Goal: Information Seeking & Learning: Get advice/opinions

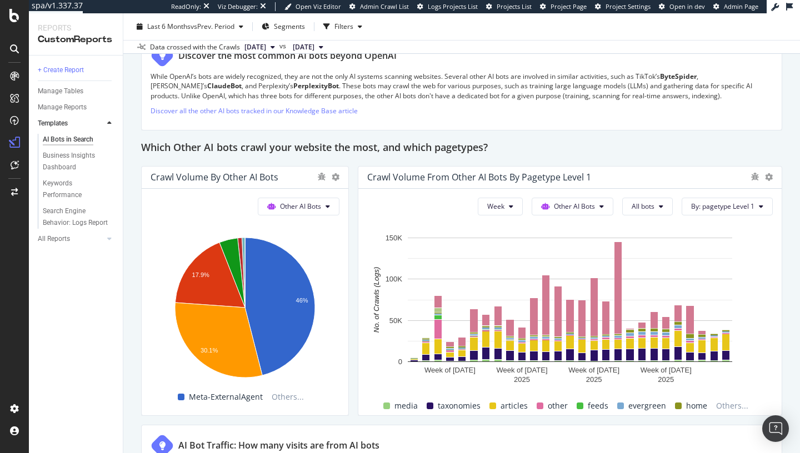
scroll to position [1569, 0]
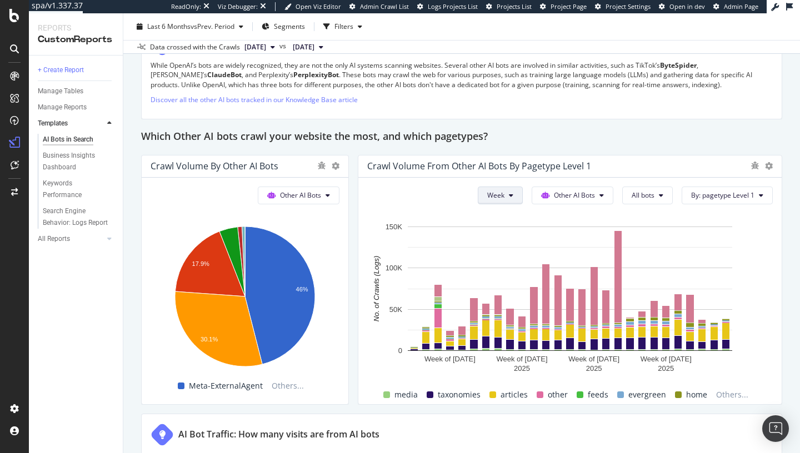
click at [521, 197] on button "Week" at bounding box center [500, 196] width 45 height 18
click at [506, 260] on span "Month" at bounding box center [498, 259] width 20 height 10
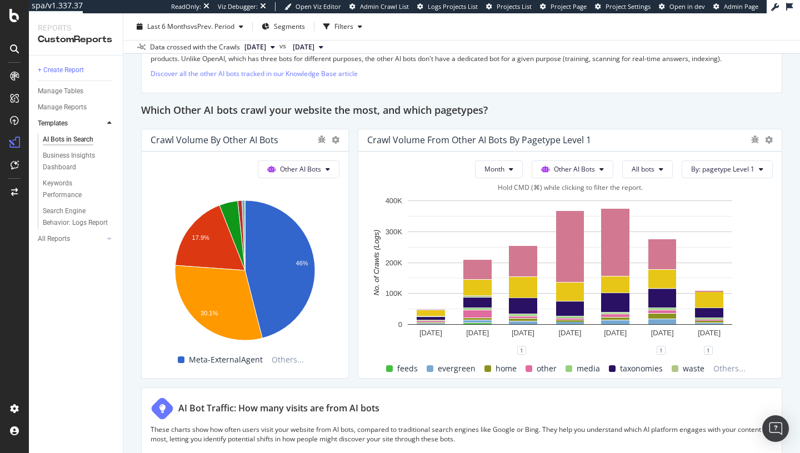
scroll to position [1593, 0]
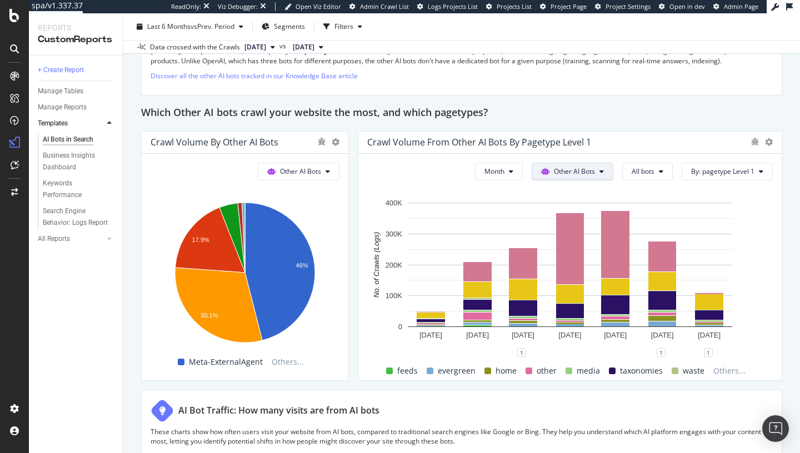
click at [594, 170] on span "Other AI Bots" at bounding box center [574, 171] width 41 height 9
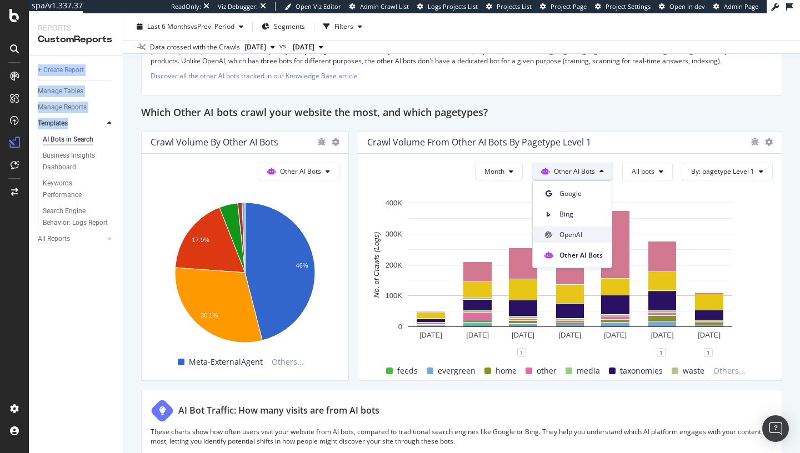
click at [585, 234] on span "OpenAI" at bounding box center [580, 235] width 43 height 10
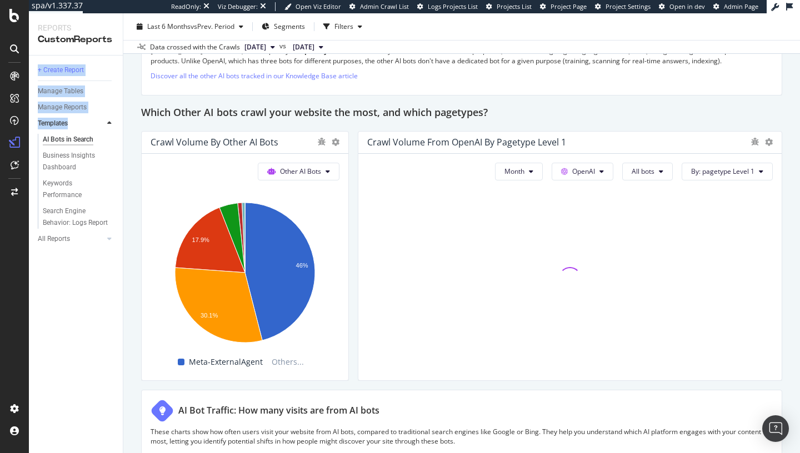
click at [624, 116] on div "Which Other AI bots crawl your website the most, and which pagetypes?" at bounding box center [461, 113] width 641 height 18
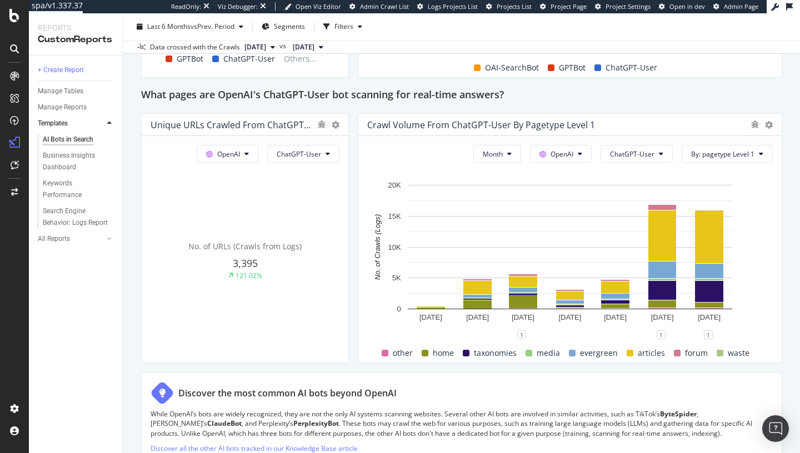
scroll to position [1232, 0]
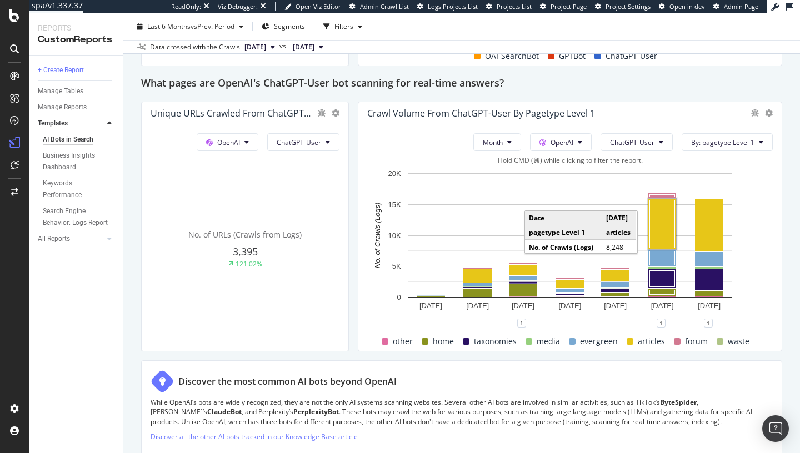
click at [651, 227] on rect "A chart." at bounding box center [662, 224] width 25 height 48
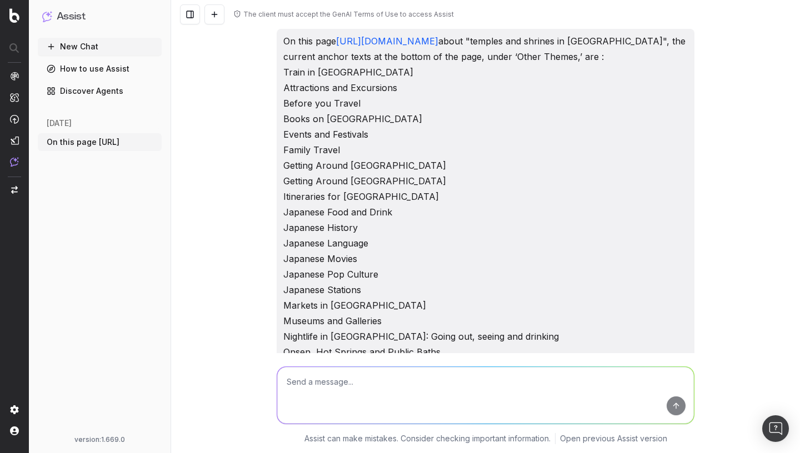
click at [69, 40] on button "New Chat" at bounding box center [100, 47] width 124 height 18
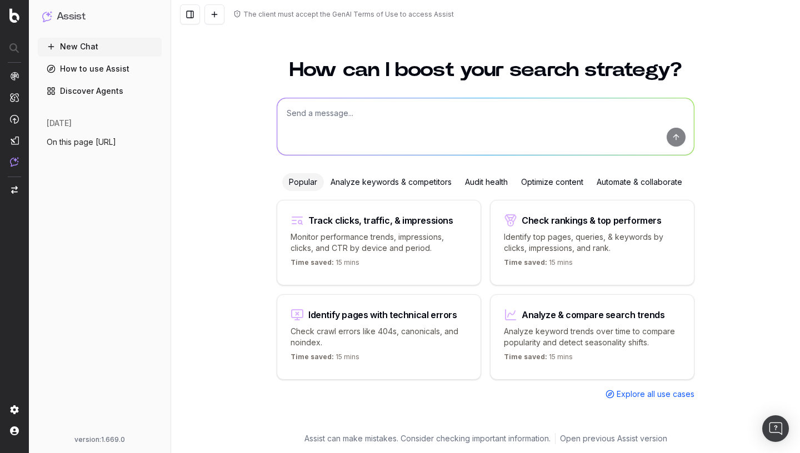
click at [320, 141] on textarea at bounding box center [485, 126] width 417 height 57
paste textarea "/preparer-voyage/"
click at [516, 115] on textarea "Quelles sont les URLS qui datent d'avant 2023 de la catégories /preparer-voyage/" at bounding box center [485, 126] width 417 height 57
drag, startPoint x: 460, startPoint y: 114, endPoint x: 513, endPoint y: 109, distance: 52.4
click at [513, 109] on textarea "Quelles sont les URLS qui datent d'avant 2023 de la catégorie /preparer-voyage/" at bounding box center [485, 126] width 417 height 57
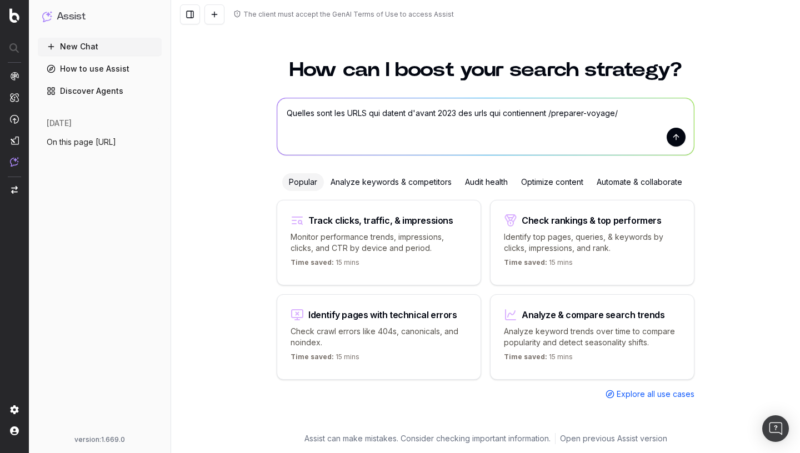
click at [369, 114] on textarea "Quelles sont les URLS qui datent d'avant 2023 des urls qui contiennent /prepare…" at bounding box center [485, 126] width 417 height 57
type textarea "Quelles sont les URLs qui datent d'avant 2023 des urls qui contiennent /prepare…"
click at [677, 132] on button "submit" at bounding box center [675, 137] width 19 height 19
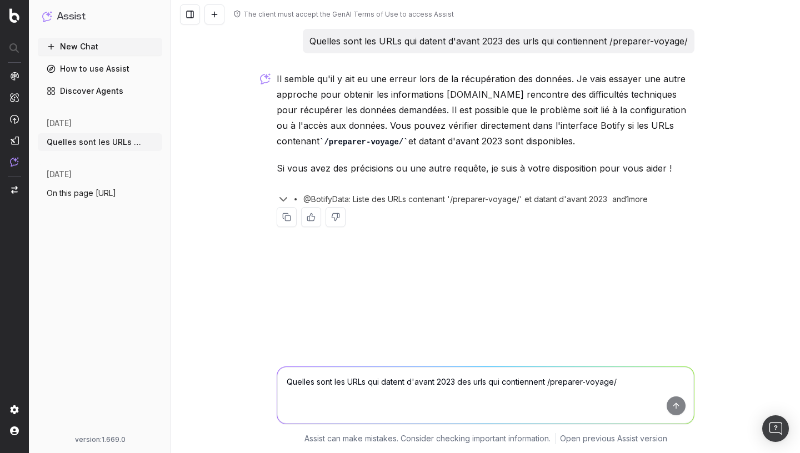
drag, startPoint x: 310, startPoint y: 41, endPoint x: 699, endPoint y: 38, distance: 388.8
click at [699, 38] on div "The client must accept the GenAI Terms of Use to access Assist Quelles sont les…" at bounding box center [485, 226] width 629 height 453
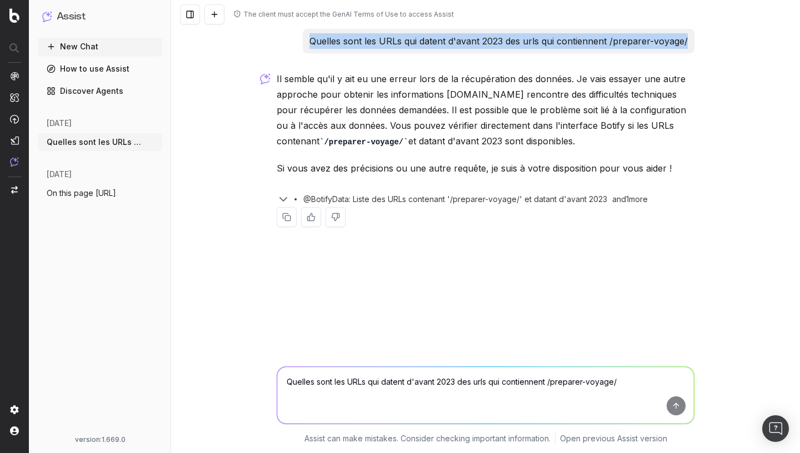
drag, startPoint x: 312, startPoint y: 38, endPoint x: 693, endPoint y: 36, distance: 381.0
click at [693, 37] on div "Quelles sont les URLs qui datent d'avant 2023 des urls qui contiennent /prepare…" at bounding box center [499, 41] width 392 height 24
copy p "Quelles sont les URLs qui datent d'avant 2023 des urls qui contiennent /prepare…"
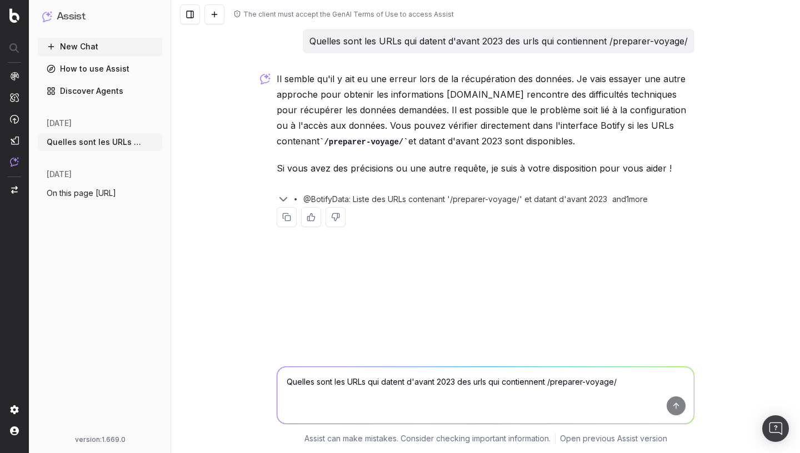
click at [378, 387] on textarea "Quelles sont les URLs qui datent d'avant 2023 des urls qui contiennent /prepare…" at bounding box center [485, 395] width 417 height 57
paste textarea "Quelles sont les URLs qui datent d'avant 2023 des urls qui contiennent /prepare…"
click at [480, 382] on textarea "Quelles sont les URLs qui datent d'avant 2023 des urls qui contiennent /prepare…" at bounding box center [485, 395] width 417 height 57
type textarea "Quelles sont les URLs qui datent d'avant 2023 des qui contiennent /preparer-voy…"
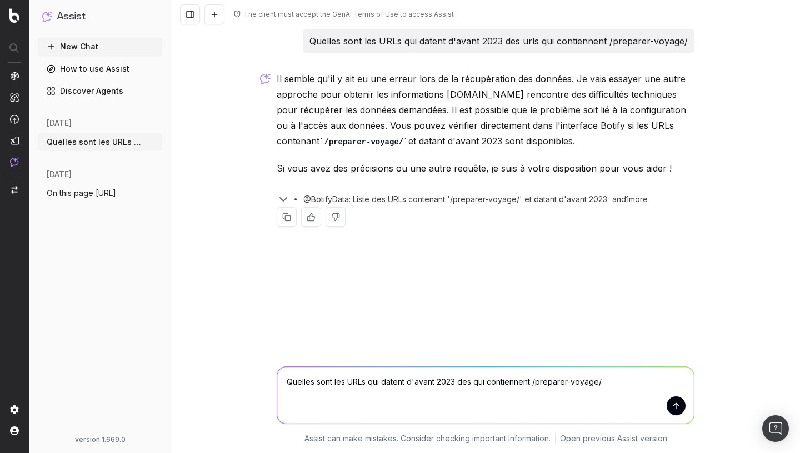
click at [674, 405] on button "submit" at bounding box center [675, 406] width 19 height 19
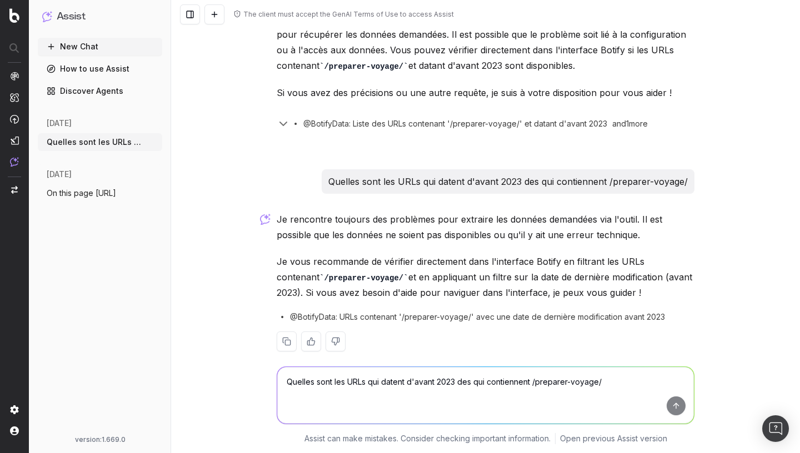
scroll to position [91, 0]
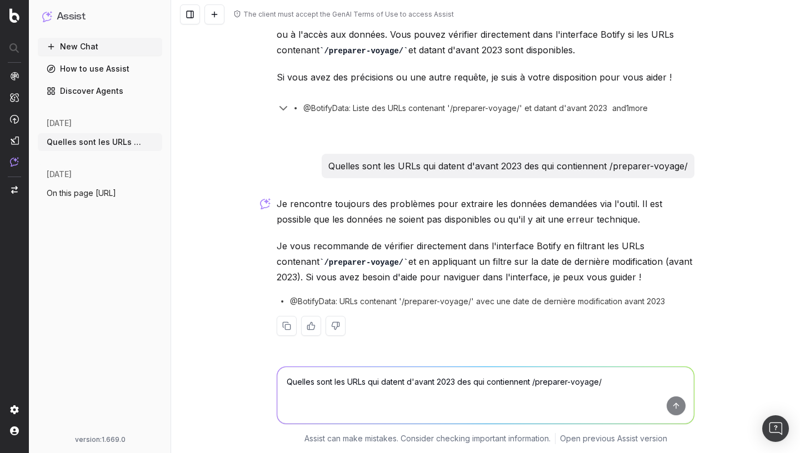
click at [340, 389] on textarea "Quelles sont les URLs qui datent d'avant 2023 des qui contiennent /preparer-voy…" at bounding box center [485, 395] width 417 height 57
paste textarea "https://www.japan-experience.com/fr/activites/kyoto/arashiyama-par-dela-la-fore…"
type textarea "Quelle est la date de dernière modification de cette URL ? https://www.japan-ex…"
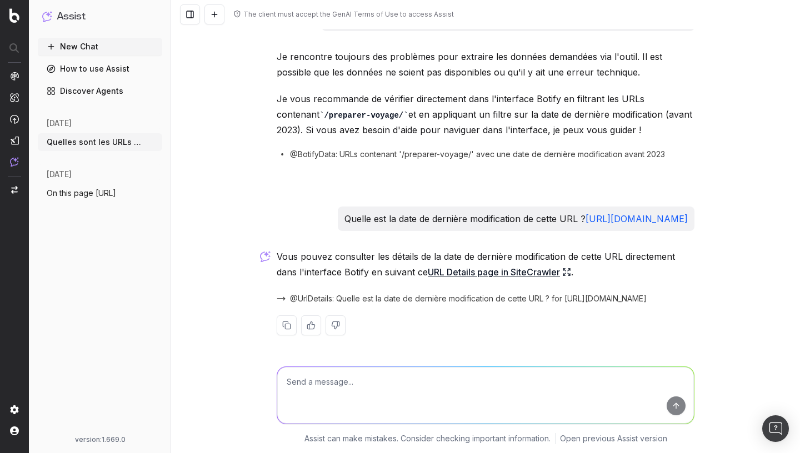
scroll to position [300, 0]
click at [570, 272] on icon at bounding box center [566, 272] width 9 height 9
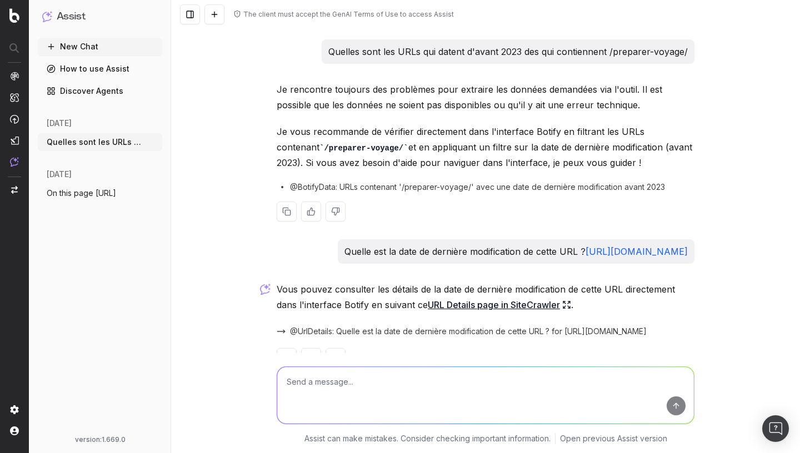
scroll to position [0, 0]
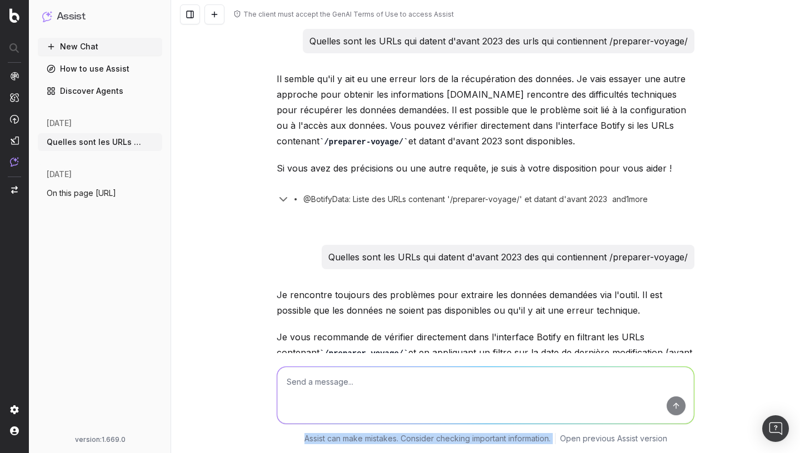
drag, startPoint x: 328, startPoint y: 253, endPoint x: 707, endPoint y: 256, distance: 379.3
click at [707, 256] on div "The client must accept the GenAI Terms of Use to access Assist Quelles sont les…" at bounding box center [485, 226] width 629 height 453
click at [670, 257] on p "Quelles sont les URLs qui datent d'avant 2023 des qui contiennent /preparer-voy…" at bounding box center [507, 257] width 359 height 16
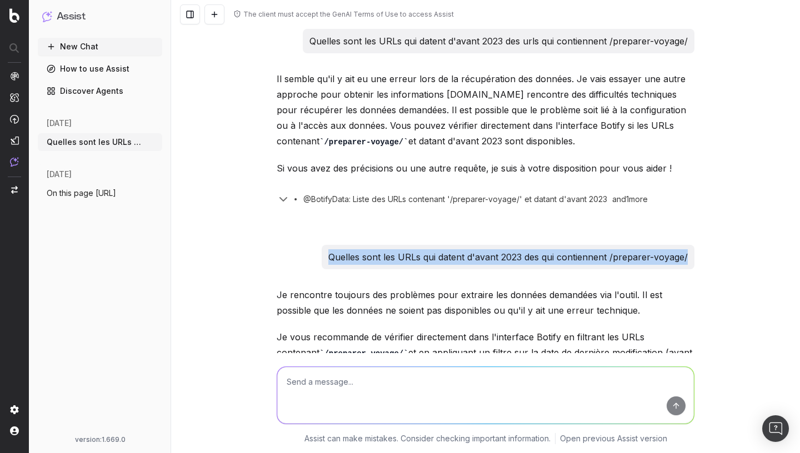
drag, startPoint x: 692, startPoint y: 255, endPoint x: 327, endPoint y: 257, distance: 365.4
click at [327, 257] on div "Quelles sont les URLs qui datent d'avant 2023 des qui contiennent /preparer-voy…" at bounding box center [508, 257] width 373 height 24
copy p "Quelles sont les URLs qui datent d'avant 2023 des qui contiennent /preparer-voy…"
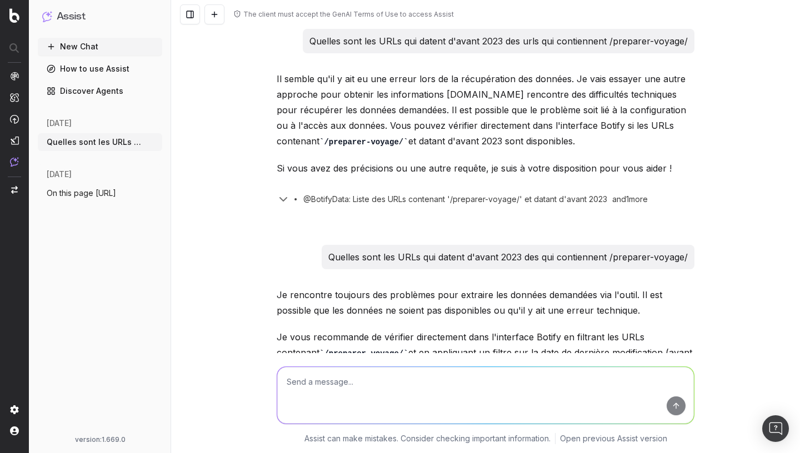
click at [329, 379] on textarea at bounding box center [485, 395] width 417 height 57
paste textarea "Quelles sont les URLs qui datent d'avant 2023 des qui contiennent /preparer-voy…"
type textarea "Quelles sont les URLs qui datent d'avant 2023 des qui contiennent /preparer-voy…"
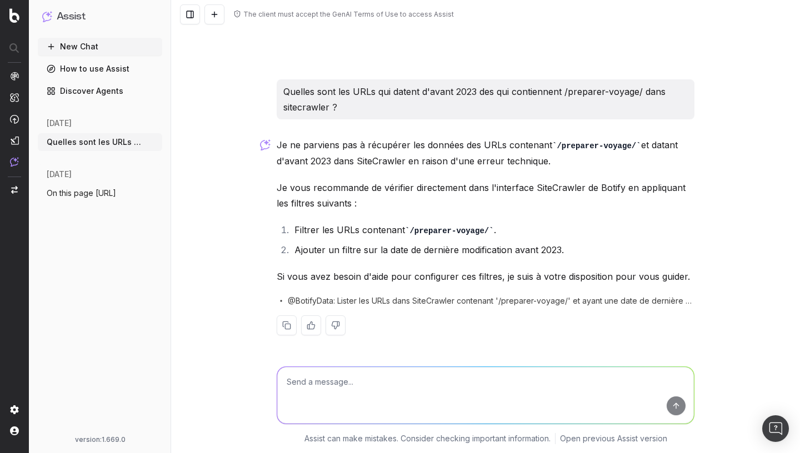
scroll to position [573, 0]
click at [338, 374] on textarea at bounding box center [485, 395] width 417 height 57
type textarea "Can you do that for me ?"
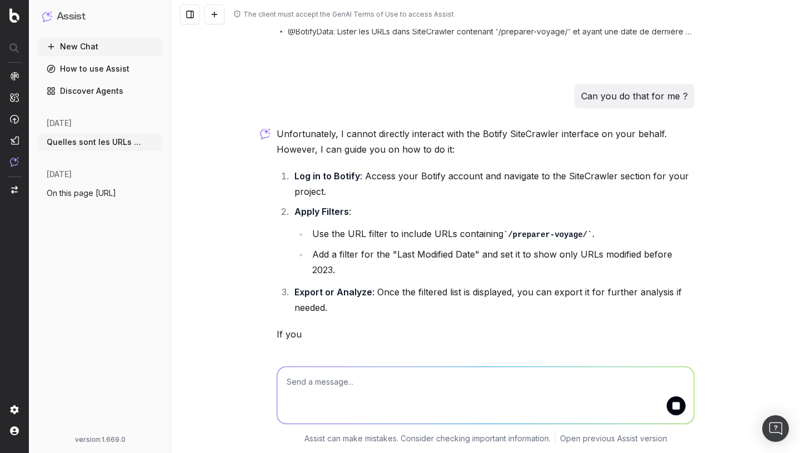
scroll to position [880, 0]
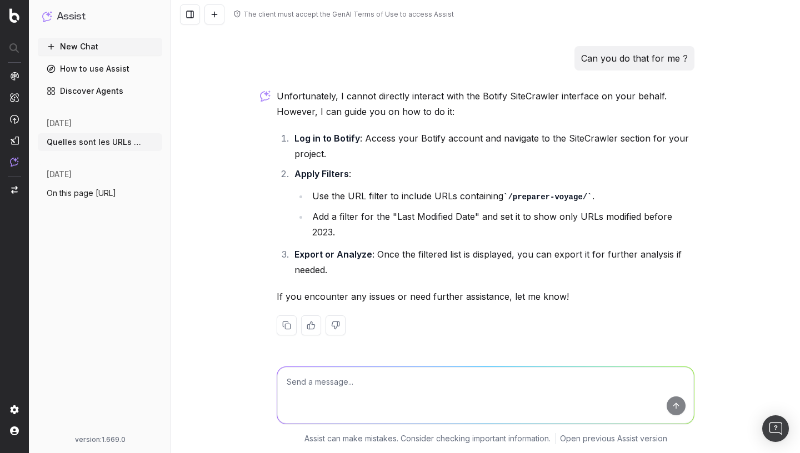
paste textarea "[URL][DOMAIN_NAME]"
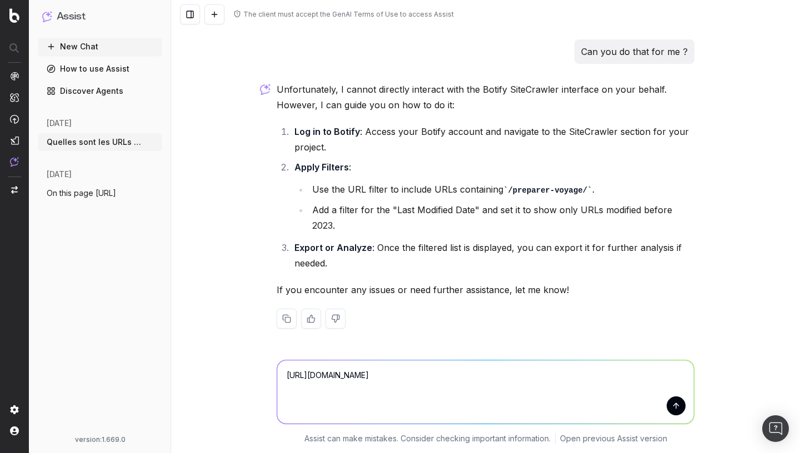
scroll to position [887, 0]
click at [304, 410] on textarea "https://www.japan-experience.com/fr/a-la-decouverte-du-japon/osaka/parcs-et-jar…" at bounding box center [485, 391] width 417 height 63
type textarea "https://www.japan-experience.com/fr/a-la-decouverte-du-japon/osaka/parcs-et-jar…"
click at [676, 405] on button "submit" at bounding box center [675, 406] width 19 height 19
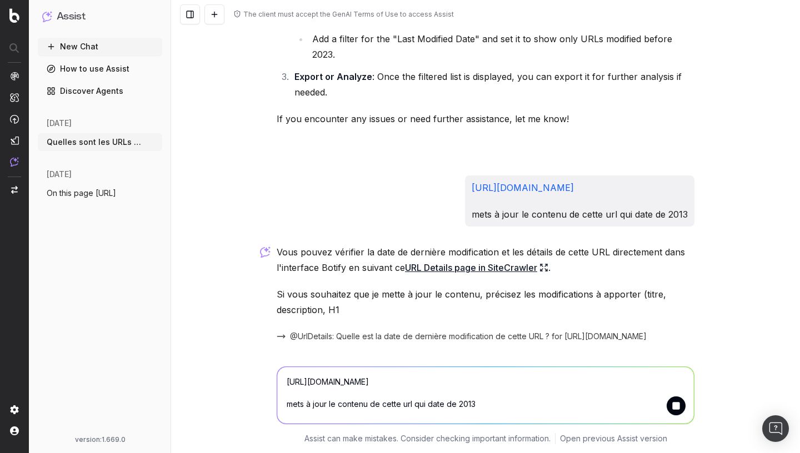
scroll to position [1111, 0]
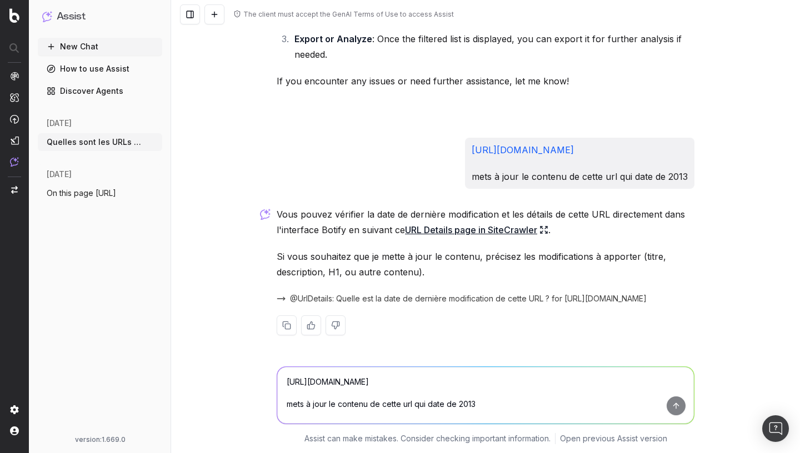
click at [548, 230] on icon at bounding box center [543, 229] width 9 height 9
click at [344, 379] on textarea "https://www.japan-experience.com/fr/a-la-decouverte-du-japon/osaka/parcs-et-jar…" at bounding box center [485, 395] width 417 height 57
type textarea "tout le contenu"
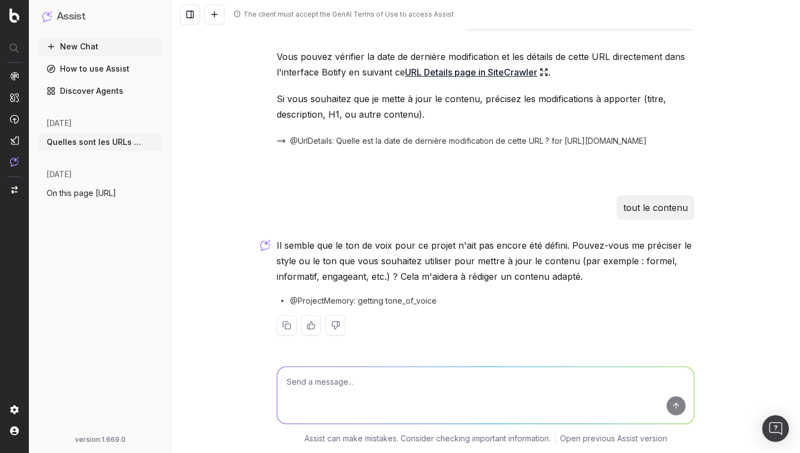
scroll to position [1269, 0]
type textarea "informatif, et à jour"
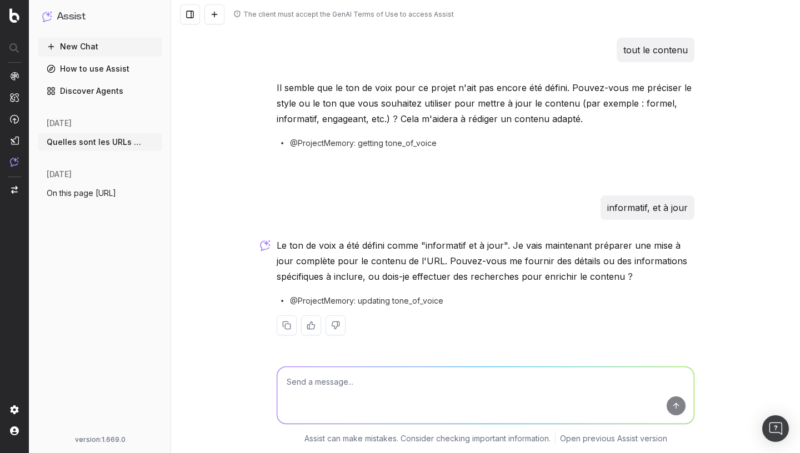
scroll to position [1427, 0]
click at [444, 376] on textarea at bounding box center [485, 395] width 417 height 57
type textarea "oui effectue des recherches"
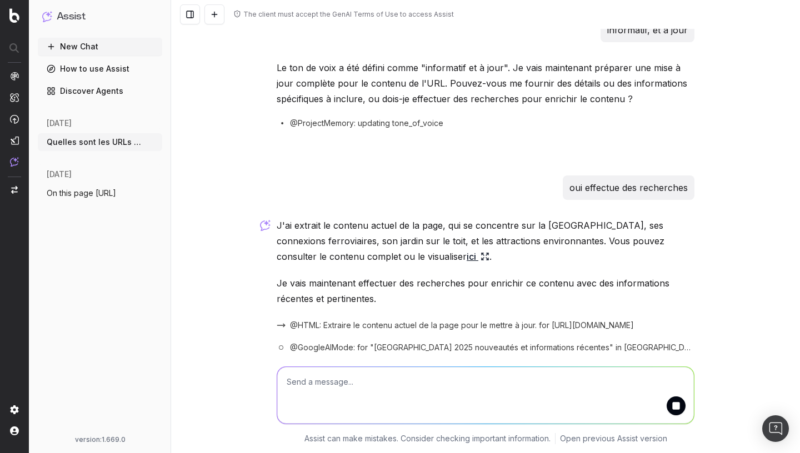
scroll to position [1604, 0]
click at [480, 254] on icon at bounding box center [484, 256] width 9 height 9
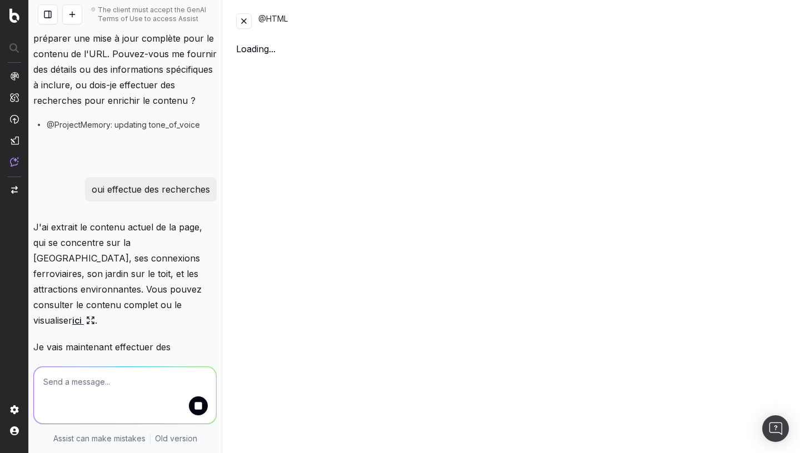
scroll to position [2366, 0]
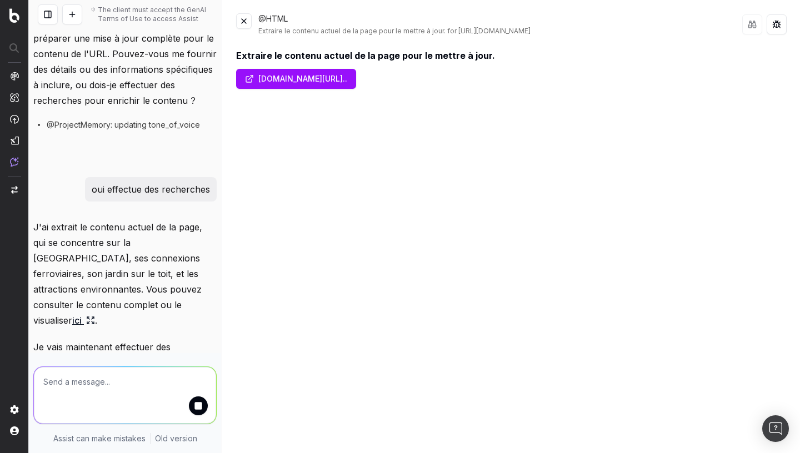
click at [243, 23] on button at bounding box center [244, 21] width 16 height 16
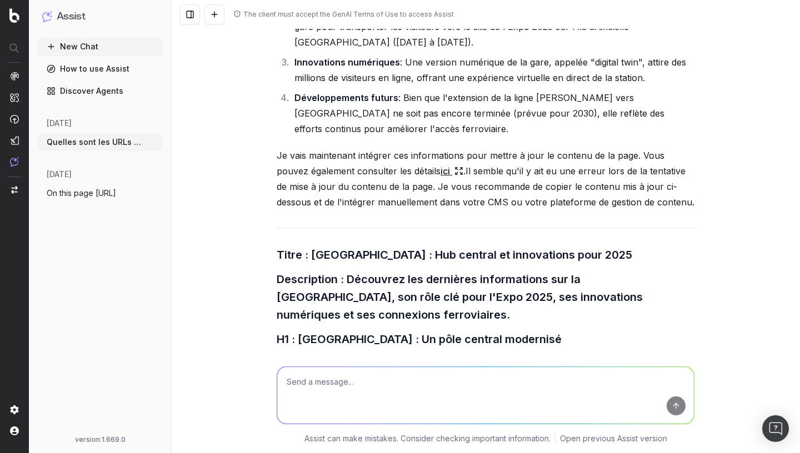
scroll to position [1970, 0]
click at [454, 176] on icon at bounding box center [458, 171] width 9 height 9
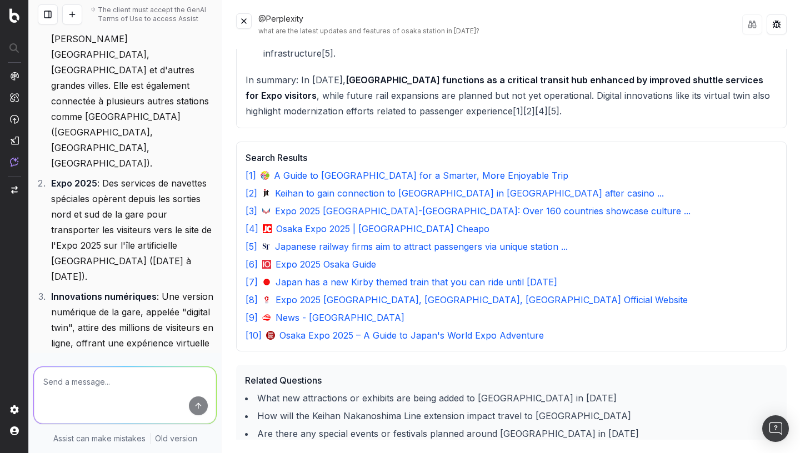
scroll to position [0, 0]
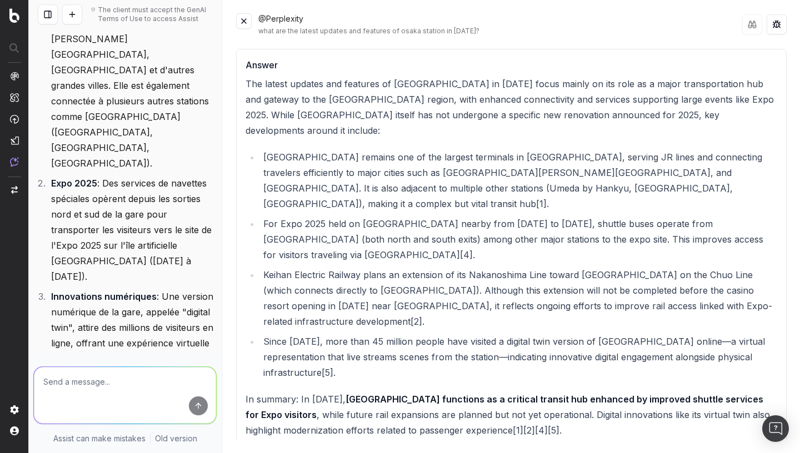
click at [248, 22] on button at bounding box center [244, 21] width 16 height 16
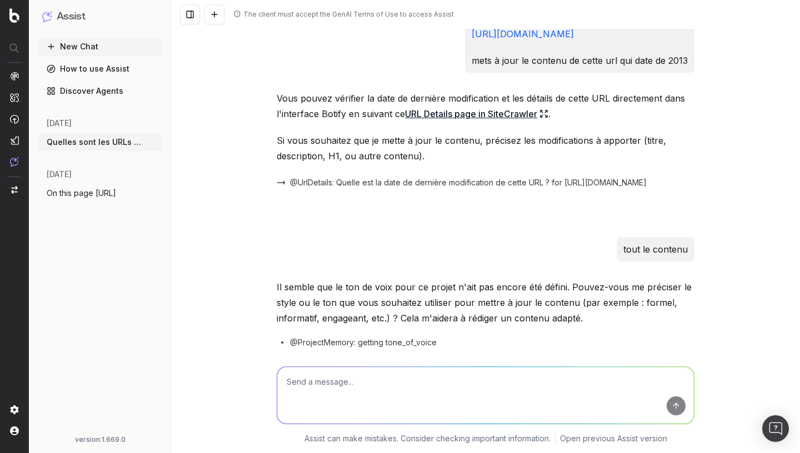
scroll to position [1139, 0]
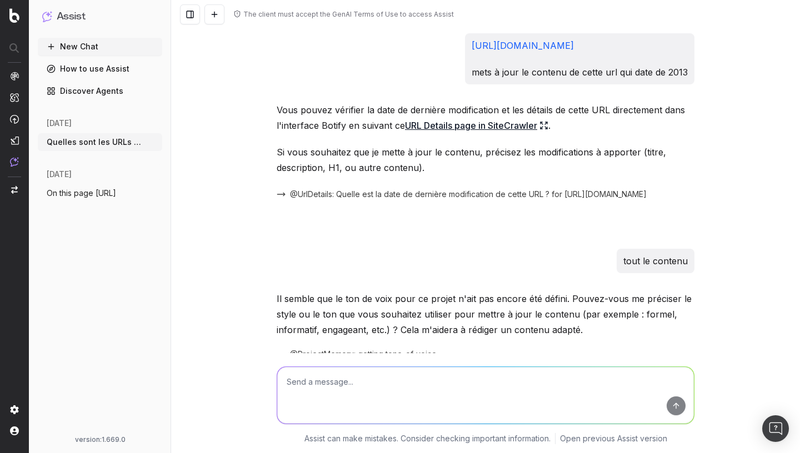
click at [472, 53] on p "[URL][DOMAIN_NAME]" at bounding box center [580, 46] width 216 height 16
click at [472, 51] on link "[URL][DOMAIN_NAME]" at bounding box center [523, 45] width 102 height 11
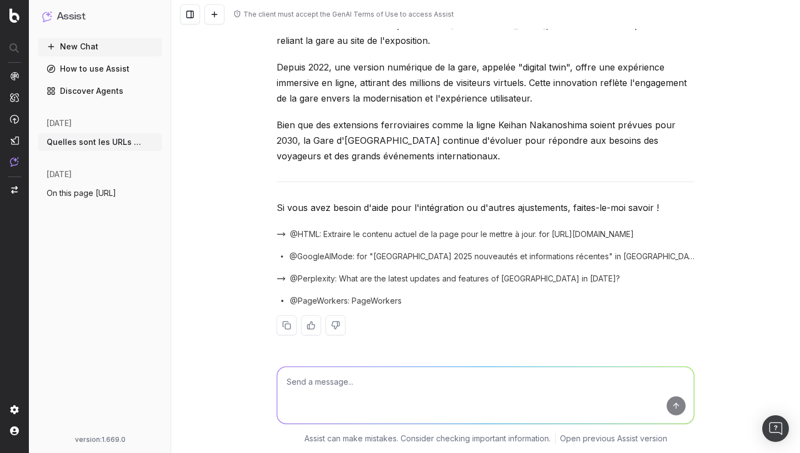
scroll to position [2377, 0]
click at [84, 52] on button "New Chat" at bounding box center [100, 47] width 124 height 18
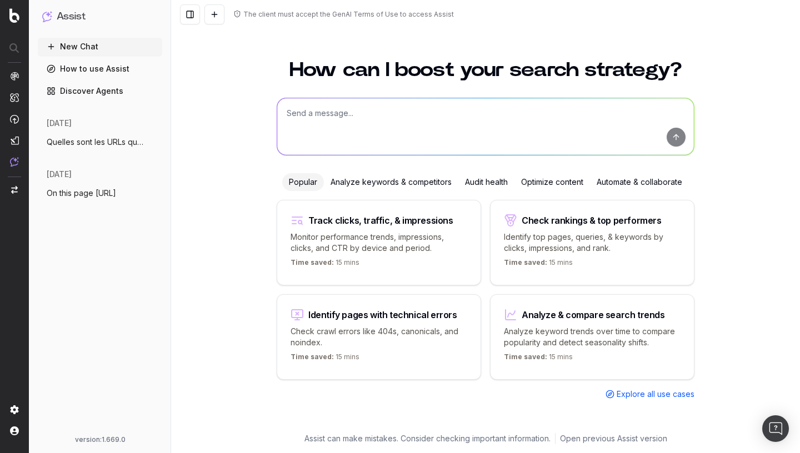
click at [325, 116] on textarea at bounding box center [485, 126] width 417 height 57
paste textarea "[URL][DOMAIN_NAME]"
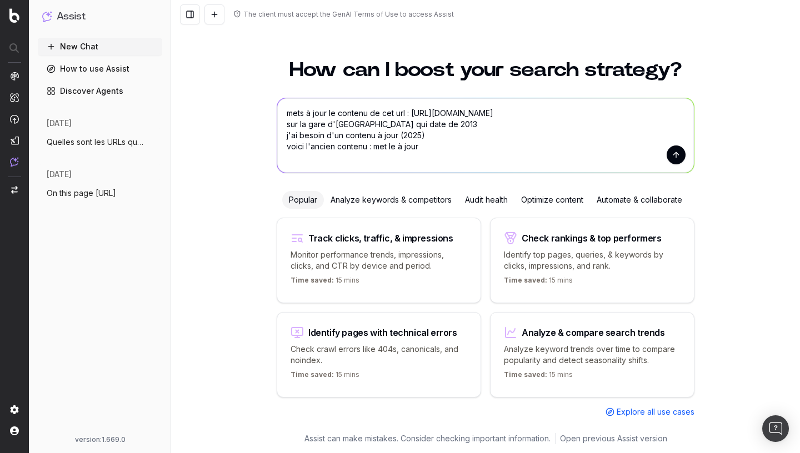
drag, startPoint x: 437, startPoint y: 157, endPoint x: 237, endPoint y: 98, distance: 209.1
click at [277, 98] on textarea "mets à jour le contenu de cet url : https://www.japan-experience.com/fr/a-la-de…" at bounding box center [485, 135] width 417 height 74
paste textarea "Prompt : Mets à jour le contenu de cette page : https://www.japan-experience.co…"
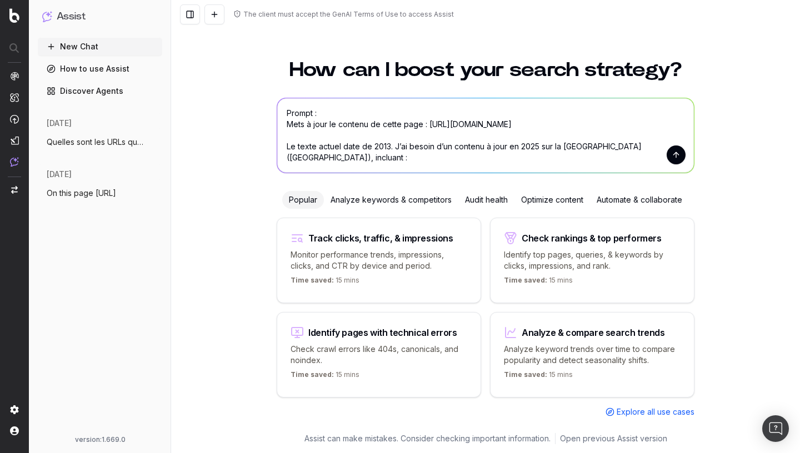
scroll to position [18, 0]
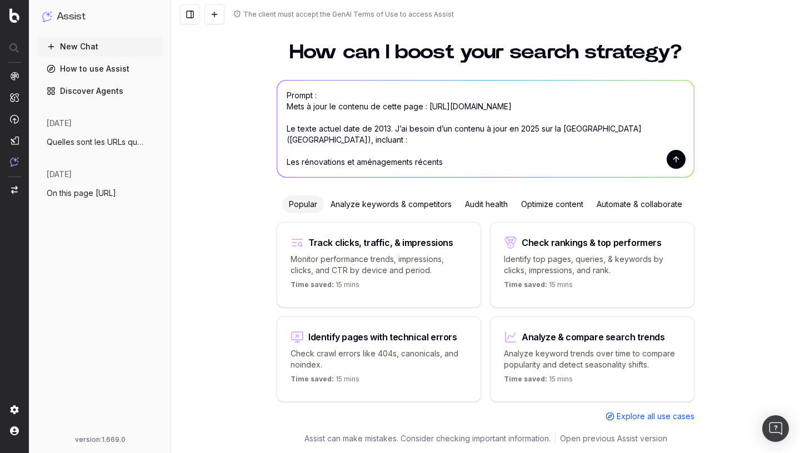
drag, startPoint x: 329, startPoint y: 96, endPoint x: 241, endPoint y: 96, distance: 87.7
click at [277, 96] on textarea "Prompt : Mets à jour le contenu de cette page : https://www.japan-experience.co…" at bounding box center [485, 129] width 417 height 97
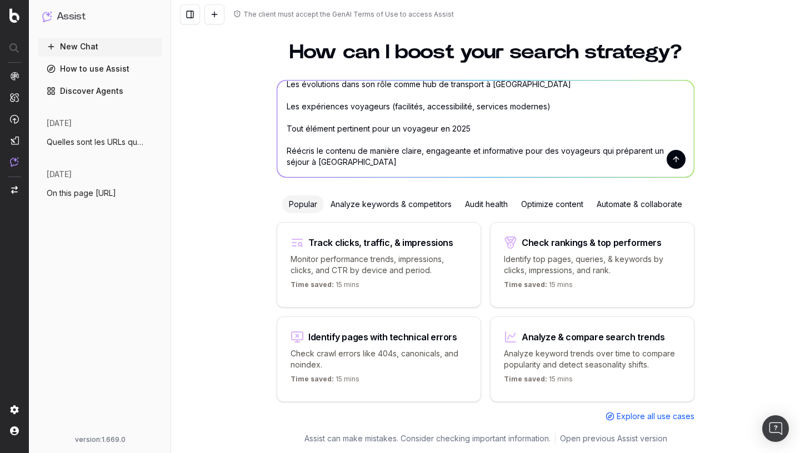
scroll to position [122, 0]
drag, startPoint x: 285, startPoint y: 108, endPoint x: 525, endPoint y: 194, distance: 255.1
click at [525, 177] on textarea "Mets à jour le contenu de cette page : https://www.japan-experience.com/fr/a-la…" at bounding box center [485, 129] width 417 height 97
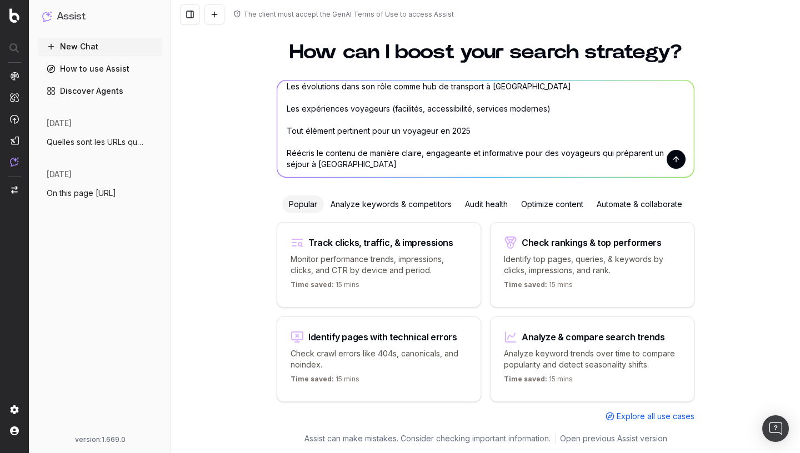
click at [465, 157] on textarea "Mets à jour le contenu de cette page : https://www.japan-experience.com/fr/a-la…" at bounding box center [485, 129] width 417 height 97
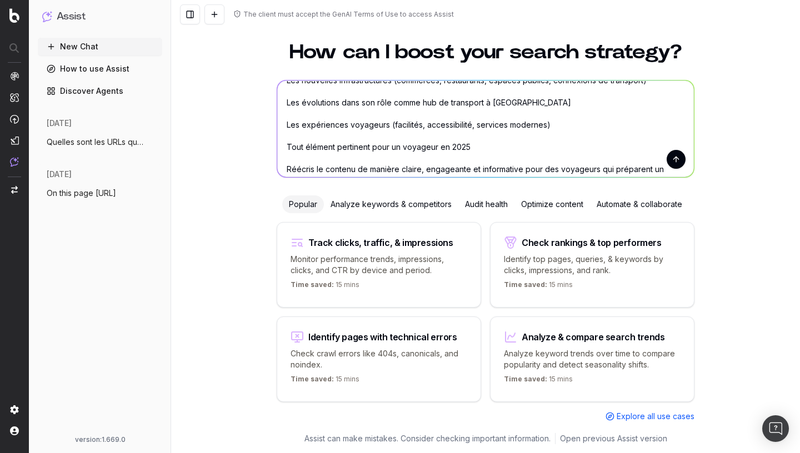
scroll to position [118, 0]
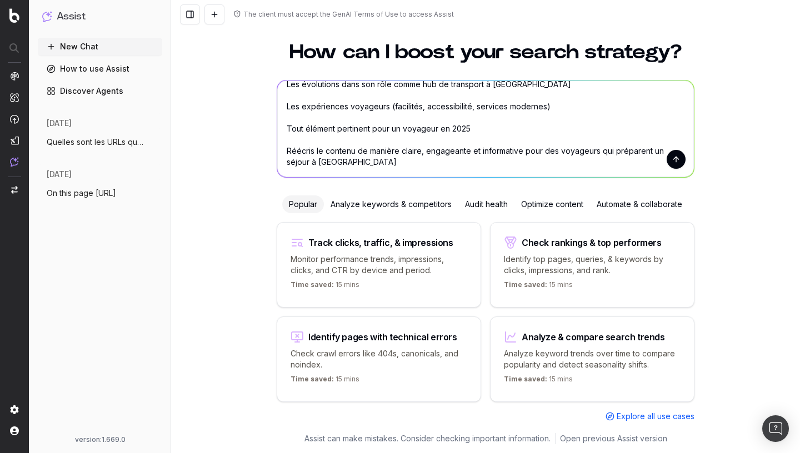
drag, startPoint x: 357, startPoint y: 154, endPoint x: 377, endPoint y: 172, distance: 26.0
click at [377, 172] on textarea "Mets à jour le contenu de cette page : https://www.japan-experience.com/fr/a-la…" at bounding box center [485, 129] width 417 height 97
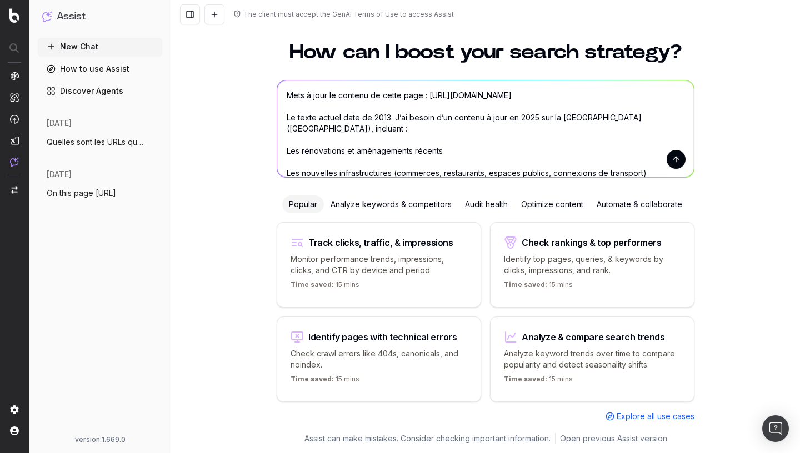
click at [370, 94] on textarea "Mets à jour le contenu de cette page : https://www.japan-experience.com/fr/a-la…" at bounding box center [485, 129] width 417 height 97
click at [420, 95] on textarea "Mets à jour le contenu de cette page : https://www.japan-experience.com/fr/a-la…" at bounding box center [485, 129] width 417 height 97
paste textarea "de manière claire, engageante et informative pour des voyageurs qui préparent u…"
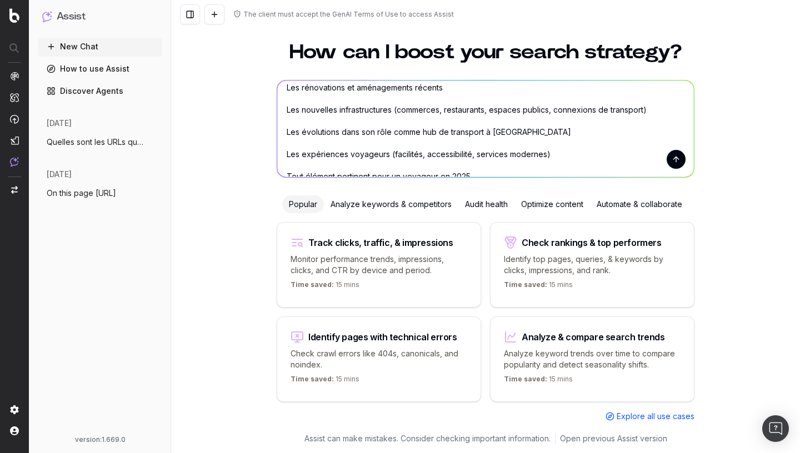
scroll to position [133, 0]
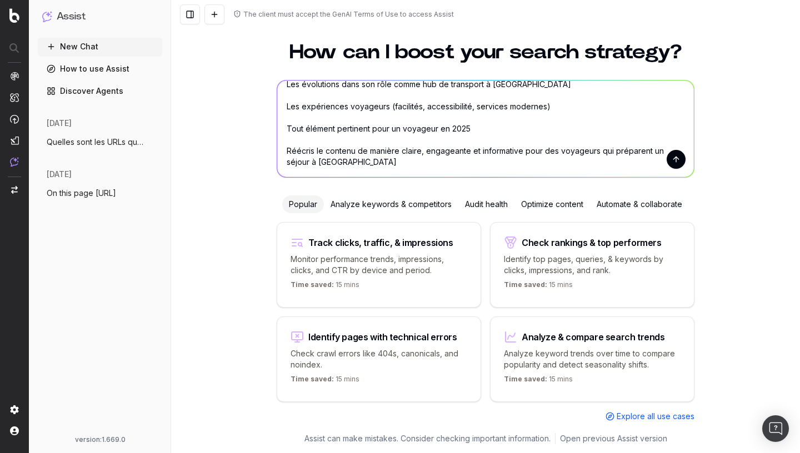
drag, startPoint x: 286, startPoint y: 101, endPoint x: 437, endPoint y: 263, distance: 221.2
click at [437, 177] on textarea "Mets à jour le contenu de cette page de manière claire, engageante et informati…" at bounding box center [485, 129] width 417 height 97
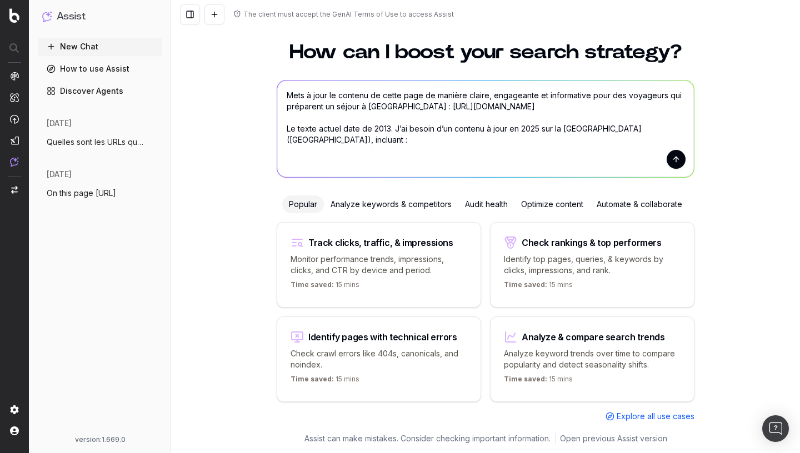
scroll to position [0, 0]
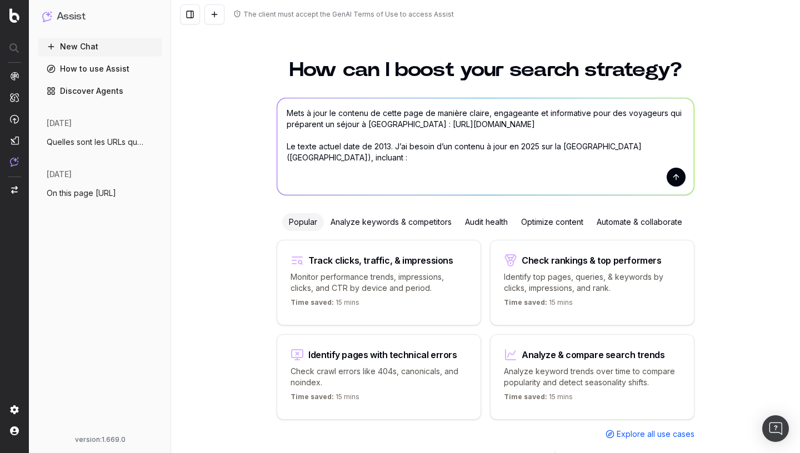
drag, startPoint x: 328, startPoint y: 168, endPoint x: 268, endPoint y: 168, distance: 59.4
click at [277, 168] on textarea "Mets à jour le contenu de cette page de manière claire, engageante et informati…" at bounding box center [485, 146] width 417 height 97
paste textarea "Gare d'Osaka Publié le : 01/02/2013 Par : G.L.M. Facebook Twitter Instagram Pin…"
type textarea "Mets à jour le contenu de cette page de manière claire, engageante et informati…"
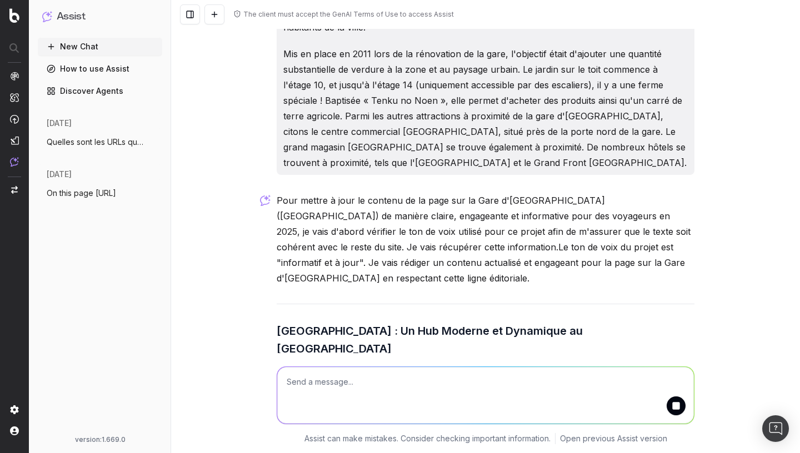
scroll to position [1200, 0]
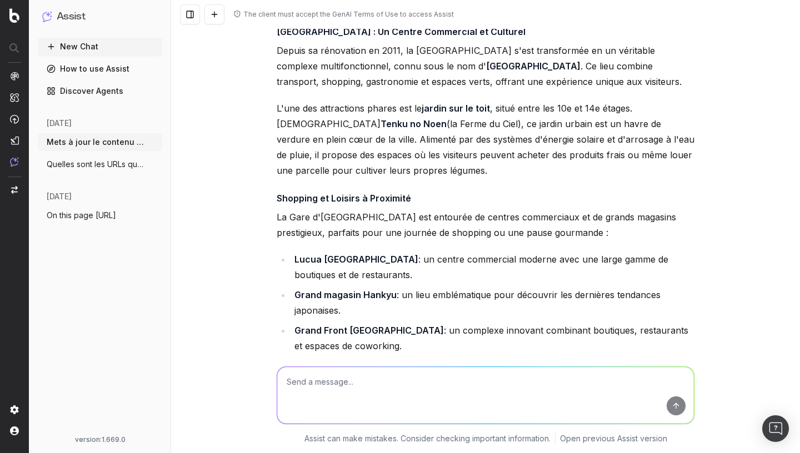
scroll to position [1966, 0]
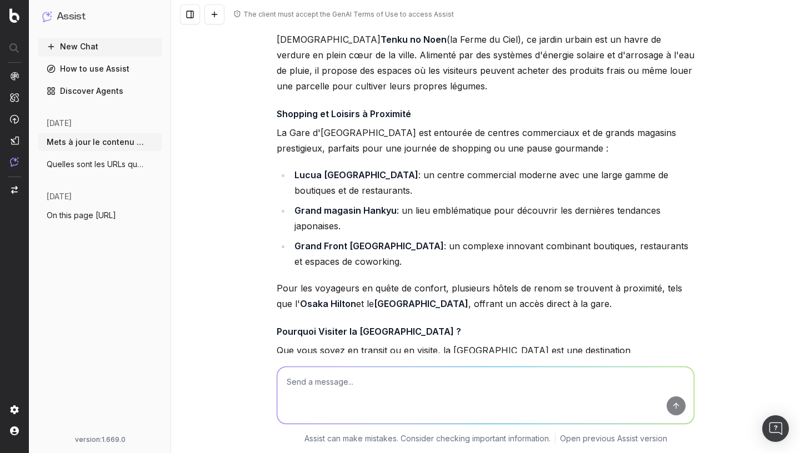
click at [91, 165] on span "Quelles sont les URLs qui datent d'avant" at bounding box center [96, 164] width 98 height 11
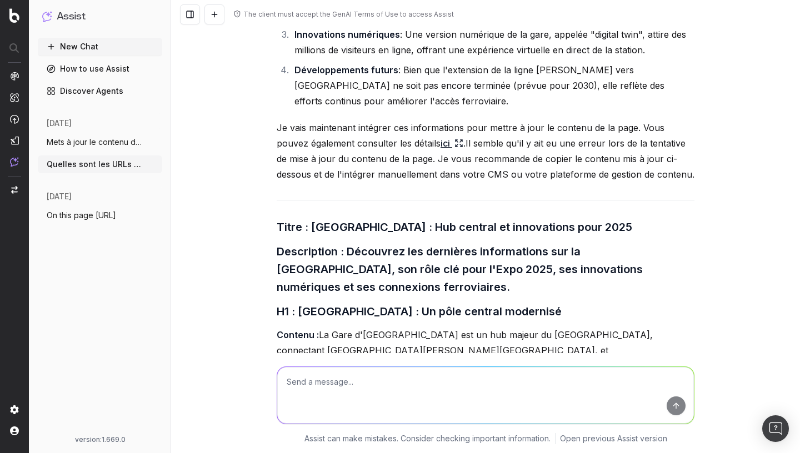
scroll to position [2002, 0]
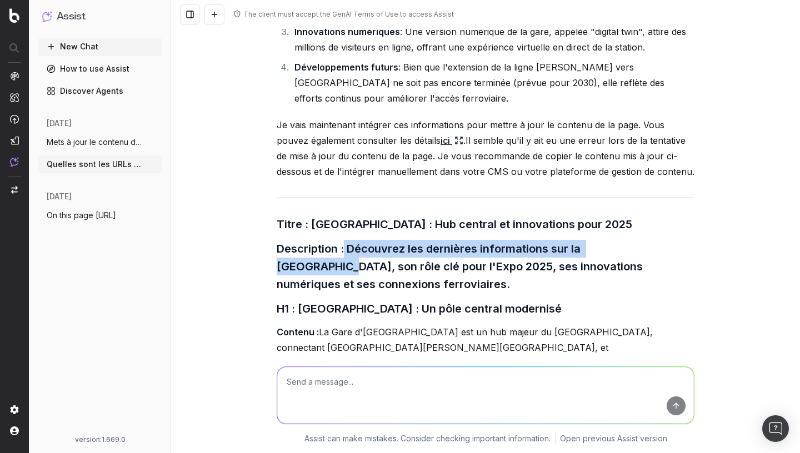
drag, startPoint x: 345, startPoint y: 292, endPoint x: 654, endPoint y: 285, distance: 308.9
click at [654, 286] on h3 "Description : Découvrez les dernières informations sur la [GEOGRAPHIC_DATA], so…" at bounding box center [486, 266] width 418 height 53
copy h3 "Découvrez les dernières informations sur la Gare d'Osaka"
click at [88, 136] on button "Mets à jour le contenu de cette page de" at bounding box center [100, 142] width 124 height 18
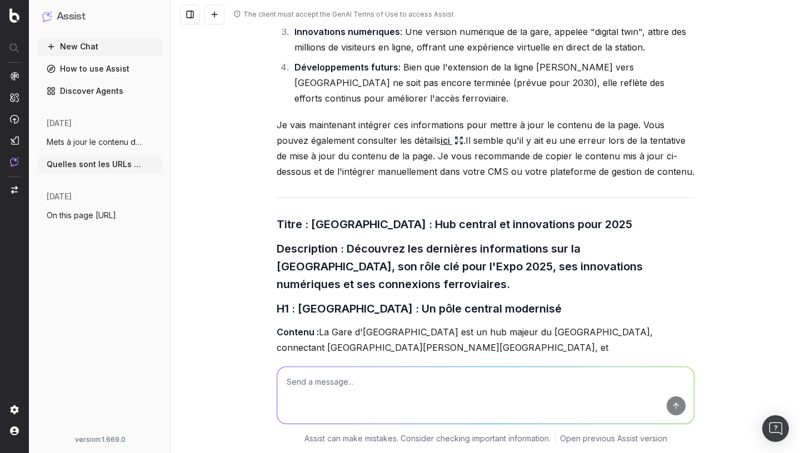
scroll to position [1966, 0]
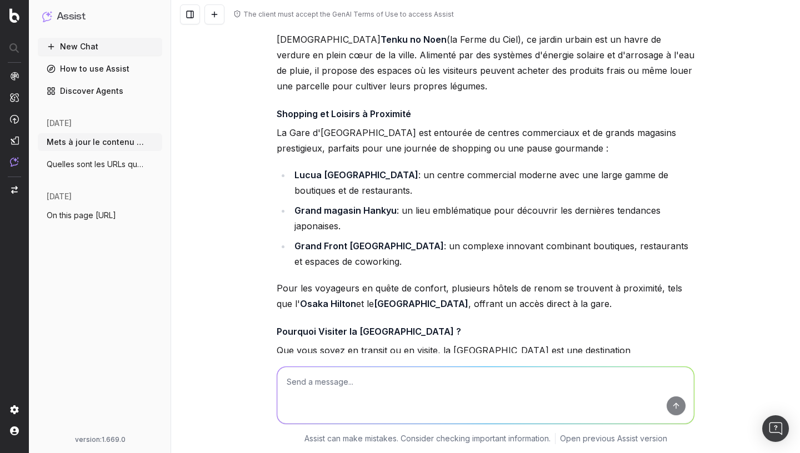
click at [117, 145] on span "Mets à jour le contenu de cette page de" at bounding box center [96, 142] width 98 height 11
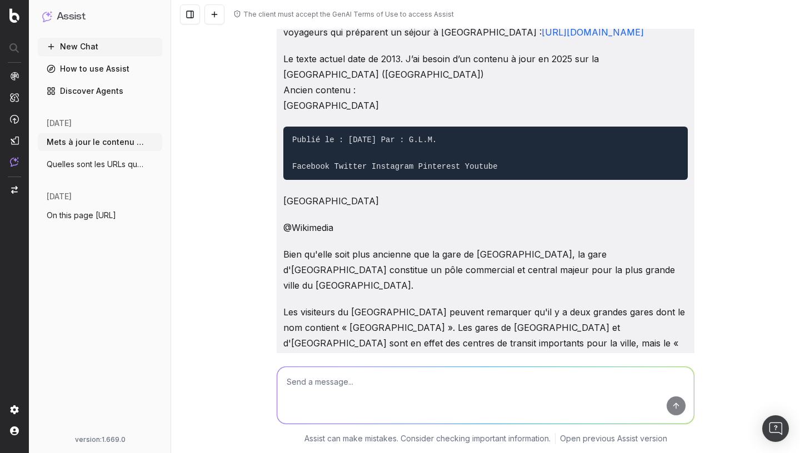
scroll to position [0, 0]
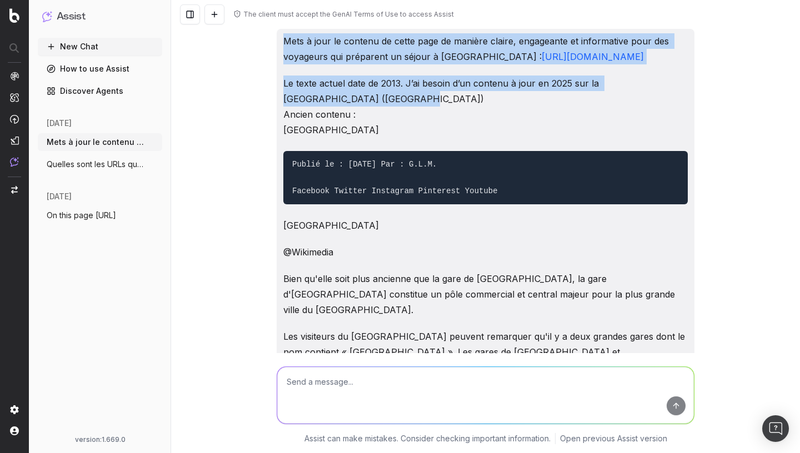
drag, startPoint x: 280, startPoint y: 40, endPoint x: 338, endPoint y: 119, distance: 98.5
copy div "Mets à jour le contenu de cette page de manière claire, engageante et informati…"
click at [92, 46] on button "New Chat" at bounding box center [100, 47] width 124 height 18
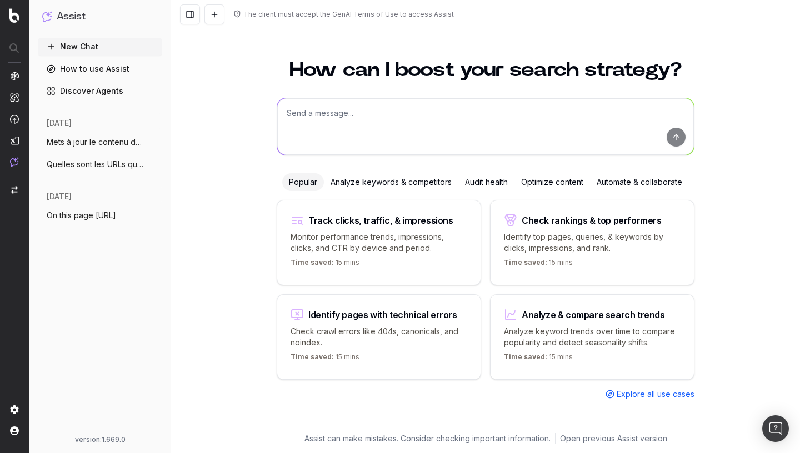
click at [359, 123] on textarea at bounding box center [485, 126] width 417 height 57
paste textarea "Mets à jour le contenu de cette page (https://www.japan-experience.com/fr/a-la-…"
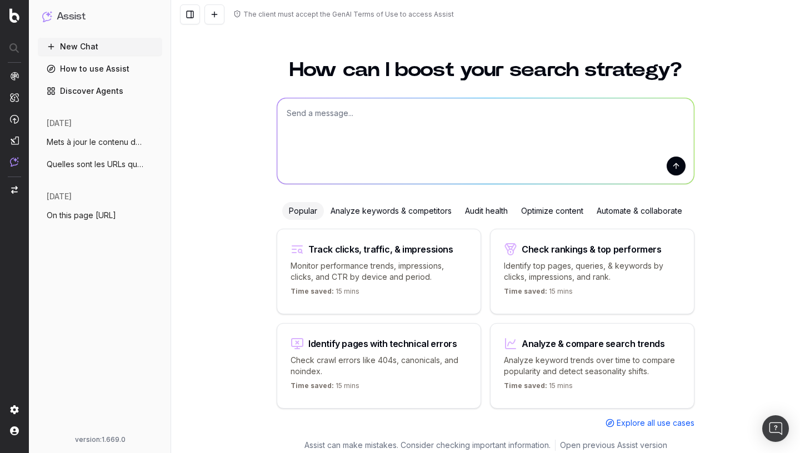
type textarea "Mets à jour le contenu de cette page (https://www.japan-experience.com/fr/a-la-…"
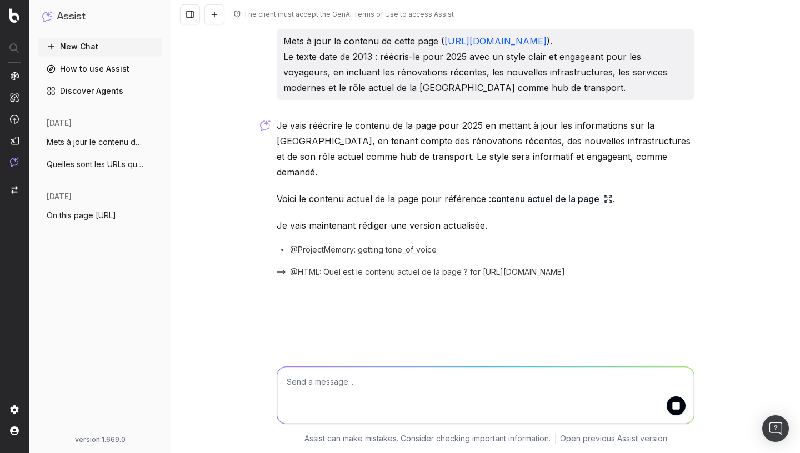
click at [609, 203] on icon at bounding box center [608, 198] width 9 height 9
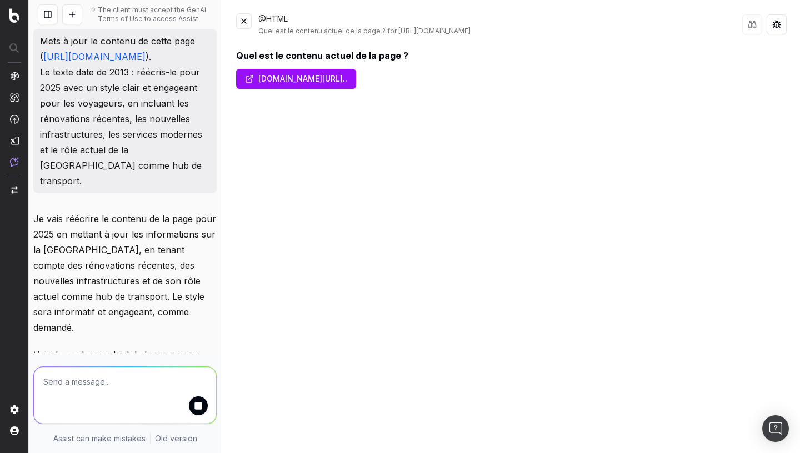
click at [246, 21] on button at bounding box center [244, 21] width 16 height 16
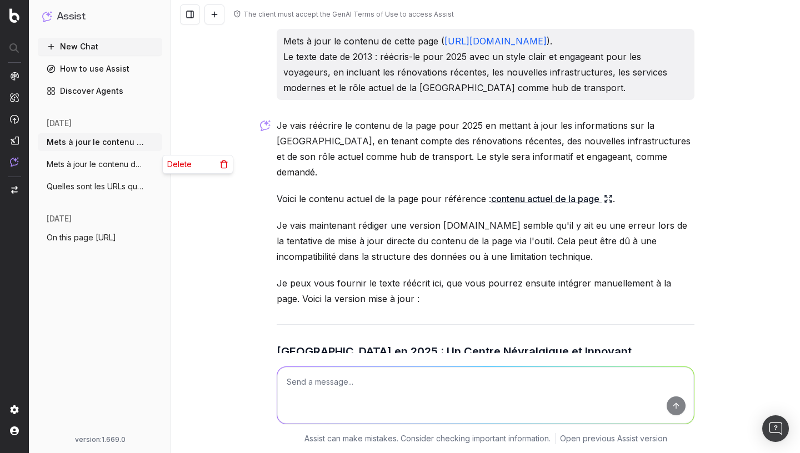
click at [157, 162] on icon "button" at bounding box center [154, 164] width 9 height 9
click at [177, 163] on span "Delete" at bounding box center [179, 164] width 24 height 11
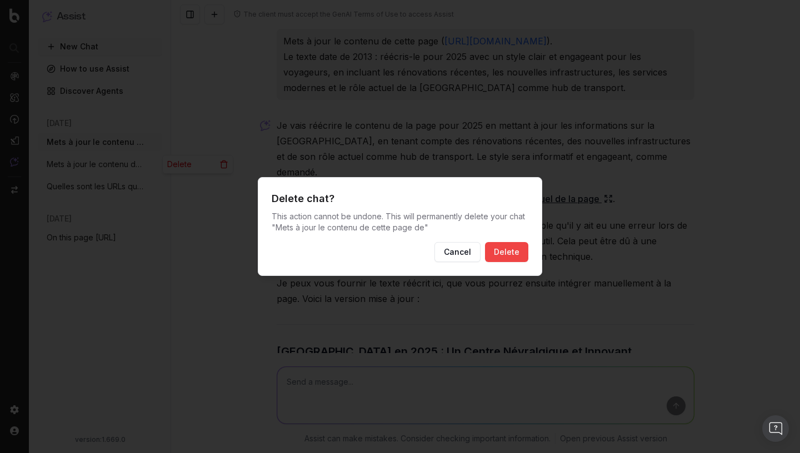
click at [510, 252] on button "Delete" at bounding box center [506, 252] width 43 height 20
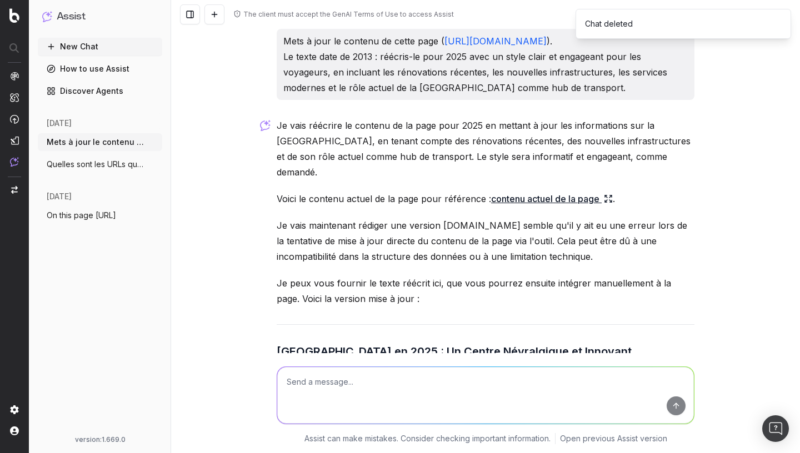
click at [99, 168] on span "Quelles sont les URLs qui datent d'avant" at bounding box center [96, 164] width 98 height 11
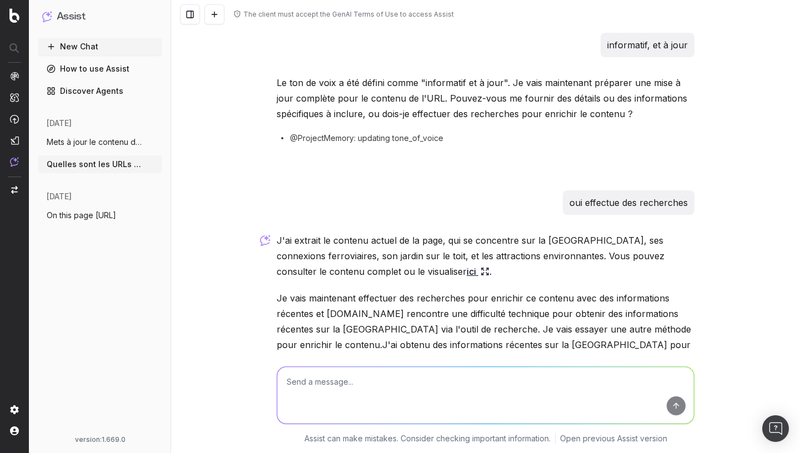
scroll to position [1559, 0]
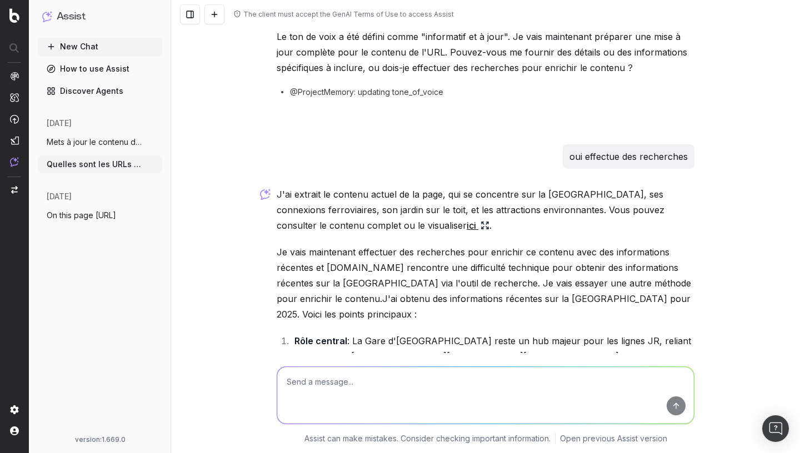
click at [157, 162] on icon "button" at bounding box center [154, 164] width 9 height 9
click at [177, 160] on span "Delete" at bounding box center [179, 164] width 24 height 11
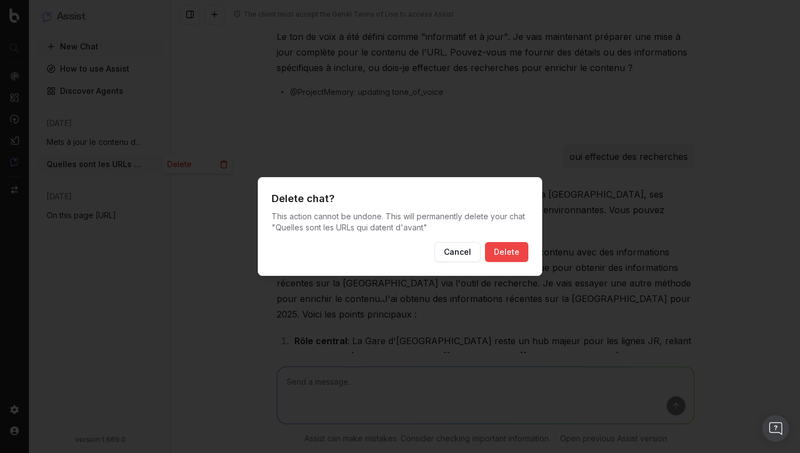
click at [511, 249] on button "Delete" at bounding box center [506, 252] width 43 height 20
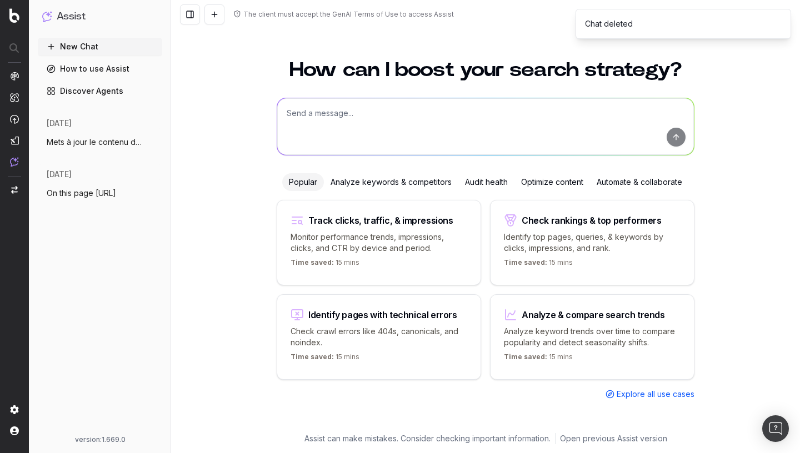
click at [97, 194] on span "On this page https://www.japan-experienc" at bounding box center [81, 193] width 69 height 11
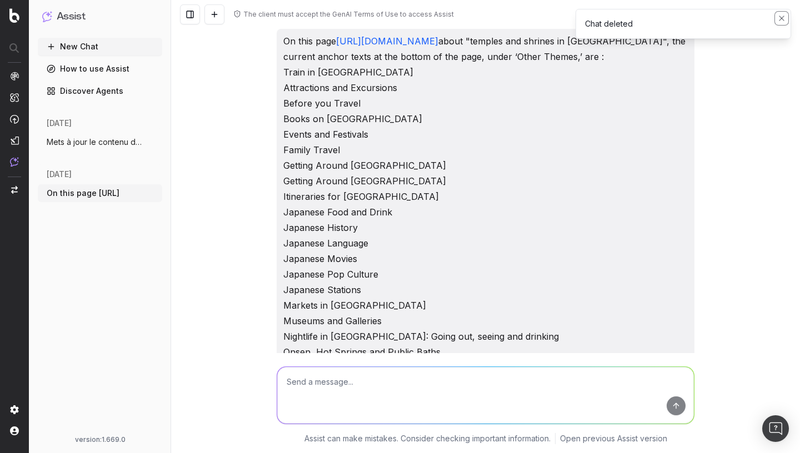
click at [784, 17] on icon "Notifications (F8)" at bounding box center [781, 18] width 9 height 9
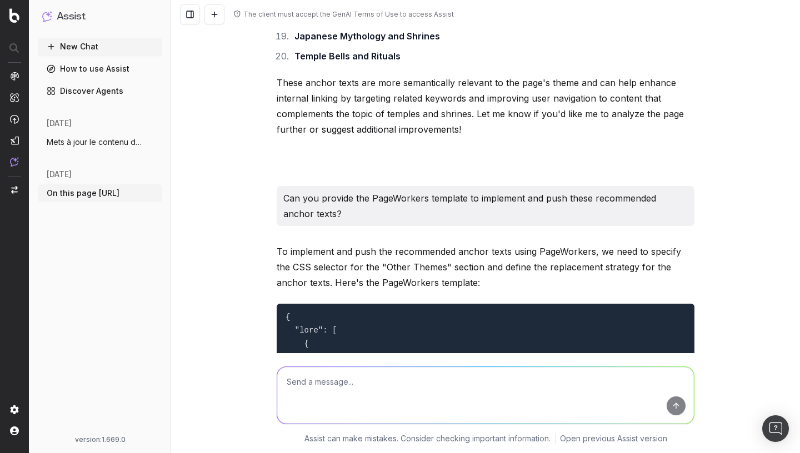
scroll to position [922, 0]
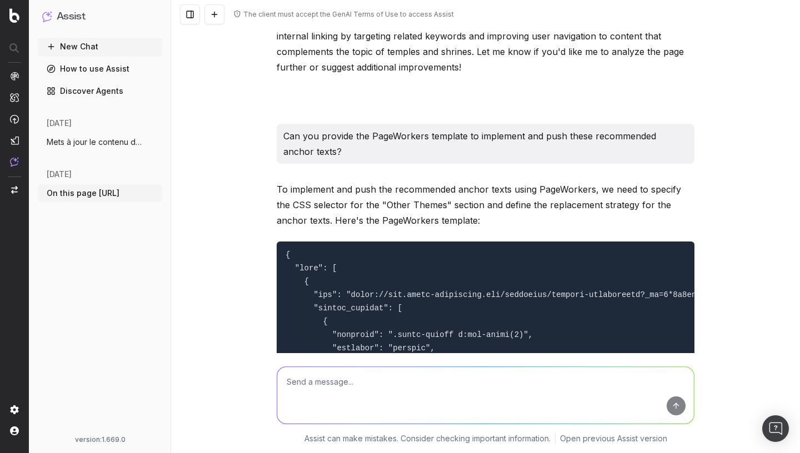
click at [106, 148] on button "Mets à jour le contenu de cette page (ht" at bounding box center [100, 142] width 124 height 18
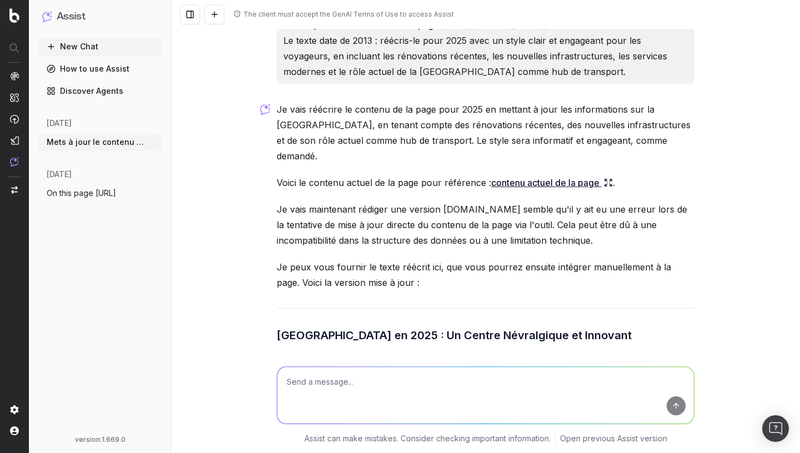
scroll to position [17, 0]
click at [84, 49] on button "New Chat" at bounding box center [100, 47] width 124 height 18
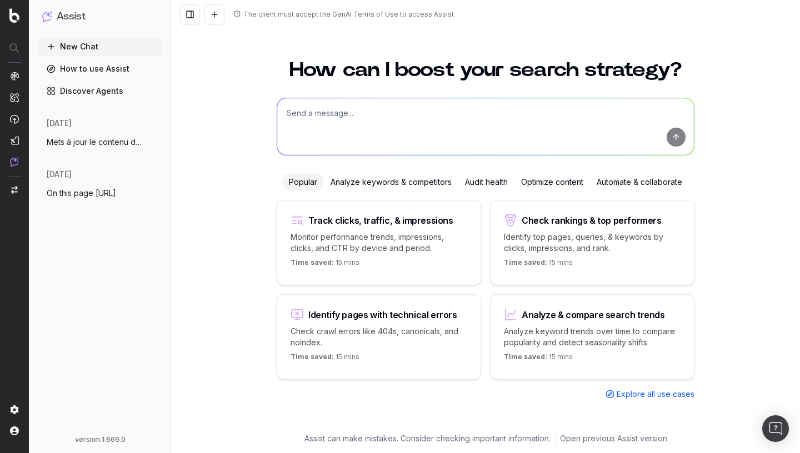
click at [356, 134] on textarea at bounding box center [485, 126] width 417 height 57
click at [450, 121] on textarea at bounding box center [485, 126] width 417 height 57
click at [331, 126] on textarea at bounding box center [485, 126] width 417 height 57
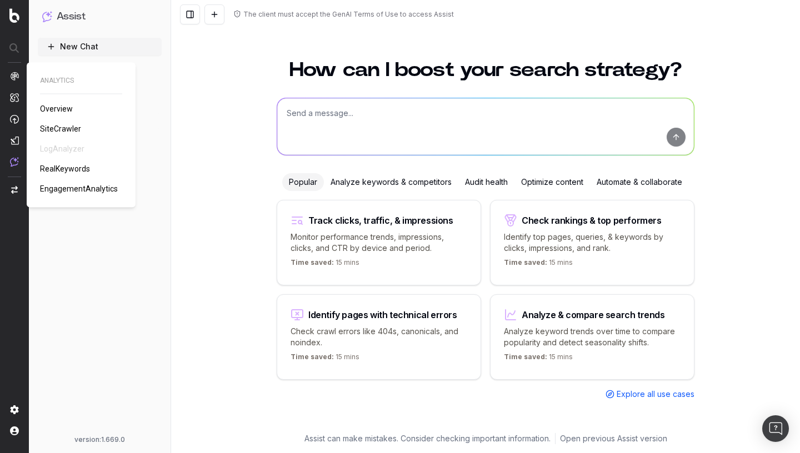
click at [51, 126] on span "SiteCrawler" at bounding box center [60, 128] width 41 height 9
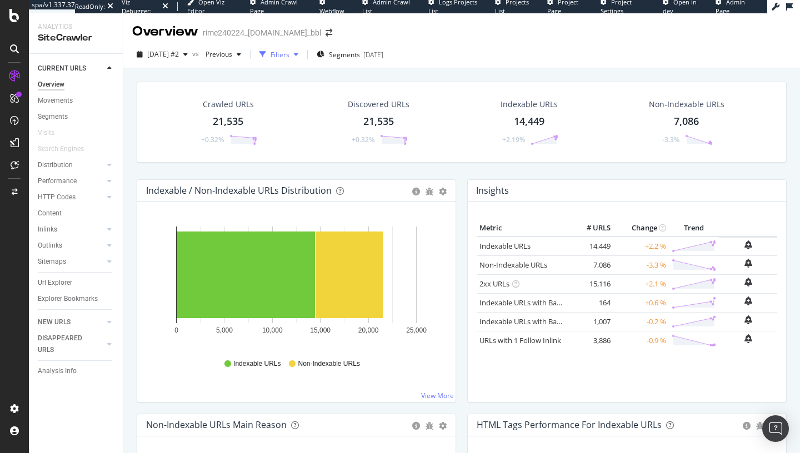
click at [266, 57] on icon "button" at bounding box center [262, 54] width 7 height 7
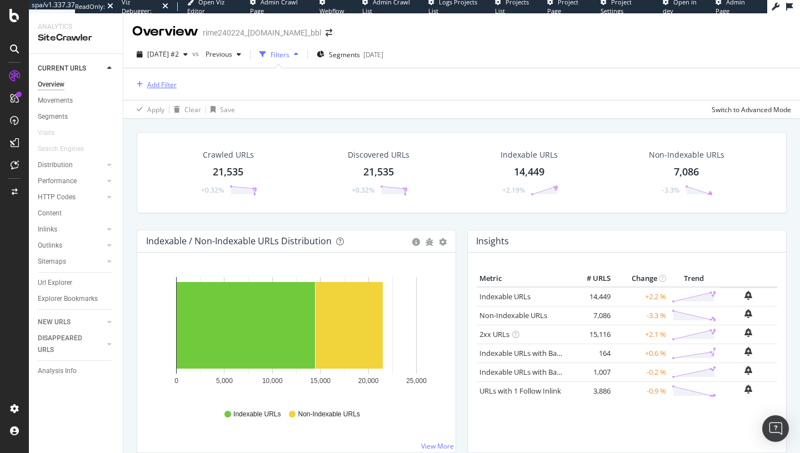
click at [162, 89] on div "Add Filter" at bounding box center [154, 84] width 44 height 12
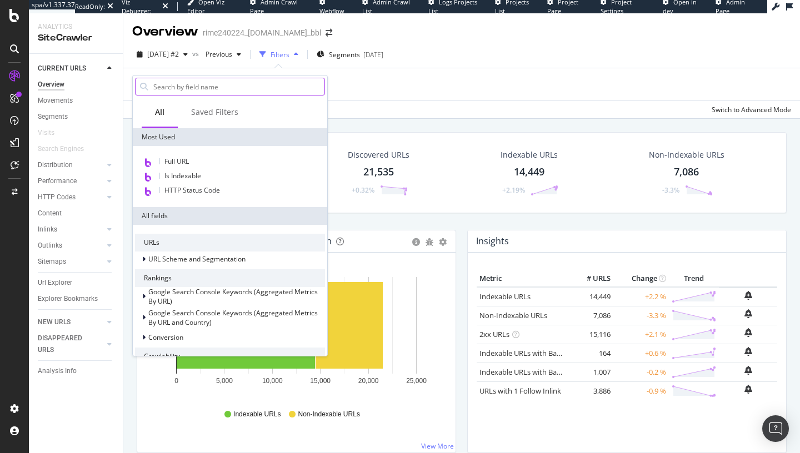
type input "x"
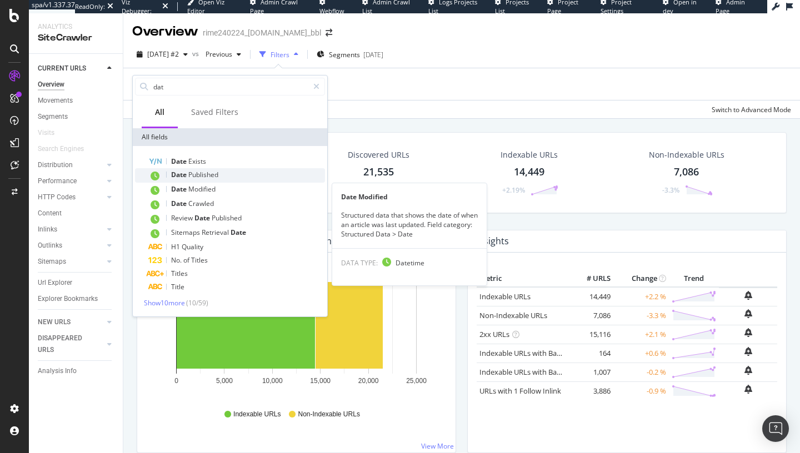
type input "dat"
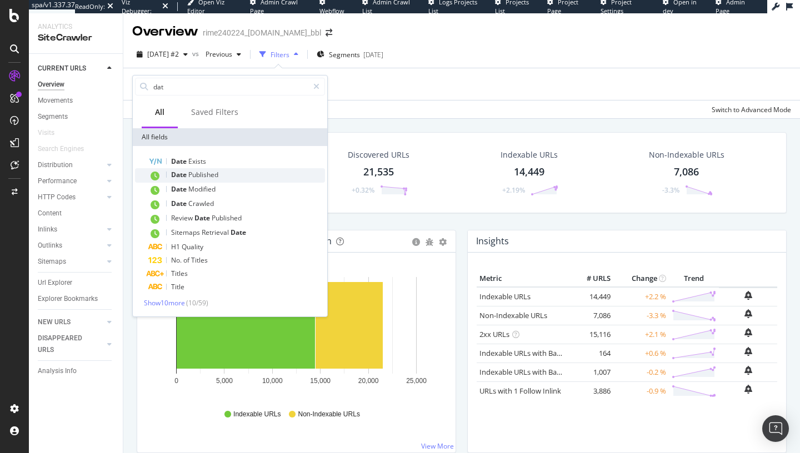
click at [215, 179] on span "Published" at bounding box center [203, 174] width 30 height 9
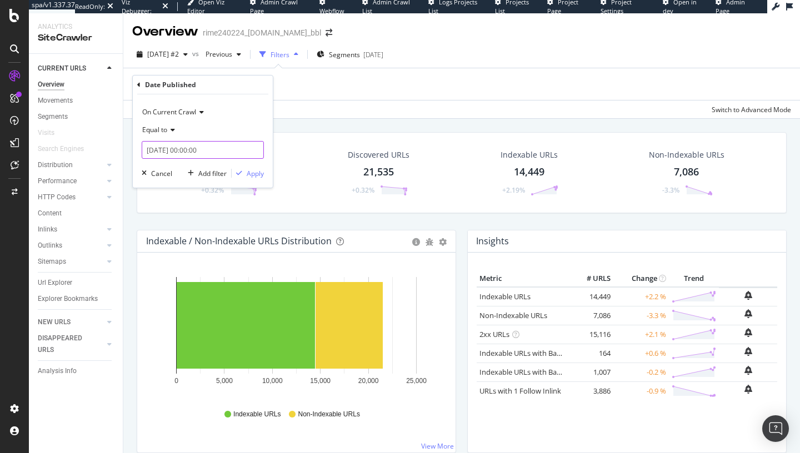
click at [212, 151] on input "2025-09-22 00:00:00" at bounding box center [203, 150] width 122 height 18
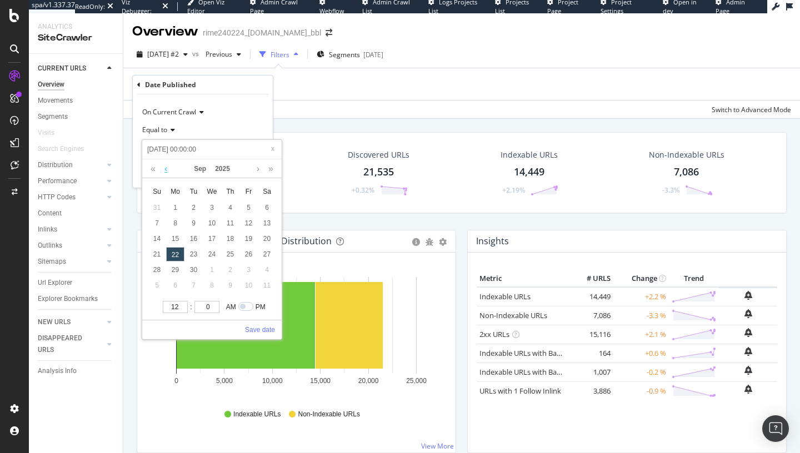
click at [167, 168] on link at bounding box center [166, 168] width 8 height 19
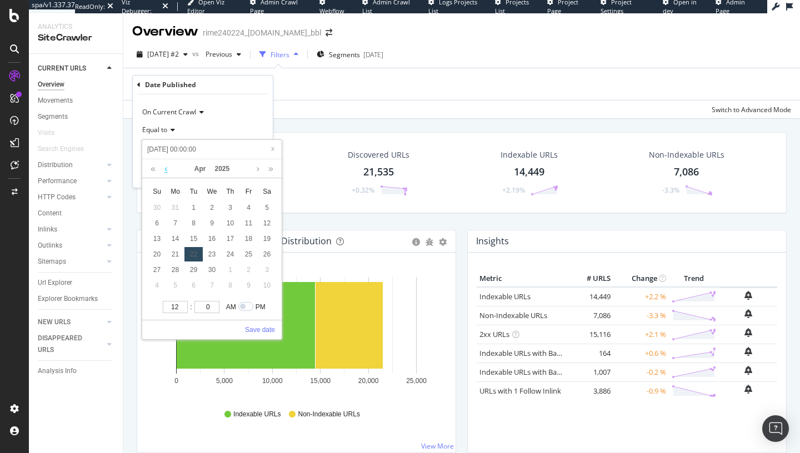
click at [167, 168] on link at bounding box center [166, 168] width 8 height 19
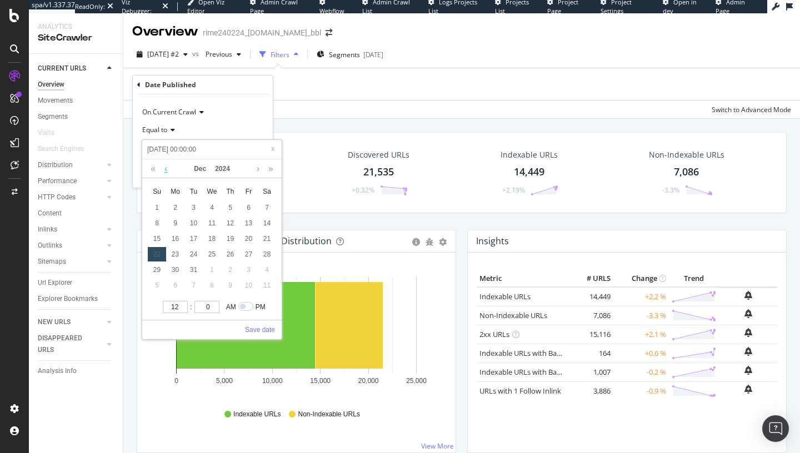
click at [167, 168] on link at bounding box center [166, 168] width 8 height 19
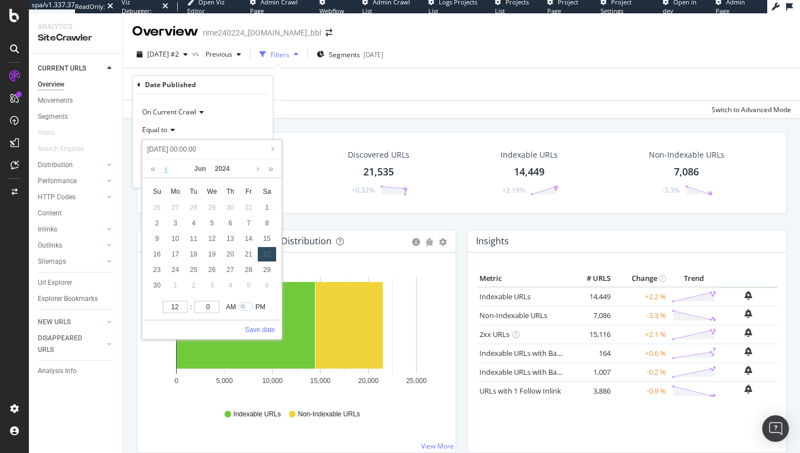
click at [167, 168] on link at bounding box center [166, 168] width 8 height 19
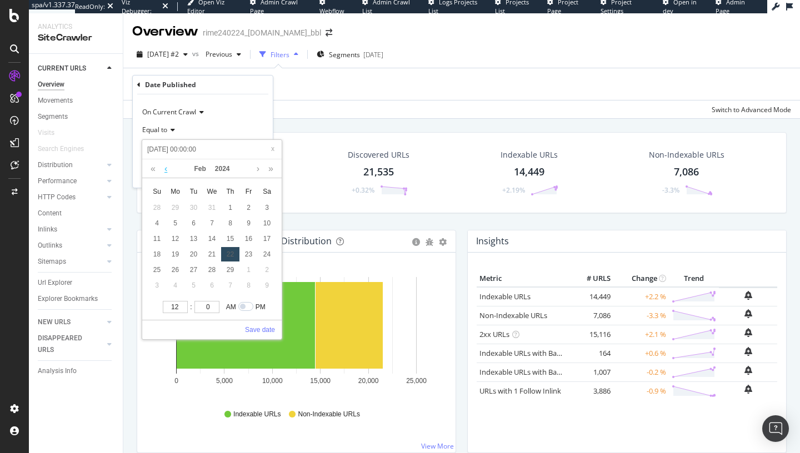
click at [167, 168] on link at bounding box center [166, 168] width 8 height 19
click at [167, 170] on link at bounding box center [166, 168] width 8 height 19
click at [250, 253] on div "22" at bounding box center [248, 254] width 18 height 14
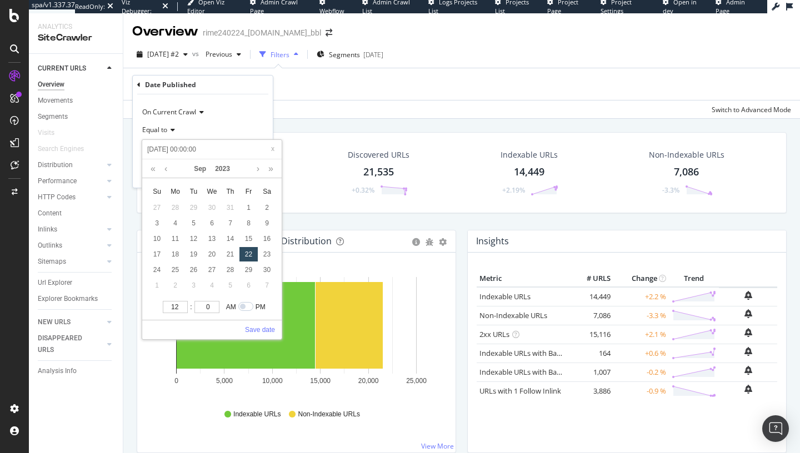
type input "2023-09-22 00:00:00"
click at [248, 330] on link "Save date" at bounding box center [260, 330] width 30 height 10
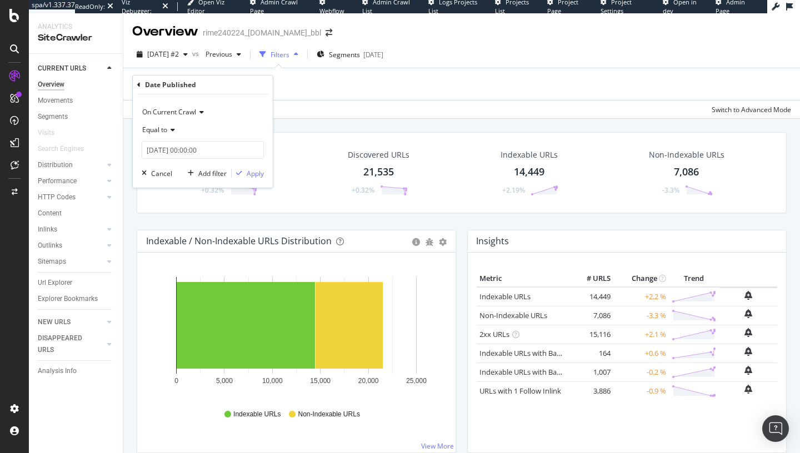
click at [166, 126] on div "Equal to" at bounding box center [203, 130] width 122 height 18
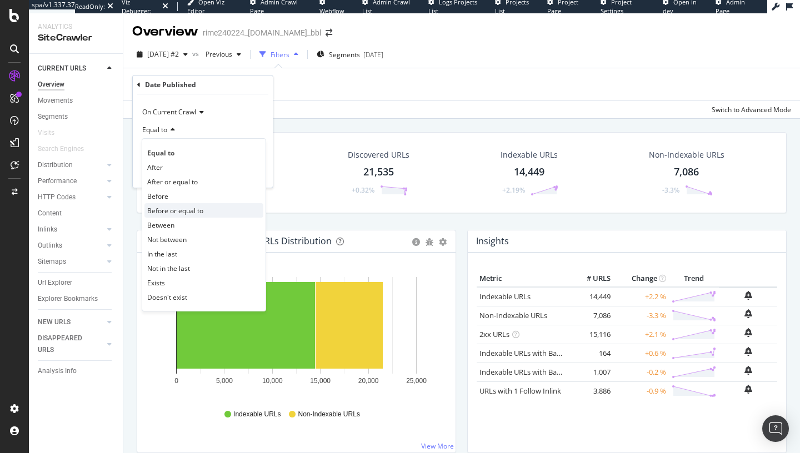
click at [200, 213] on span "Before or equal to" at bounding box center [175, 210] width 56 height 9
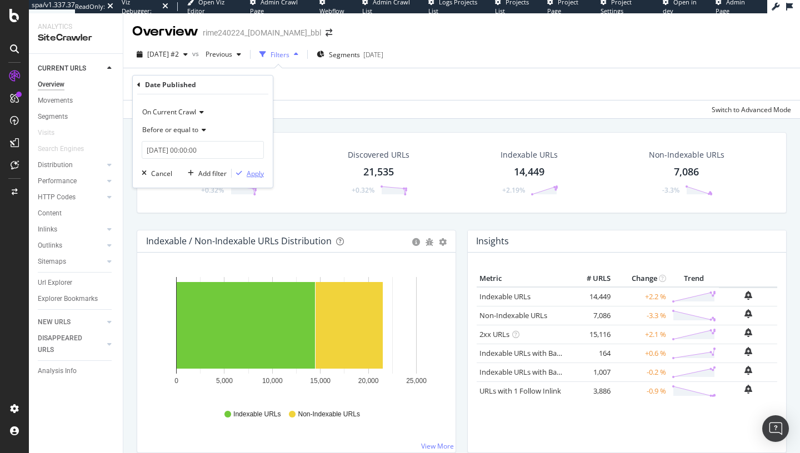
click at [244, 177] on div "button" at bounding box center [239, 173] width 15 height 7
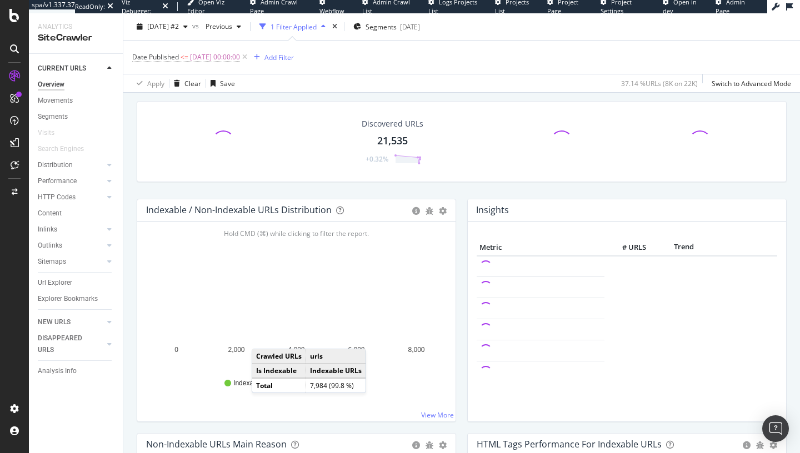
scroll to position [53, 0]
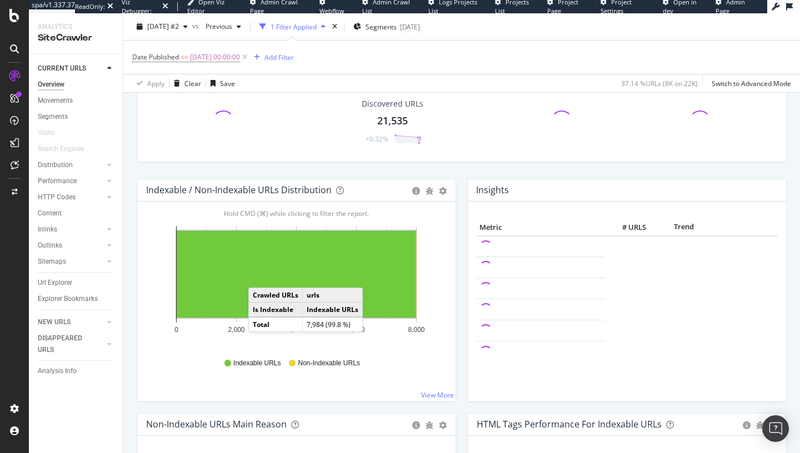
click at [263, 272] on rect "A chart." at bounding box center [296, 274] width 239 height 87
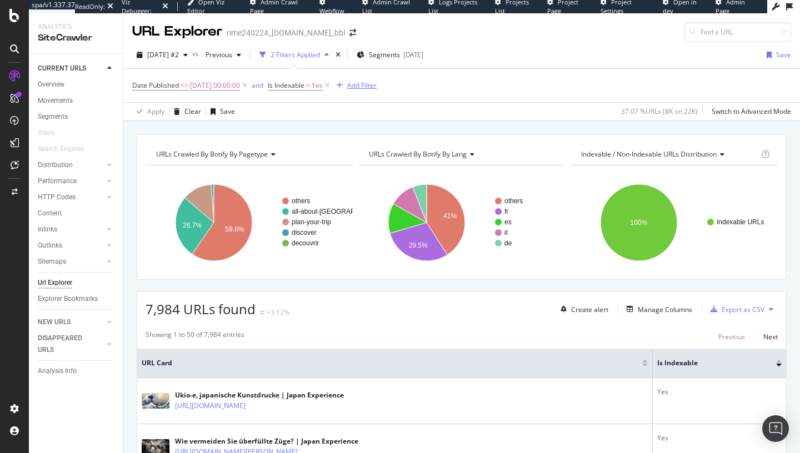
click at [368, 89] on div "Add Filter" at bounding box center [361, 85] width 29 height 9
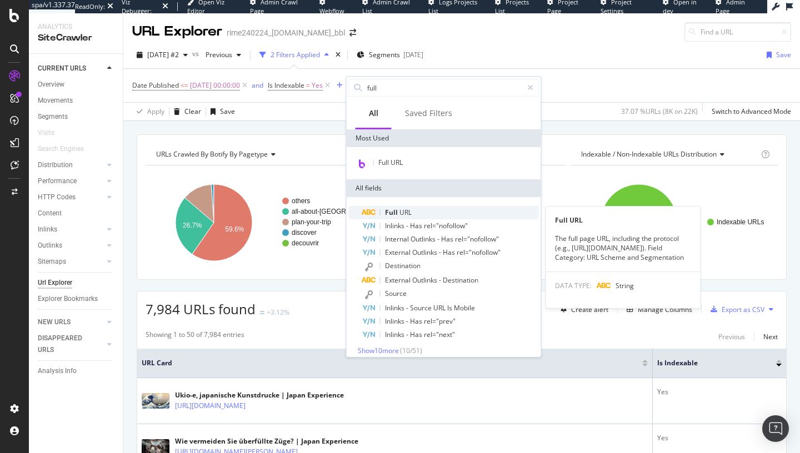
type input "full"
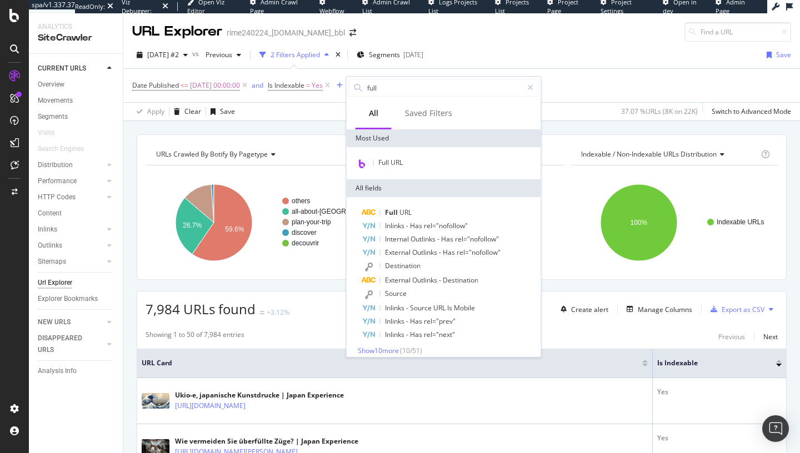
click at [400, 213] on span "URL" at bounding box center [405, 212] width 12 height 9
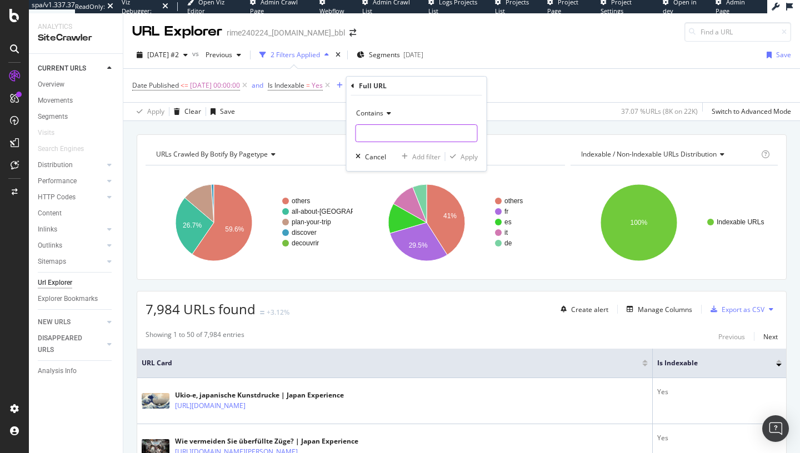
click at [378, 129] on input "text" at bounding box center [416, 133] width 121 height 18
type input "fr"
click at [458, 160] on div "button" at bounding box center [452, 156] width 15 height 7
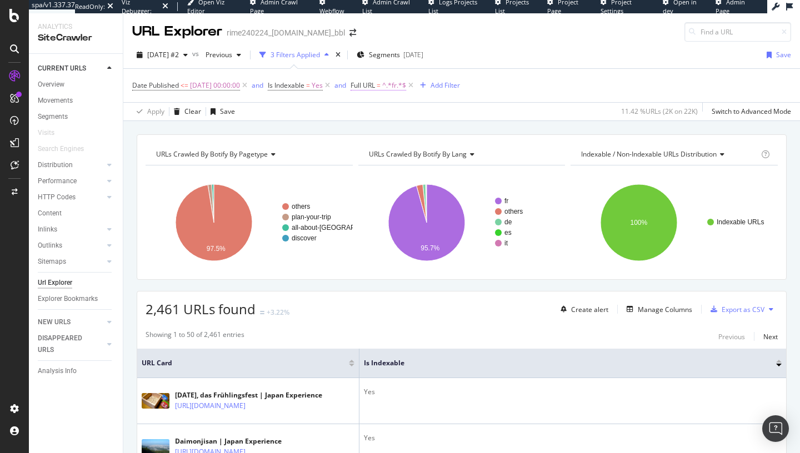
click at [375, 85] on span "Full URL" at bounding box center [362, 85] width 24 height 9
click at [378, 132] on input "fr" at bounding box center [426, 132] width 105 height 18
type input "/fr/"
click at [497, 158] on div "Contains /fr/ Cancel Add filter Apply" at bounding box center [435, 132] width 140 height 76
click at [487, 157] on div "Apply" at bounding box center [487, 155] width 17 height 9
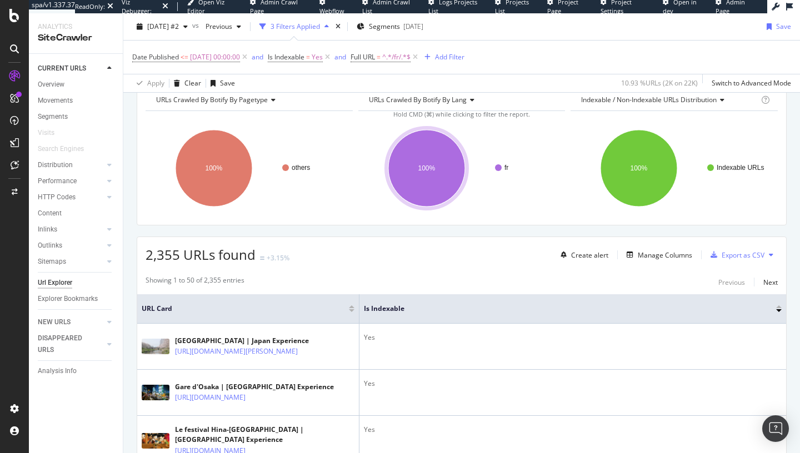
scroll to position [145, 0]
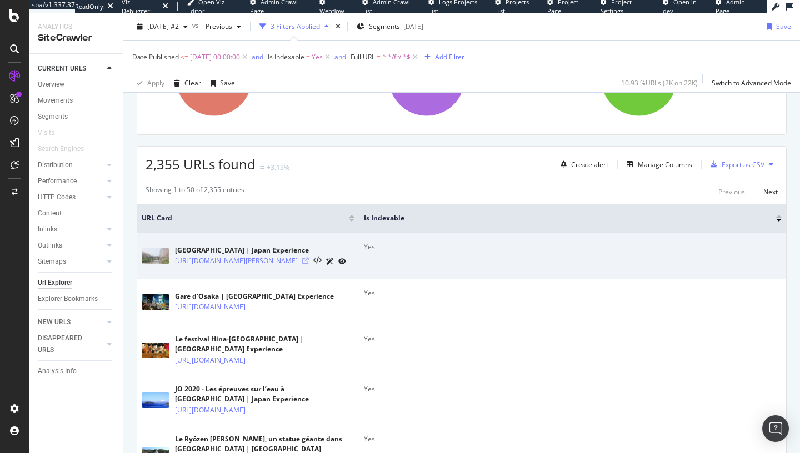
click at [309, 264] on icon at bounding box center [305, 261] width 7 height 7
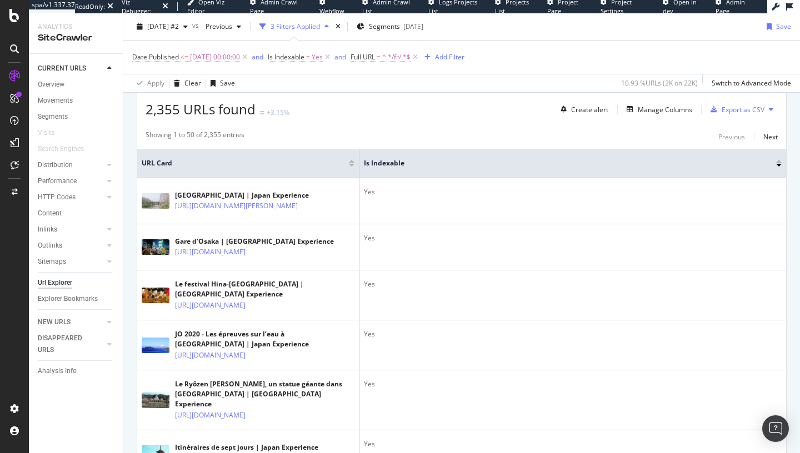
scroll to position [202, 0]
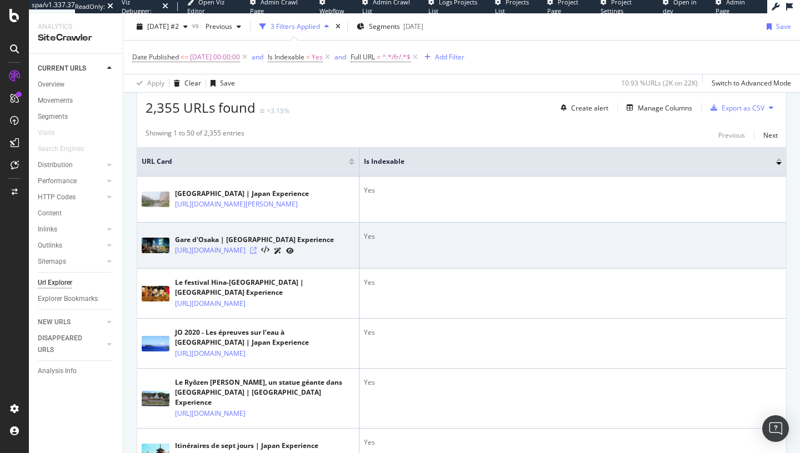
click at [257, 254] on icon at bounding box center [253, 250] width 7 height 7
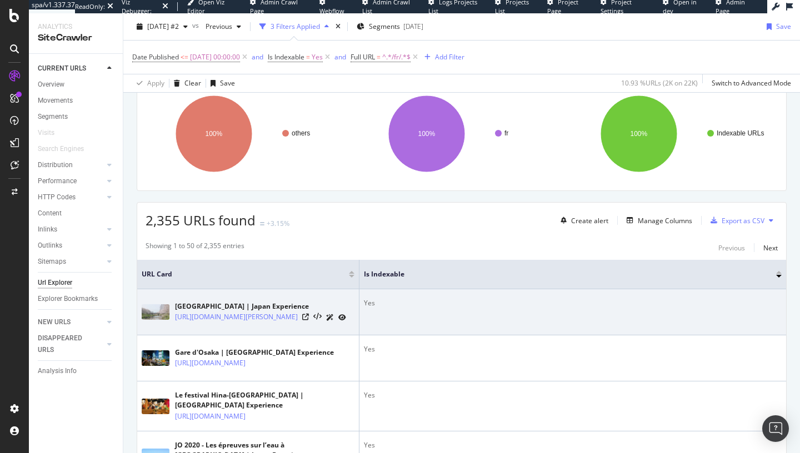
scroll to position [87, 0]
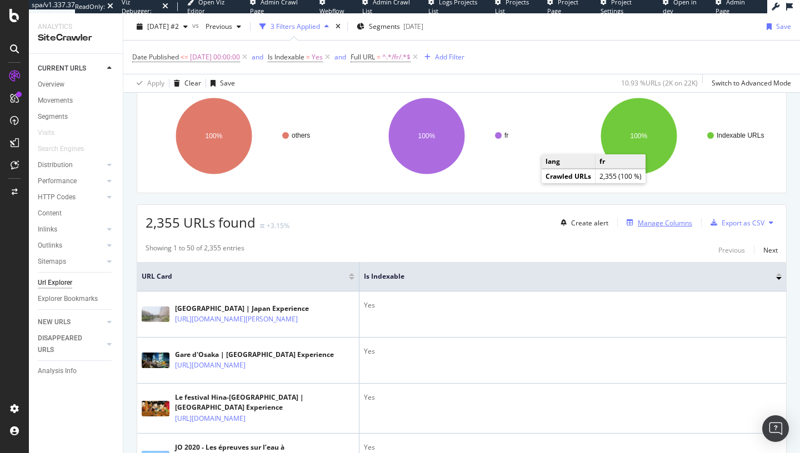
click at [640, 222] on div "Manage Columns" at bounding box center [665, 222] width 54 height 9
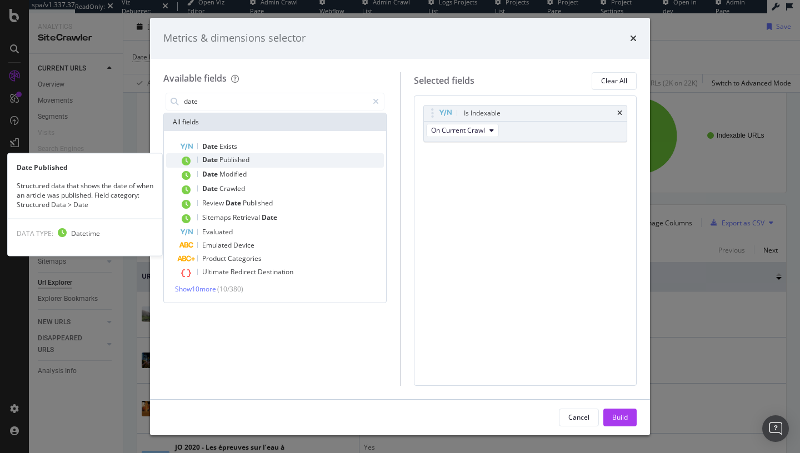
type input "date"
click at [285, 159] on div "Date Published" at bounding box center [281, 160] width 204 height 14
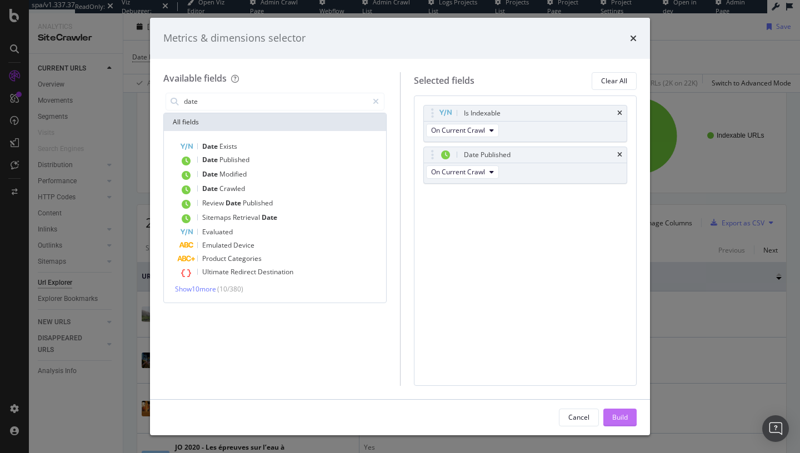
click at [616, 414] on div "Build" at bounding box center [620, 417] width 16 height 9
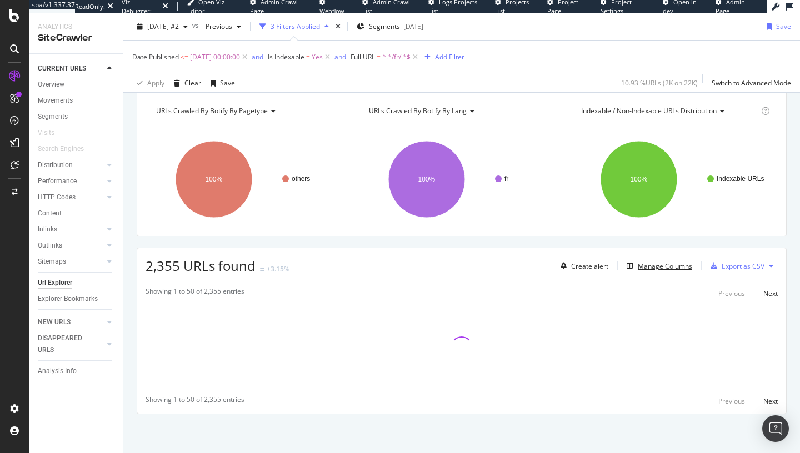
scroll to position [43, 0]
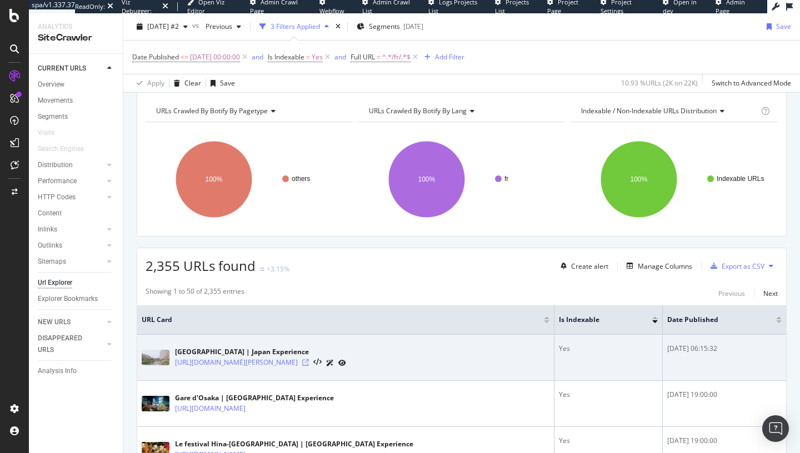
click at [309, 362] on icon at bounding box center [305, 362] width 7 height 7
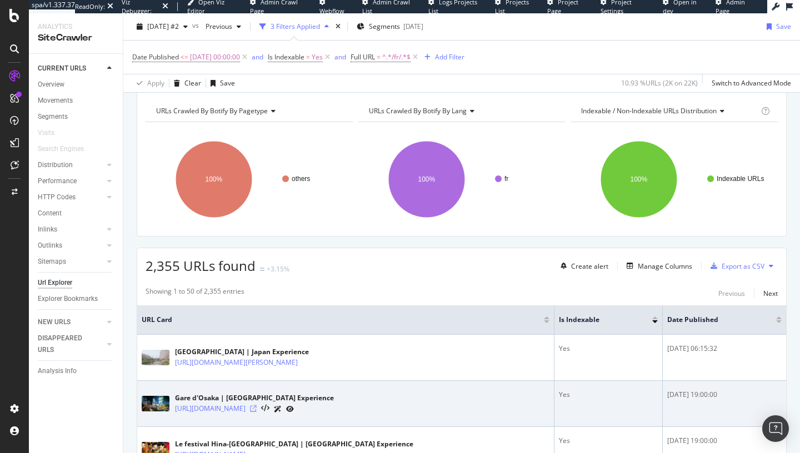
click at [257, 410] on icon at bounding box center [253, 408] width 7 height 7
copy div "2013-01-31 19:00:00"
drag, startPoint x: 756, startPoint y: 404, endPoint x: 670, endPoint y: 388, distance: 88.2
click at [670, 388] on td "2013-01-31 19:00:00" at bounding box center [724, 404] width 123 height 46
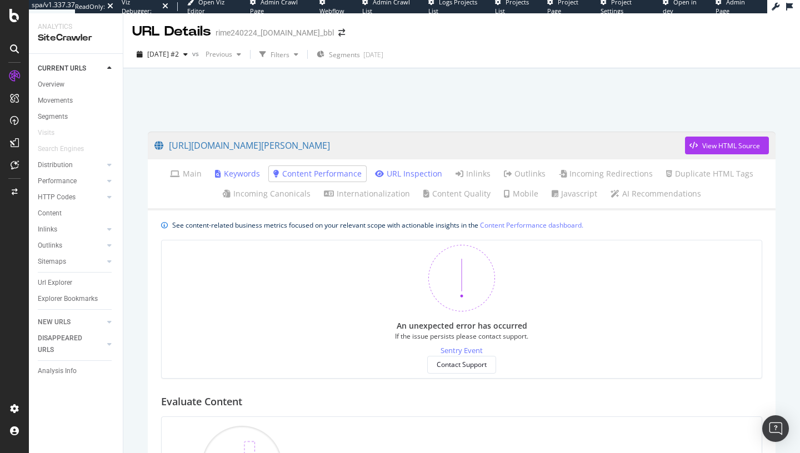
scroll to position [297, 0]
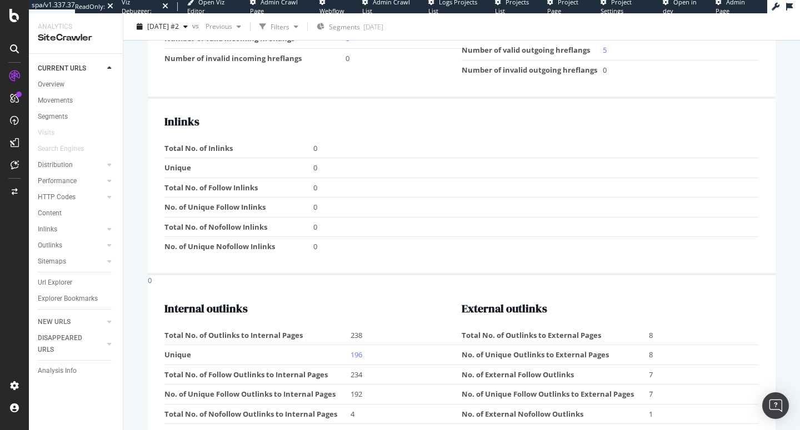
scroll to position [1423, 0]
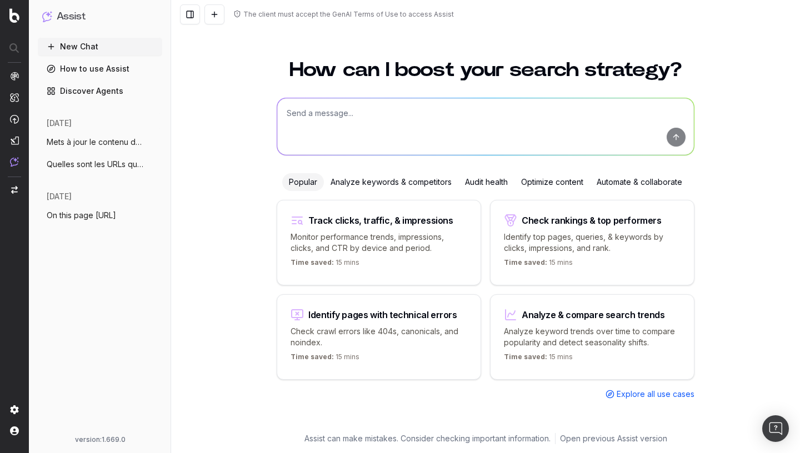
click at [104, 51] on button "New Chat" at bounding box center [100, 47] width 124 height 18
click at [305, 120] on textarea at bounding box center [485, 126] width 417 height 57
click at [92, 164] on span "Quelles sont les URLs qui datent d'avant" at bounding box center [96, 164] width 98 height 11
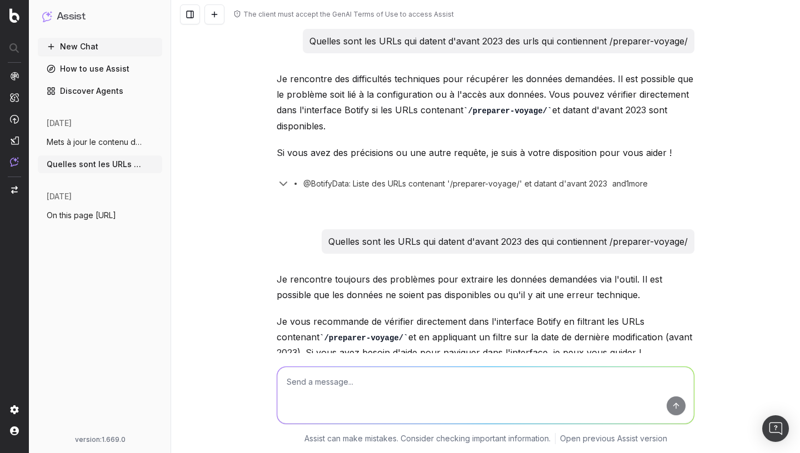
click at [97, 145] on span "Mets à jour le contenu de cette page de" at bounding box center [96, 142] width 98 height 11
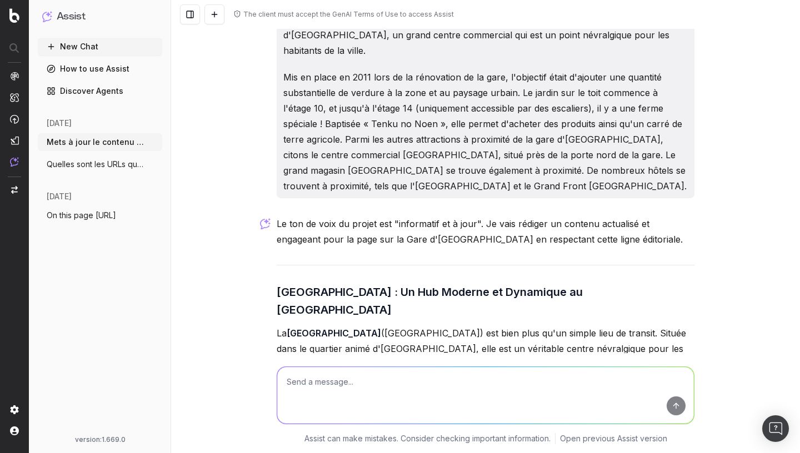
scroll to position [1232, 0]
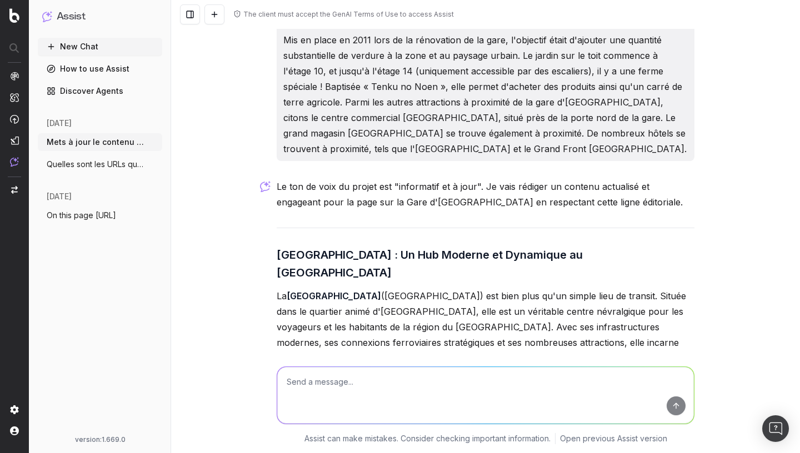
click at [103, 215] on span "On this page [URL]" at bounding box center [81, 215] width 69 height 11
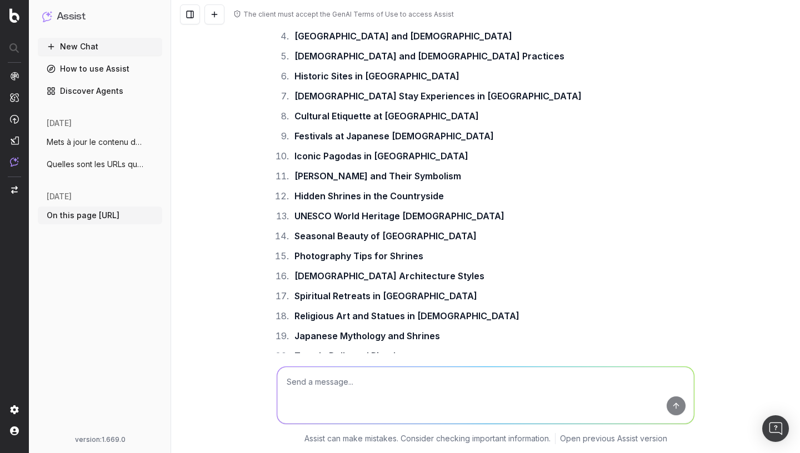
scroll to position [499, 0]
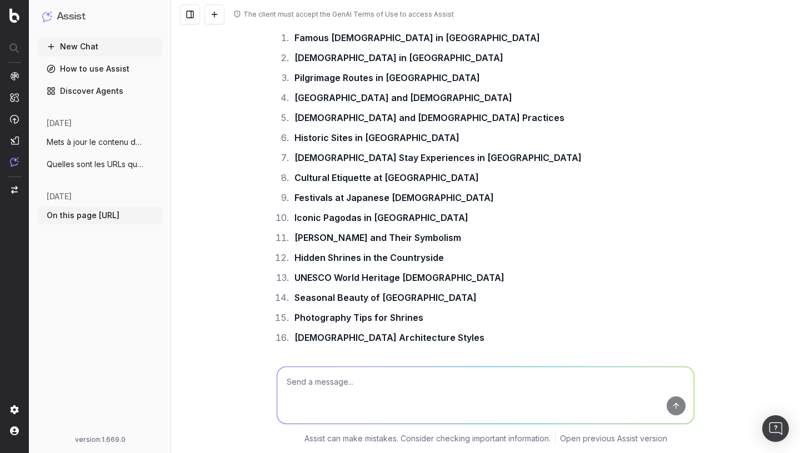
click at [73, 162] on span "Quelles sont les URLs qui datent d'avant" at bounding box center [96, 164] width 98 height 11
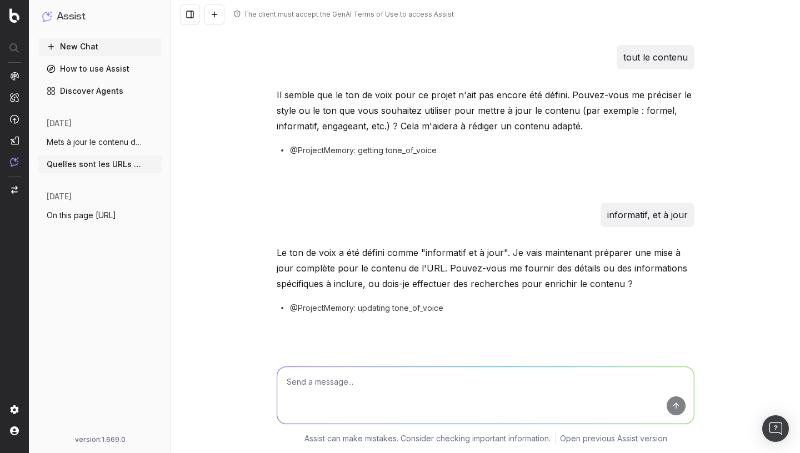
scroll to position [2012, 0]
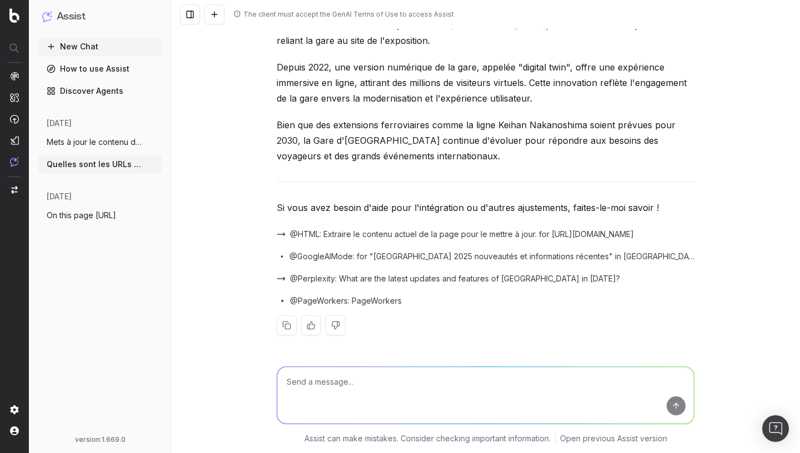
click at [154, 162] on icon "button" at bounding box center [154, 164] width 9 height 9
click at [181, 167] on span "Delete" at bounding box center [179, 164] width 24 height 11
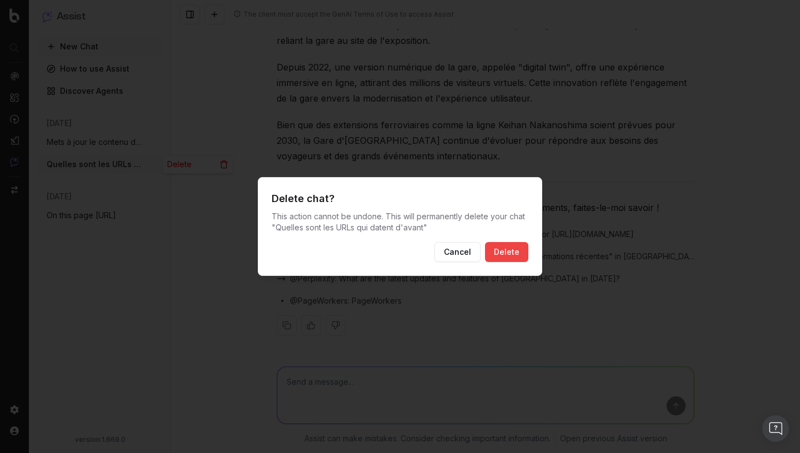
click at [510, 252] on button "Delete" at bounding box center [506, 252] width 43 height 20
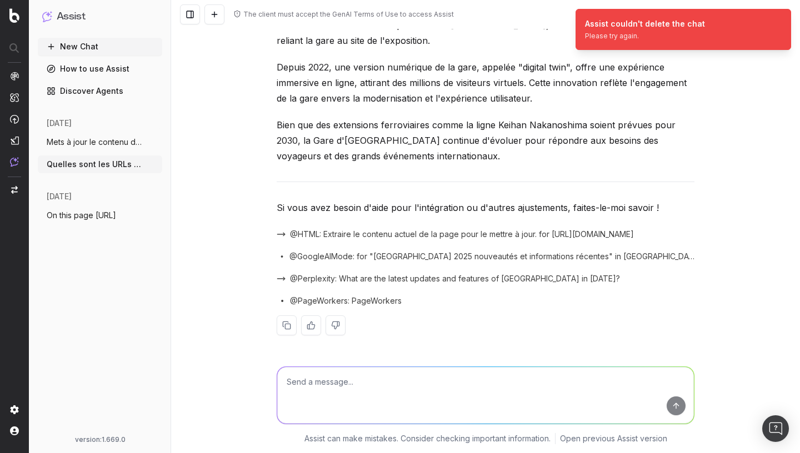
click at [107, 44] on button "New Chat" at bounding box center [100, 47] width 124 height 18
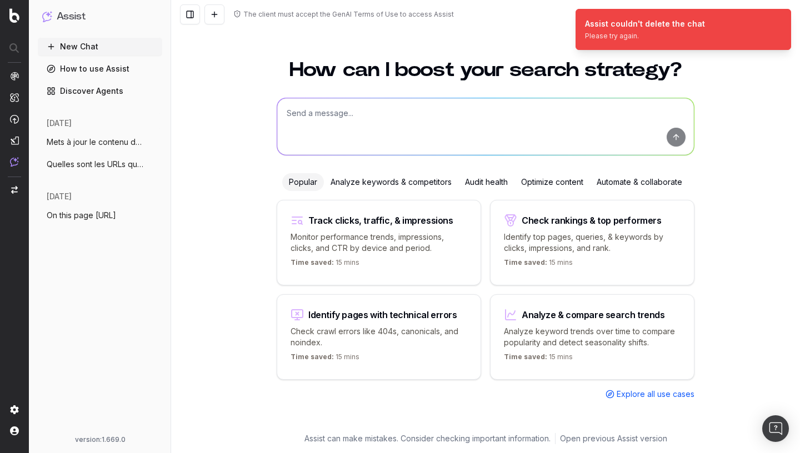
click at [362, 145] on textarea at bounding box center [485, 126] width 417 height 57
paste textarea "Quel est le rank de mon site [DOMAIN_NAME] dans Google Search pour le mot-clé “…"
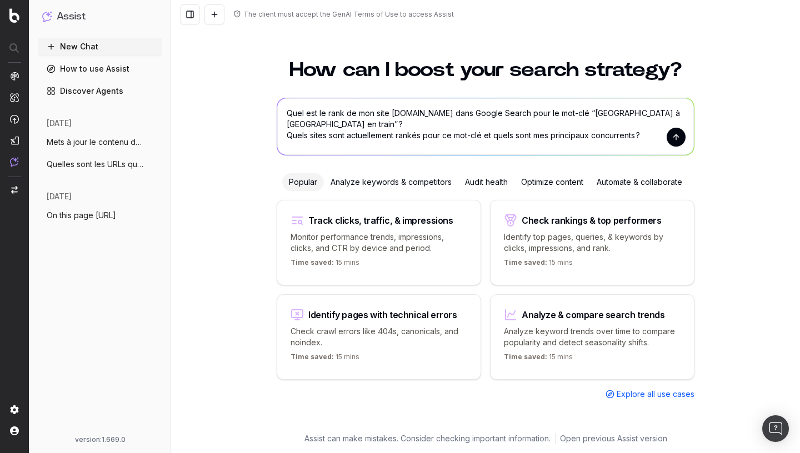
click at [314, 122] on textarea "Quel est le rank de mon site [DOMAIN_NAME] dans Google Search pour le mot-clé “…" at bounding box center [485, 126] width 417 height 57
click at [285, 138] on textarea "Quel est le rank de mon site [DOMAIN_NAME] dans Google Search pour le mot-clé “…" at bounding box center [485, 126] width 417 height 57
drag, startPoint x: 580, startPoint y: 113, endPoint x: 605, endPoint y: 112, distance: 25.0
click at [606, 112] on textarea "Quel est le rank de mon site [DOMAIN_NAME] dans Google Search pour le mot-clé “…" at bounding box center [485, 126] width 417 height 57
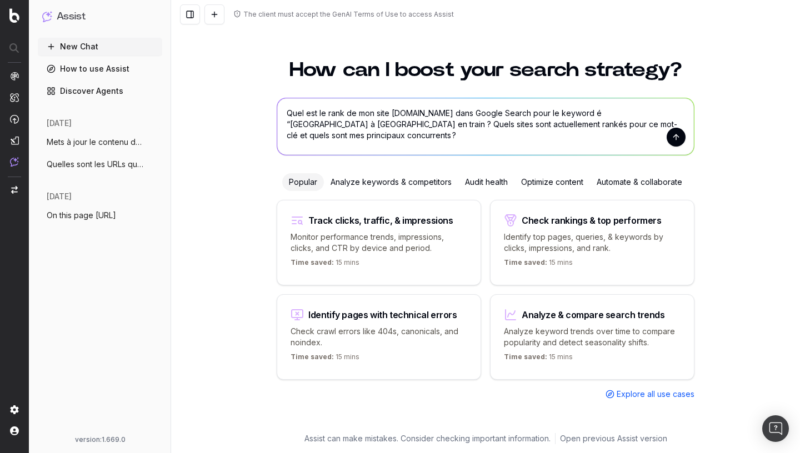
click at [619, 115] on textarea "Quel est le rank de mon site [DOMAIN_NAME] dans Google Search pour le keyword é…" at bounding box center [485, 126] width 417 height 57
drag, startPoint x: 512, startPoint y: 127, endPoint x: 660, endPoint y: 126, distance: 147.7
click at [660, 126] on textarea "Quel est le rank de mon site [DOMAIN_NAME] dans Google Search pour le keyword “…" at bounding box center [485, 126] width 417 height 57
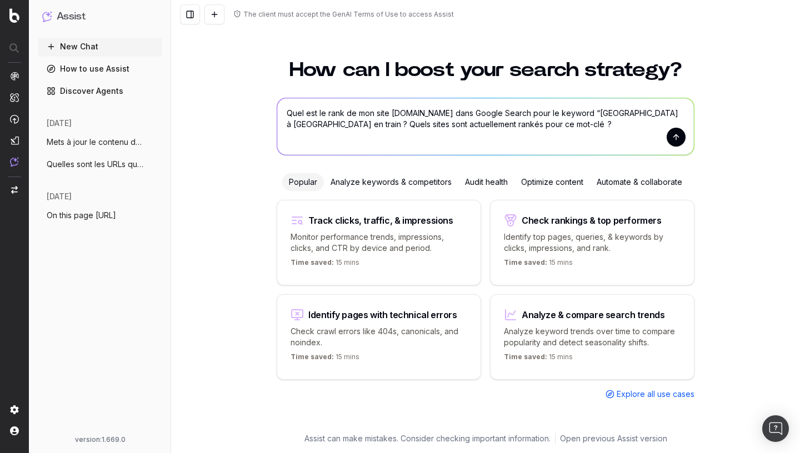
drag, startPoint x: 550, startPoint y: 123, endPoint x: 172, endPoint y: 98, distance: 379.6
click at [277, 98] on textarea "Quel est le rank de mon site [DOMAIN_NAME] dans Google Search pour le keyword “…" at bounding box center [485, 126] width 417 height 57
paste textarea "Comment se positionne mon site [DOMAIN_NAME] pour le mot-clé « [GEOGRAPHIC_DATA…"
type textarea "Comment se positionne mon site [DOMAIN_NAME] pour le mot-clé « [GEOGRAPHIC_DATA…"
click at [677, 137] on button "submit" at bounding box center [675, 137] width 19 height 19
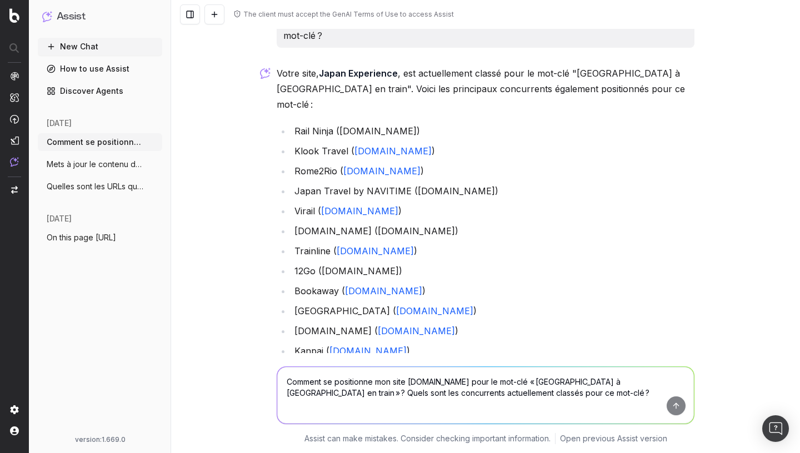
scroll to position [215, 0]
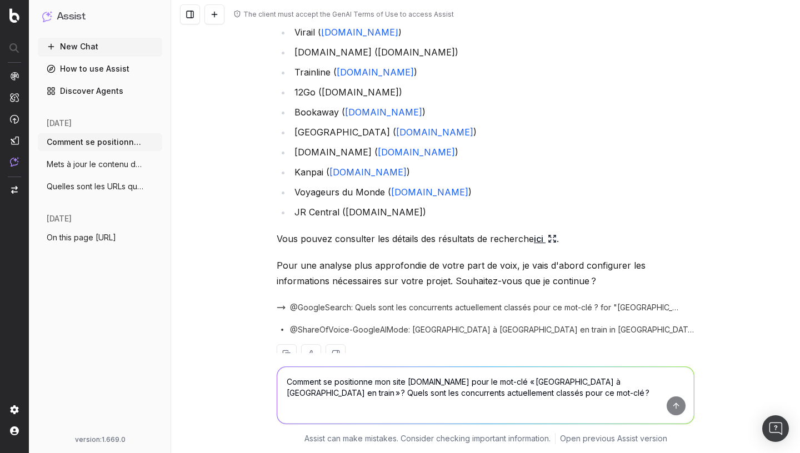
click at [552, 234] on icon at bounding box center [552, 238] width 9 height 9
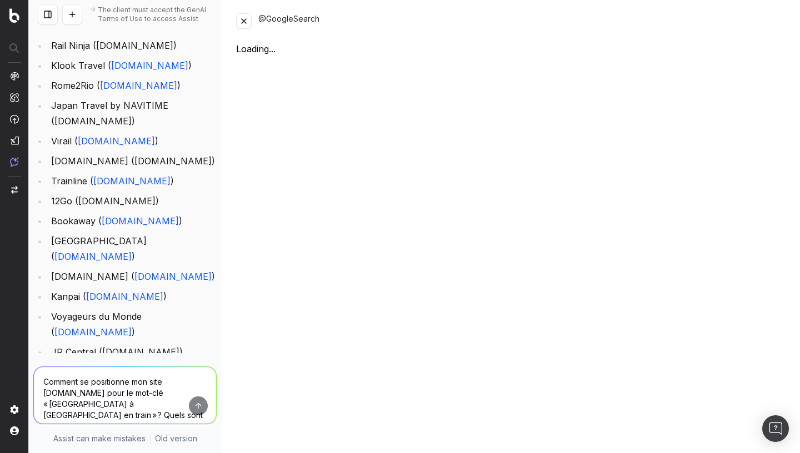
scroll to position [324, 0]
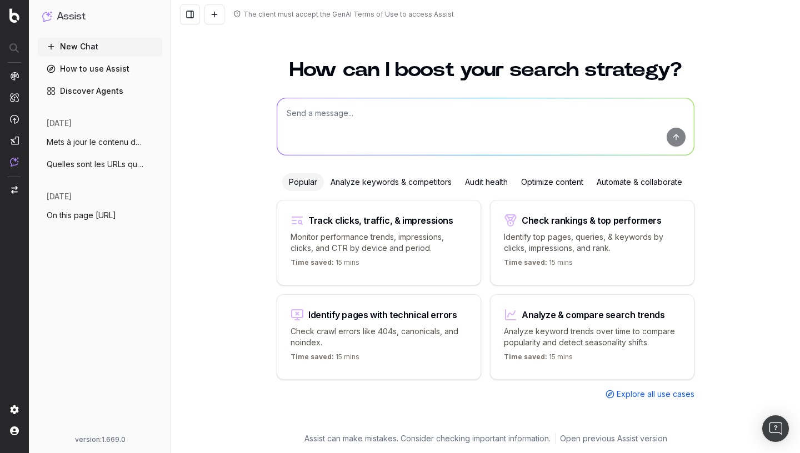
click at [102, 143] on span "Mets à jour le contenu de cette page de" at bounding box center [96, 142] width 98 height 11
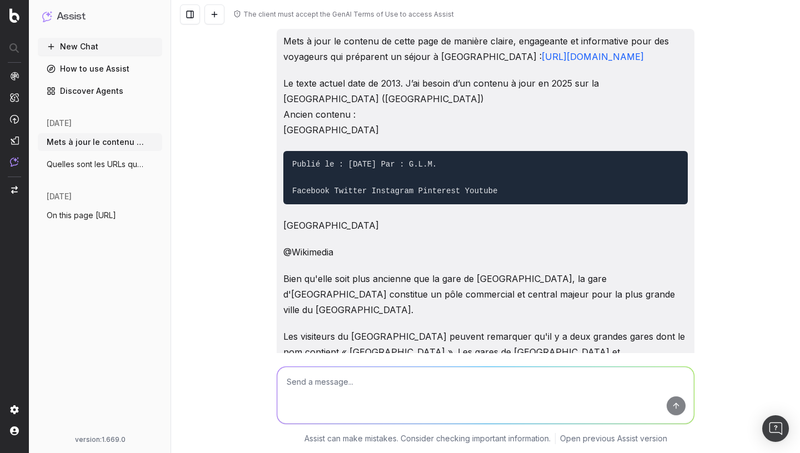
scroll to position [1919, 0]
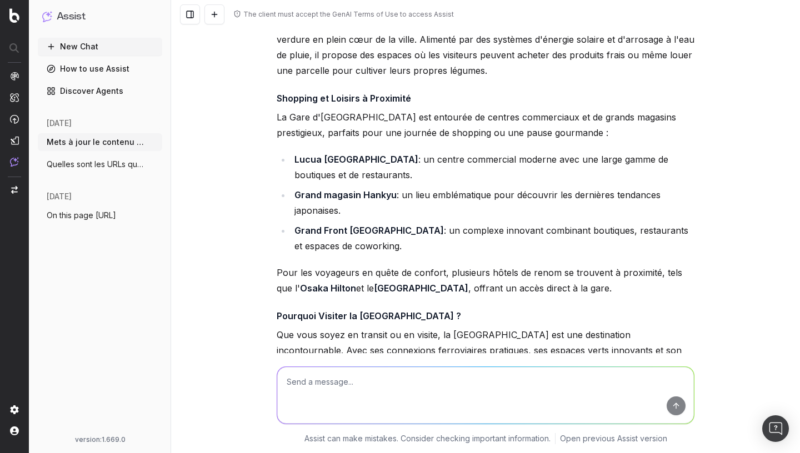
click at [102, 156] on ul "Mets à jour le contenu de cette page de More Quelles sont les URLs qui datent d…" at bounding box center [100, 153] width 124 height 40
click at [124, 49] on button "New Chat" at bounding box center [100, 47] width 124 height 18
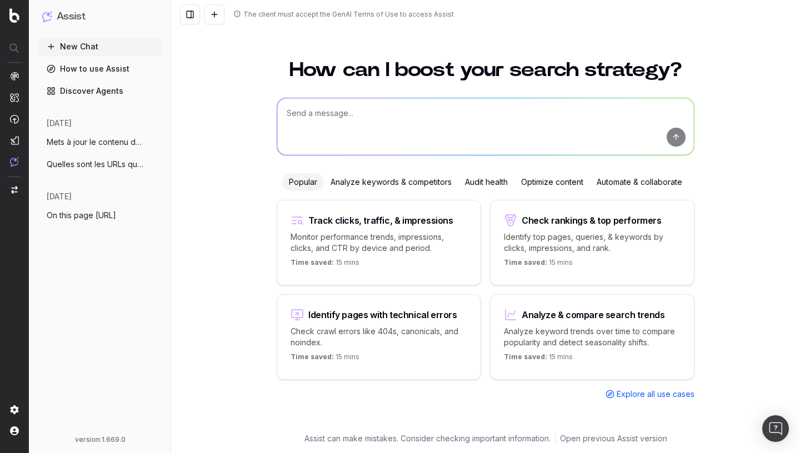
click at [318, 126] on textarea at bounding box center [485, 126] width 417 height 57
paste textarea "Comment se positionne mon site [DOMAIN_NAME] pour le mot-clé « [GEOGRAPHIC_DATA…"
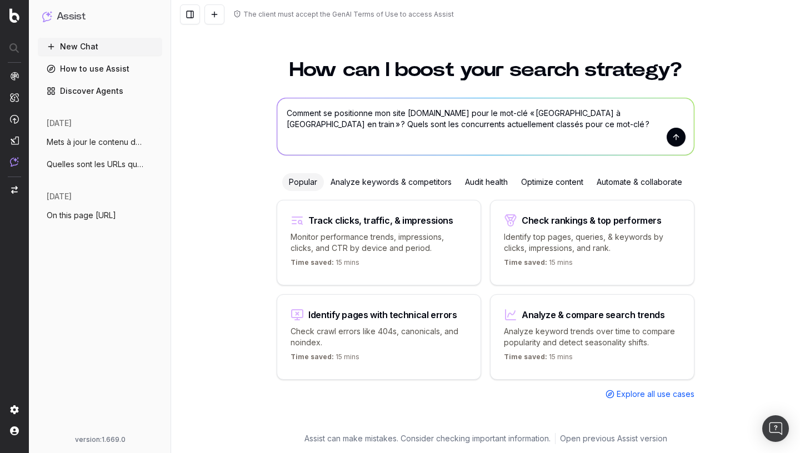
type textarea "Comment se positionne mon site [DOMAIN_NAME] pour le mot-clé « [GEOGRAPHIC_DATA…"
click at [674, 136] on button "submit" at bounding box center [675, 137] width 19 height 19
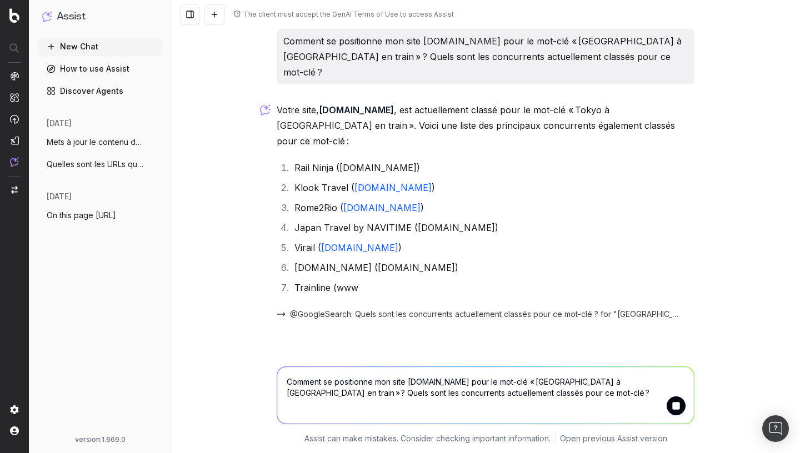
scroll to position [7, 0]
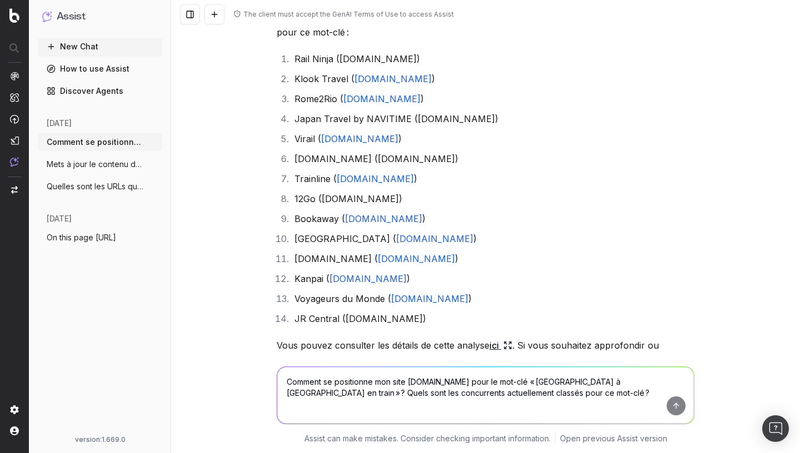
scroll to position [167, 0]
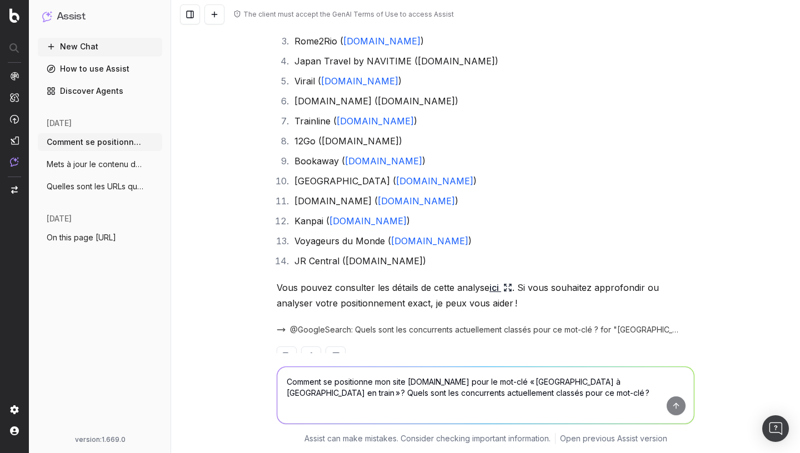
click at [508, 283] on icon at bounding box center [507, 287] width 9 height 9
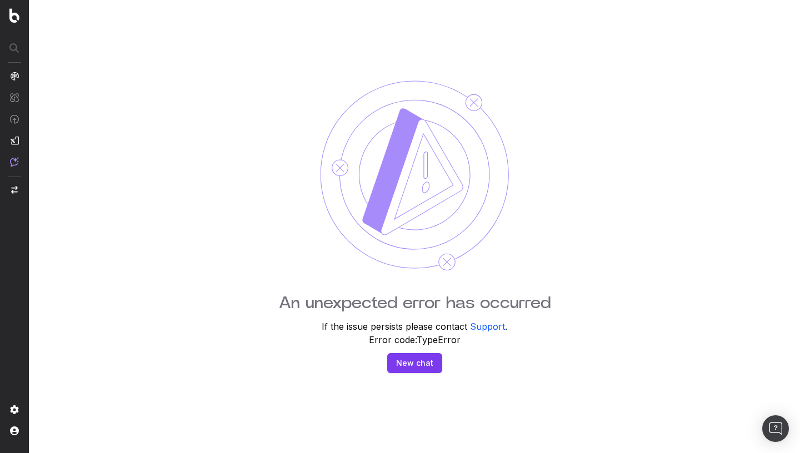
click at [474, 102] on img at bounding box center [414, 175] width 189 height 191
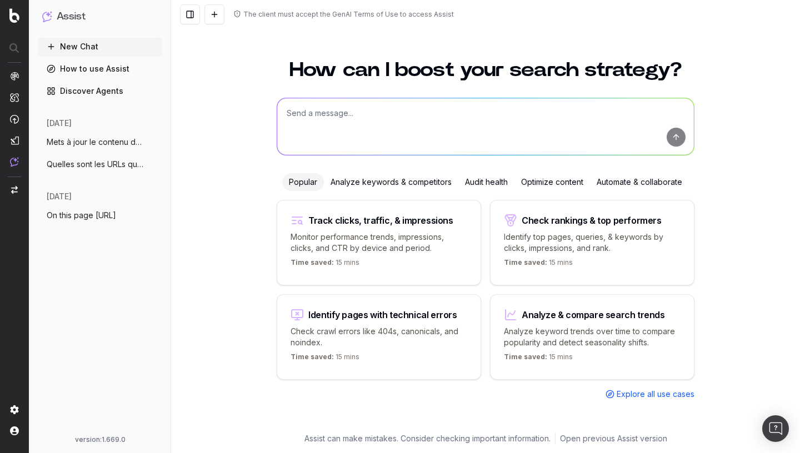
click at [350, 123] on textarea at bounding box center [485, 126] width 417 height 57
paste textarea "Comment se positionne mon site [DOMAIN_NAME] pour le mot-clé « [GEOGRAPHIC_DATA…"
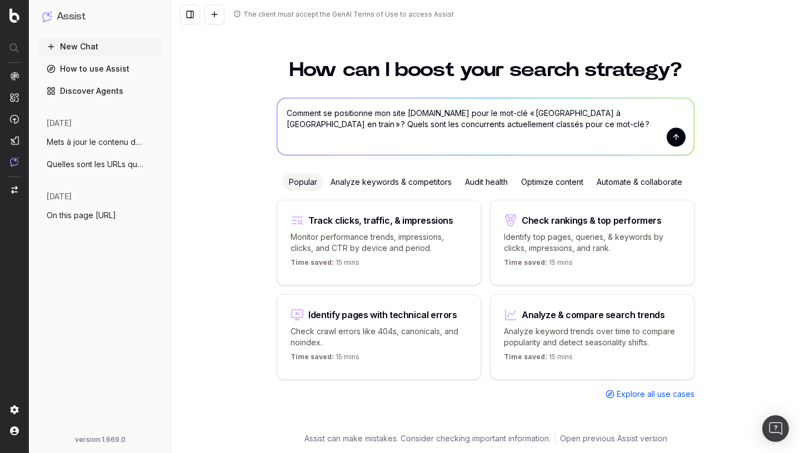
drag, startPoint x: 323, startPoint y: 114, endPoint x: 240, endPoint y: 116, distance: 82.8
click at [277, 116] on textarea "Comment se positionne mon site [DOMAIN_NAME] pour le mot-clé « [GEOGRAPHIC_DATA…" at bounding box center [485, 126] width 417 height 57
drag, startPoint x: 322, startPoint y: 113, endPoint x: 365, endPoint y: 112, distance: 42.8
click at [365, 112] on textarea "Quel est se positionne mon site [DOMAIN_NAME] pour le mot-clé « [GEOGRAPHIC_DAT…" at bounding box center [485, 126] width 417 height 57
type textarea "Quel est le ranking de mon site [DOMAIN_NAME] pour le mot-clé « [GEOGRAPHIC_DAT…"
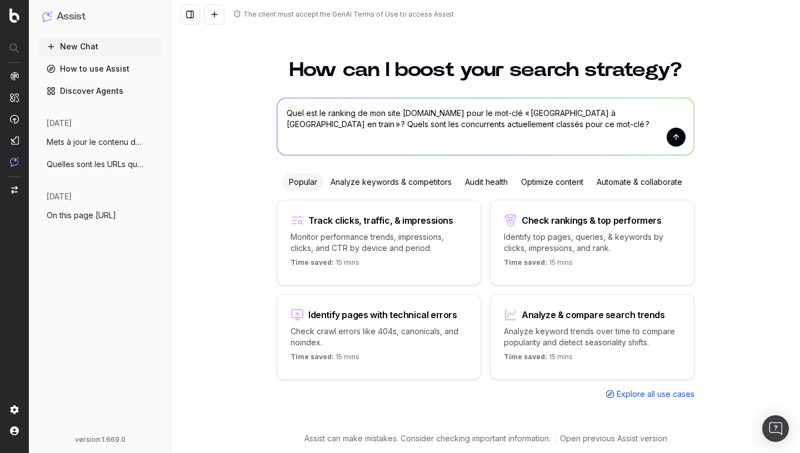
click at [675, 133] on button "submit" at bounding box center [675, 137] width 19 height 19
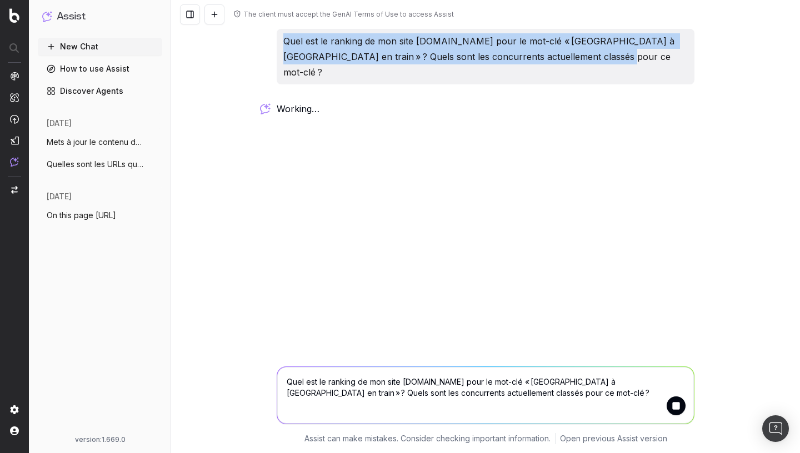
drag, startPoint x: 599, startPoint y: 58, endPoint x: 283, endPoint y: 38, distance: 316.6
click at [283, 38] on div "Quel est le ranking de mon site [DOMAIN_NAME] pour le mot-clé « [GEOGRAPHIC_DAT…" at bounding box center [486, 57] width 418 height 56
copy p "Quel est le ranking de mon site [DOMAIN_NAME] pour le mot-clé « [GEOGRAPHIC_DAT…"
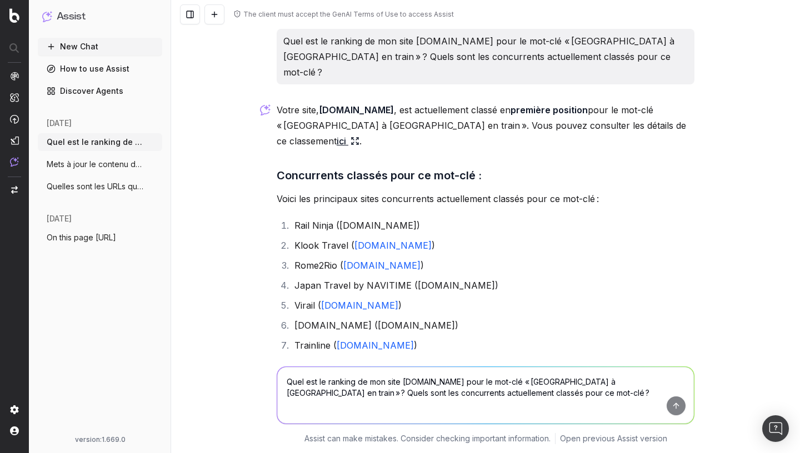
click at [359, 137] on icon at bounding box center [354, 141] width 9 height 9
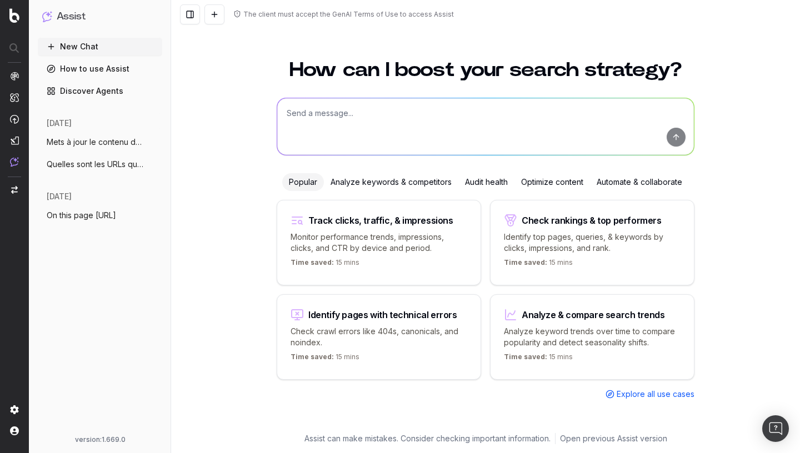
click at [339, 117] on textarea at bounding box center [485, 126] width 417 height 57
paste textarea "Quel est le ranking de mon site [DOMAIN_NAME] pour le mot-clé « [GEOGRAPHIC_DAT…"
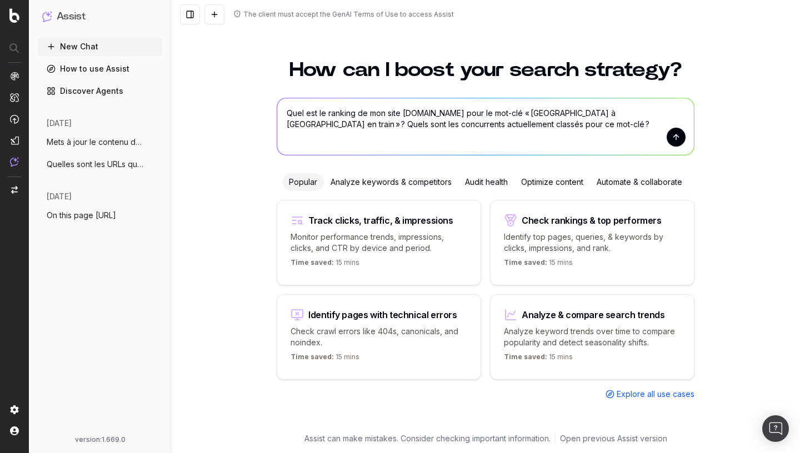
drag, startPoint x: 553, startPoint y: 112, endPoint x: 633, endPoint y: 112, distance: 80.5
click at [633, 112] on textarea "Quel est le ranking de mon site [DOMAIN_NAME] pour le mot-clé « [GEOGRAPHIC_DAT…" at bounding box center [485, 126] width 417 height 57
type textarea "Quel est le ranking de mon site [DOMAIN_NAME] pour le mot-clé « Le Japon en une…"
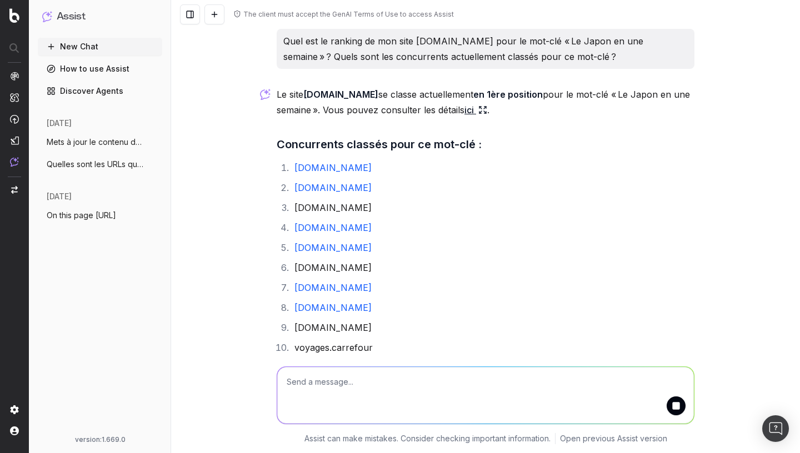
scroll to position [13, 0]
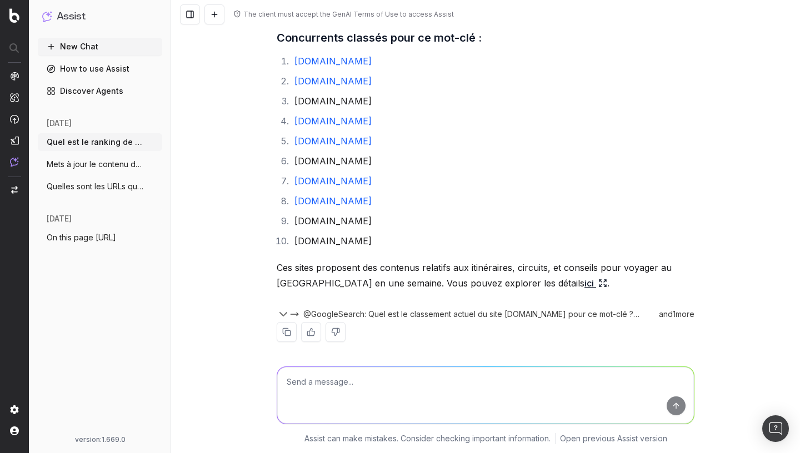
scroll to position [113, 0]
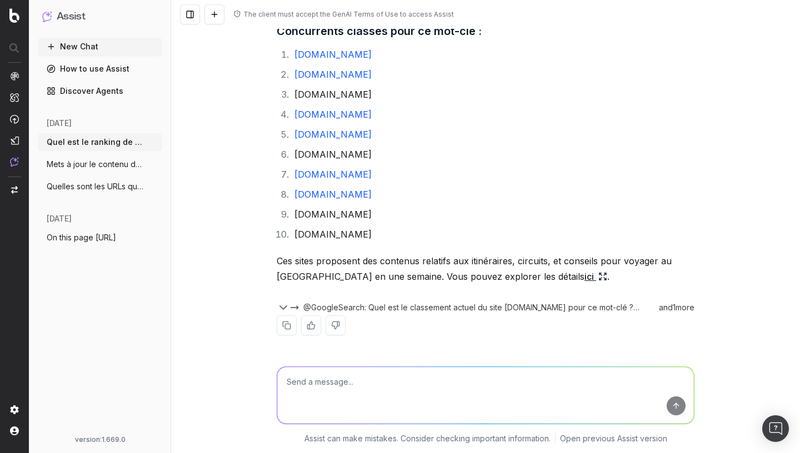
click at [598, 277] on icon at bounding box center [602, 276] width 9 height 9
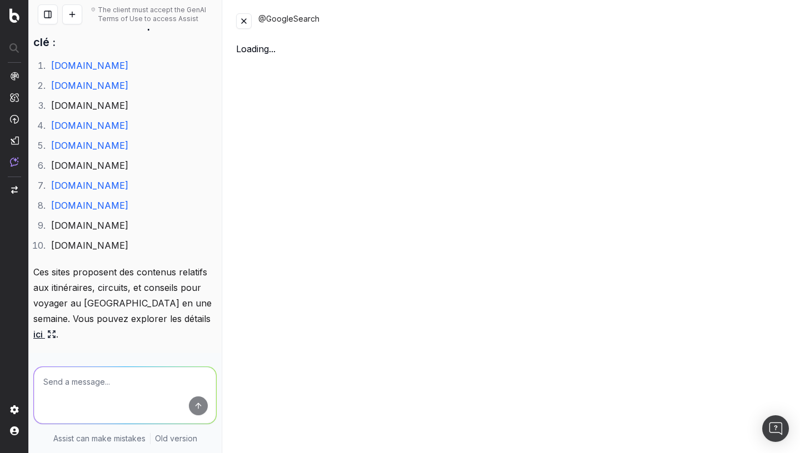
scroll to position [175, 0]
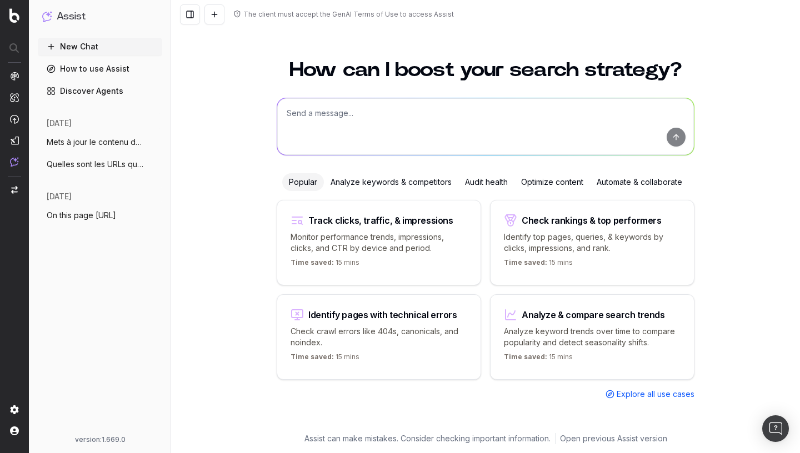
click at [330, 136] on textarea at bounding box center [485, 126] width 417 height 57
paste textarea "Quel est le ranking de mon site [DOMAIN_NAME] pour le mot-clé « [GEOGRAPHIC_DAT…"
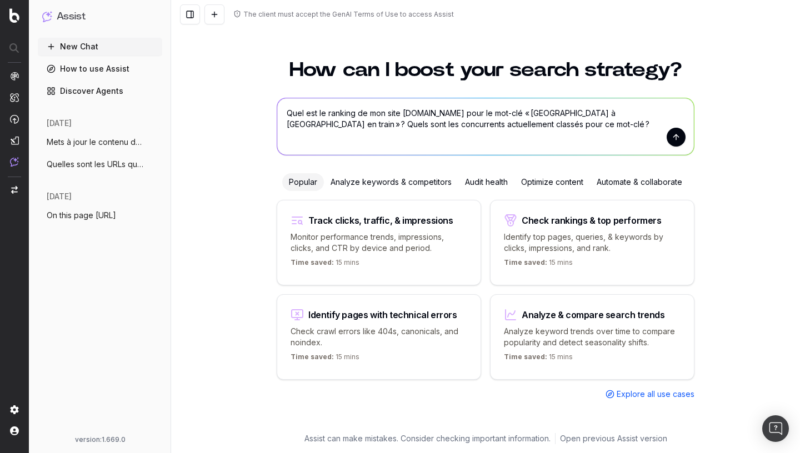
type textarea "Quel est le ranking de mon site [DOMAIN_NAME] pour le mot-clé « [GEOGRAPHIC_DAT…"
click at [674, 139] on button "submit" at bounding box center [675, 137] width 19 height 19
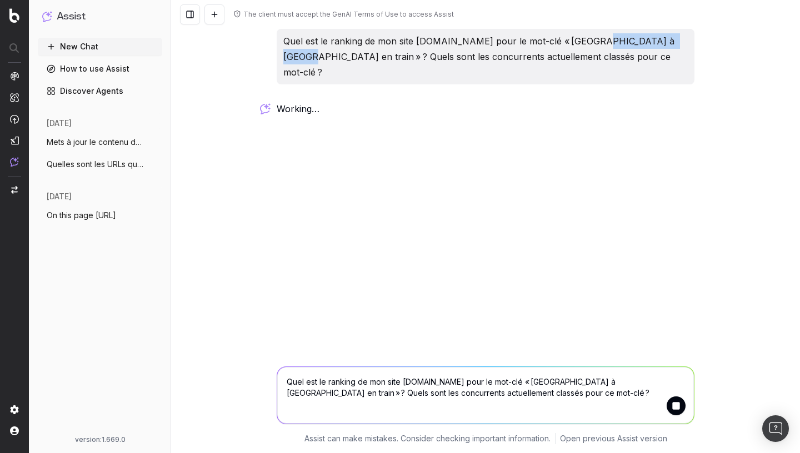
drag, startPoint x: 588, startPoint y: 39, endPoint x: 282, endPoint y: 59, distance: 306.1
click at [284, 59] on p "Quel est le ranking de mon site [DOMAIN_NAME] pour le mot-clé « [GEOGRAPHIC_DAT…" at bounding box center [485, 56] width 404 height 47
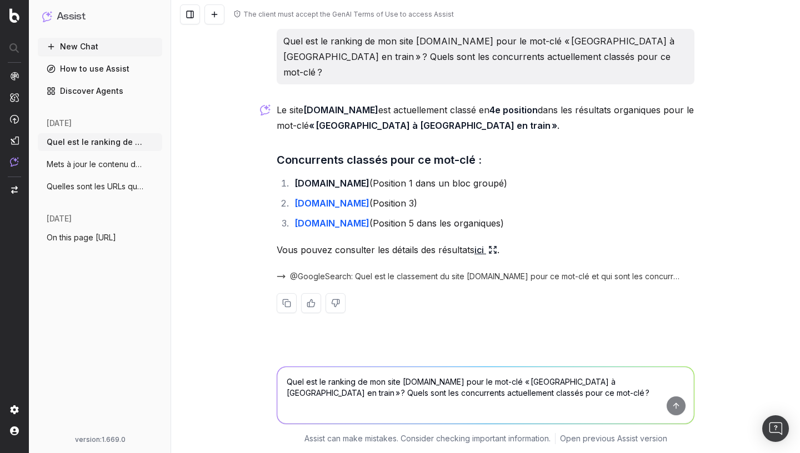
click at [345, 379] on textarea "Quel est le ranking de mon site [DOMAIN_NAME] pour le mot-clé « [GEOGRAPHIC_DAT…" at bounding box center [485, 395] width 417 height 57
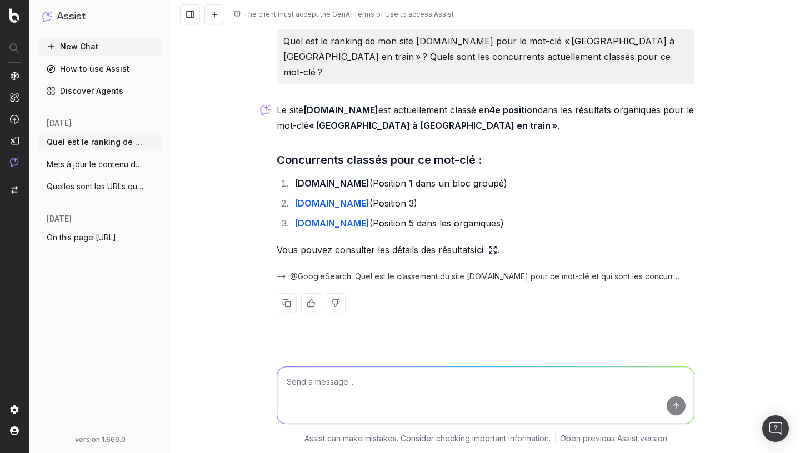
paste textarea "Quelles recommandations concrètes permettreaient au site [DOMAIN_NAME] d’appara…"
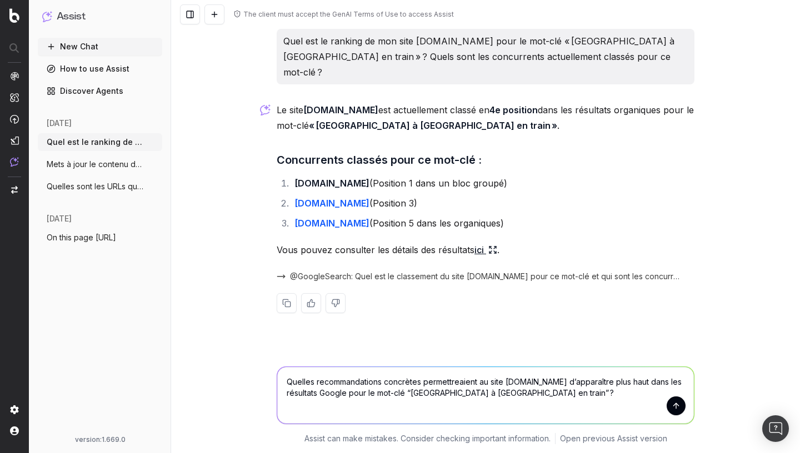
drag, startPoint x: 485, startPoint y: 382, endPoint x: 589, endPoint y: 378, distance: 104.5
click at [589, 378] on textarea "Quelles recommandations concrètes permettreaient au site [DOMAIN_NAME] d’appara…" at bounding box center [485, 395] width 417 height 57
drag, startPoint x: 337, startPoint y: 394, endPoint x: 549, endPoint y: 395, distance: 212.7
click at [549, 395] on textarea "Quelles recommandations concrètes permettreaient à mon site d’apparaître plus h…" at bounding box center [485, 395] width 417 height 57
type textarea "Quelles recommandations concrètes permettreaient à mon site d’apparaître plus h…"
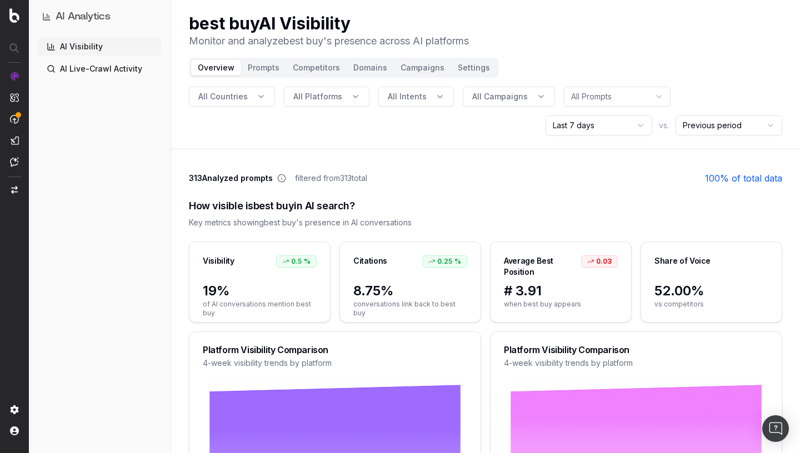
click at [267, 99] on button "All Countries" at bounding box center [232, 97] width 86 height 20
click at [266, 100] on button "All Countries" at bounding box center [232, 97] width 86 height 20
click at [305, 98] on span "All Platforms" at bounding box center [317, 96] width 49 height 11
click at [306, 99] on span "All Platforms" at bounding box center [317, 96] width 49 height 11
click at [399, 92] on span "All Intents" at bounding box center [407, 96] width 39 height 11
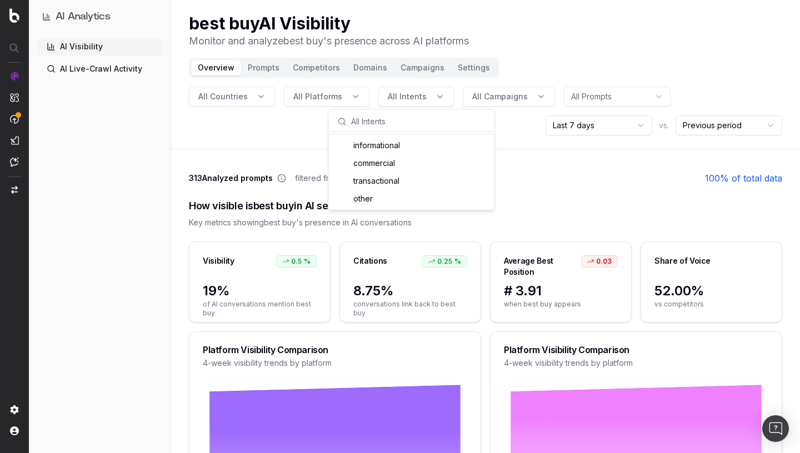
click at [399, 92] on span "All Intents" at bounding box center [407, 96] width 39 height 11
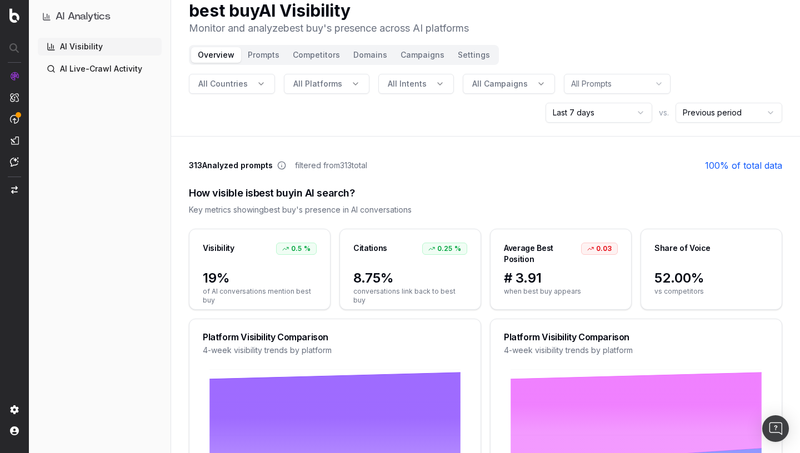
scroll to position [17, 0]
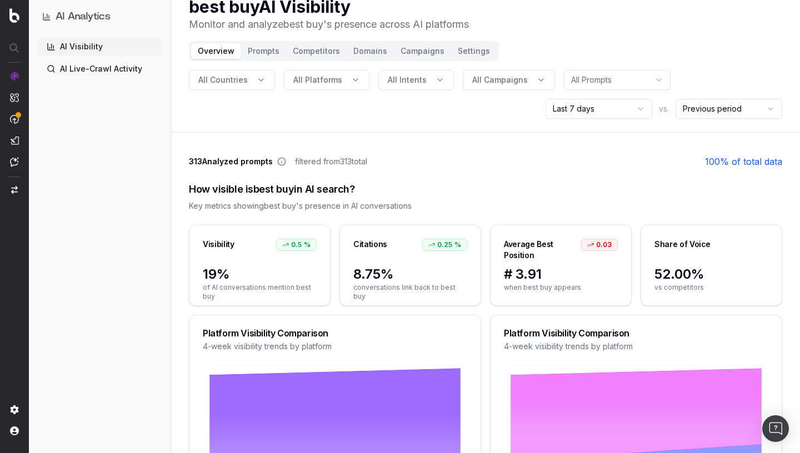
click at [521, 1] on div "best buy AI Visibility Monitor and analyze best buy 's presence across AI platf…" at bounding box center [485, 15] width 593 height 36
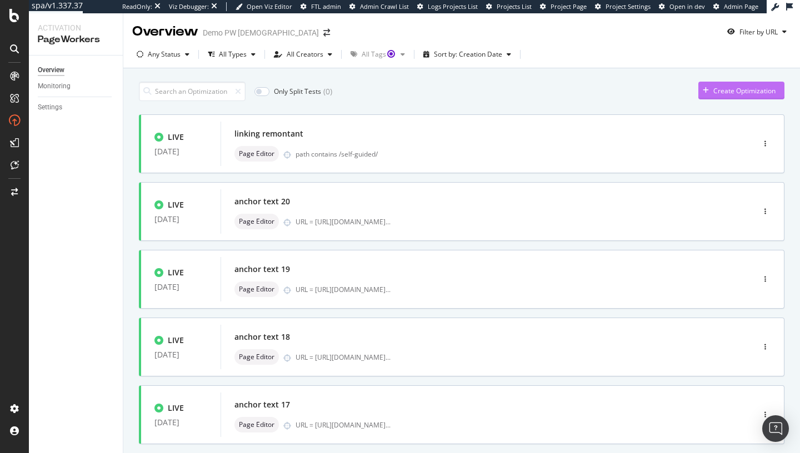
click at [743, 95] on div "Create Optimization" at bounding box center [744, 90] width 62 height 9
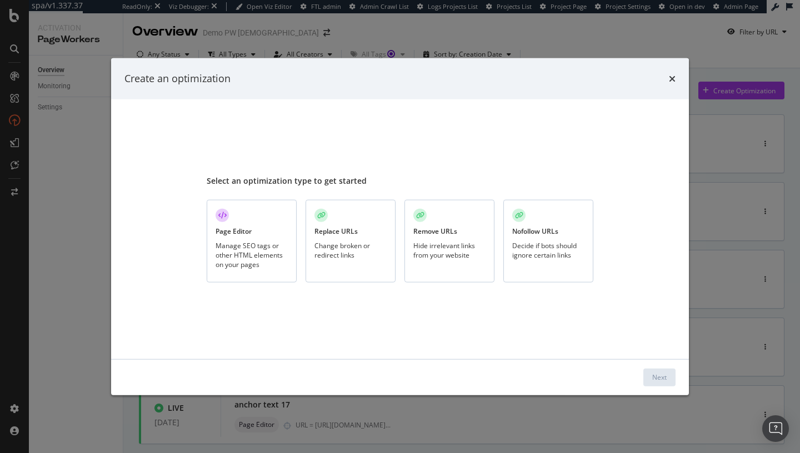
click at [351, 243] on div "Change broken or redirect links" at bounding box center [350, 249] width 72 height 19
click at [282, 259] on div "Manage SEO tags or other HTML elements on your pages" at bounding box center [251, 254] width 72 height 28
click at [670, 78] on icon "times" at bounding box center [672, 78] width 7 height 9
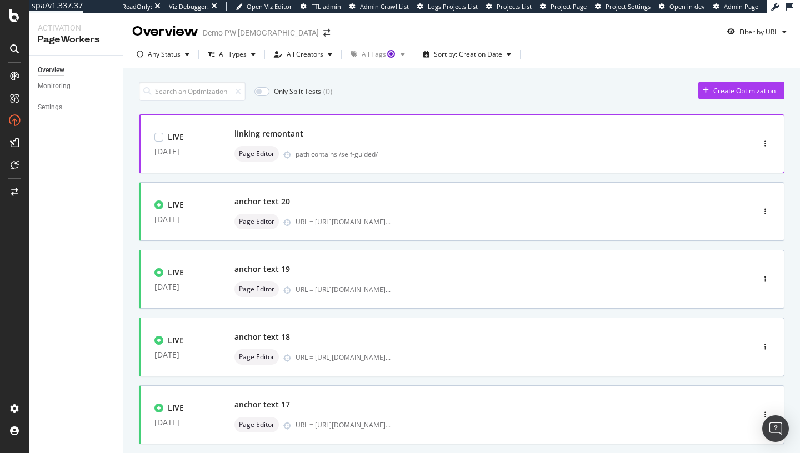
click at [304, 137] on div "linking remontant" at bounding box center [470, 134] width 472 height 16
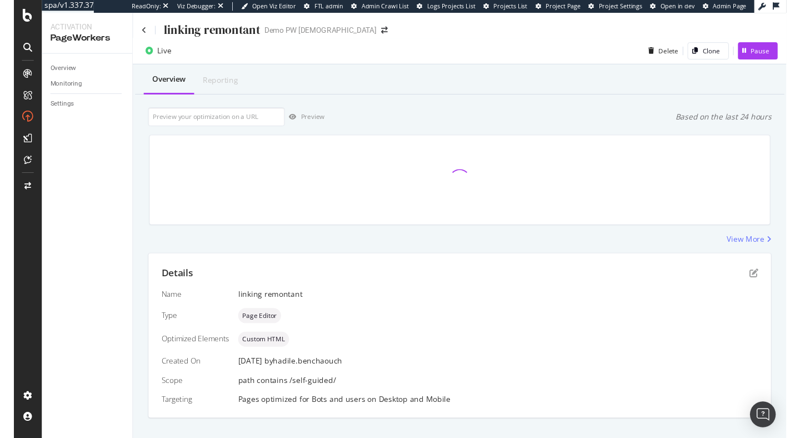
scroll to position [18, 0]
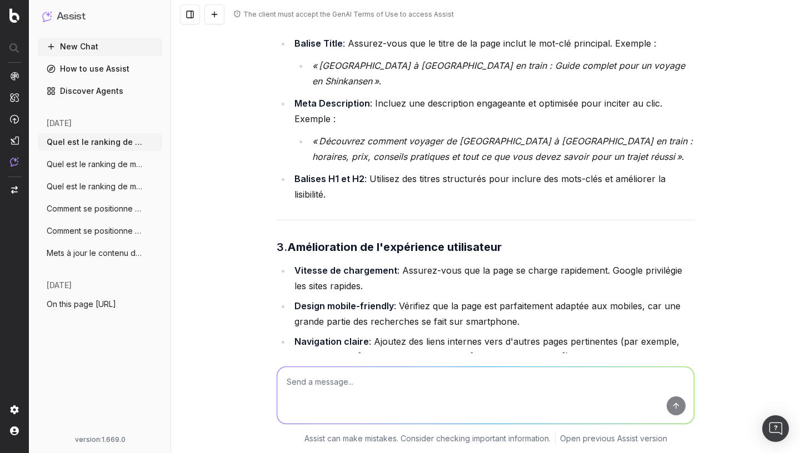
scroll to position [729, 0]
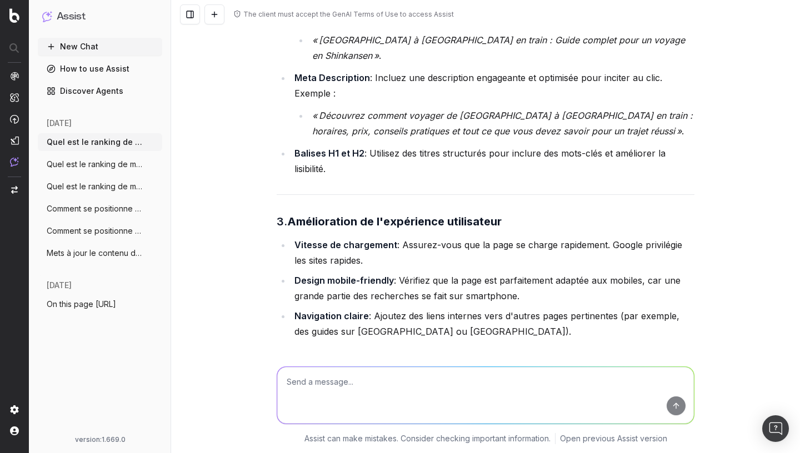
click at [154, 164] on circle "button" at bounding box center [154, 164] width 1 height 1
click at [195, 169] on div "Delete" at bounding box center [198, 165] width 70 height 18
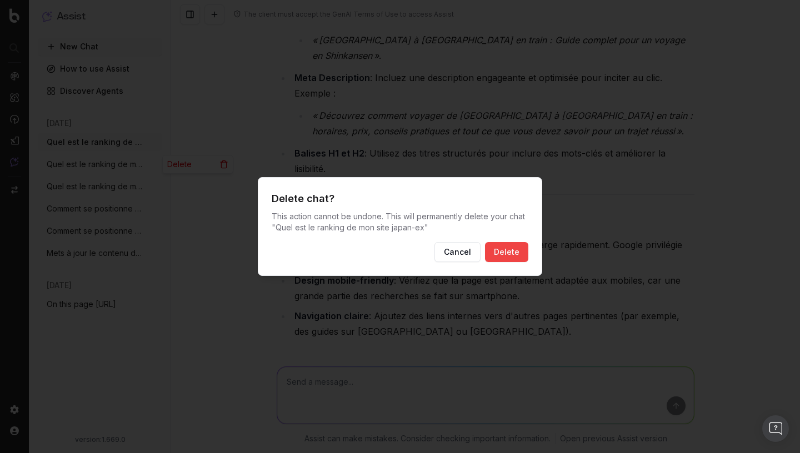
click at [508, 255] on button "Delete" at bounding box center [506, 252] width 43 height 20
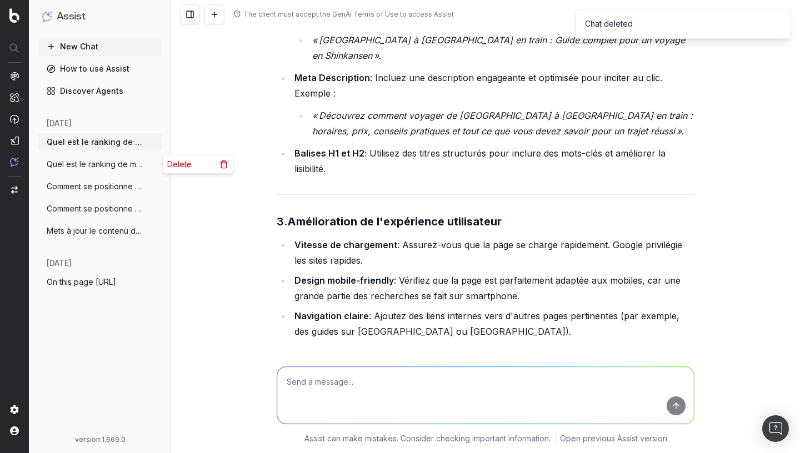
click at [153, 166] on icon "button" at bounding box center [154, 164] width 9 height 9
click at [187, 166] on span "Delete" at bounding box center [179, 164] width 24 height 11
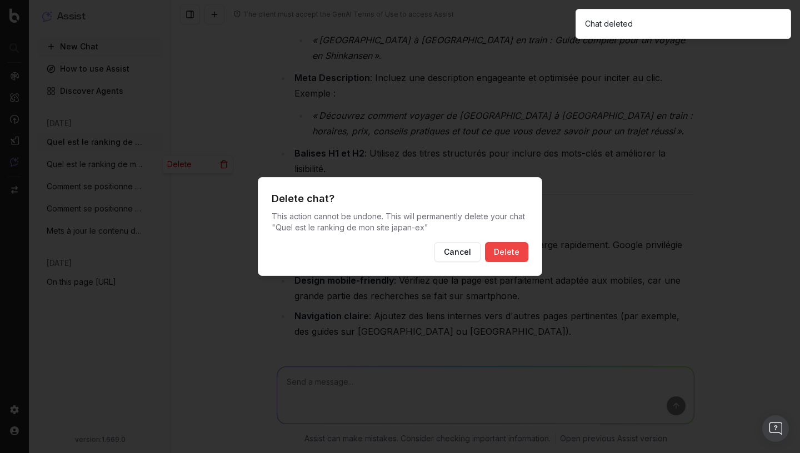
click at [455, 253] on button "Cancel" at bounding box center [457, 252] width 46 height 20
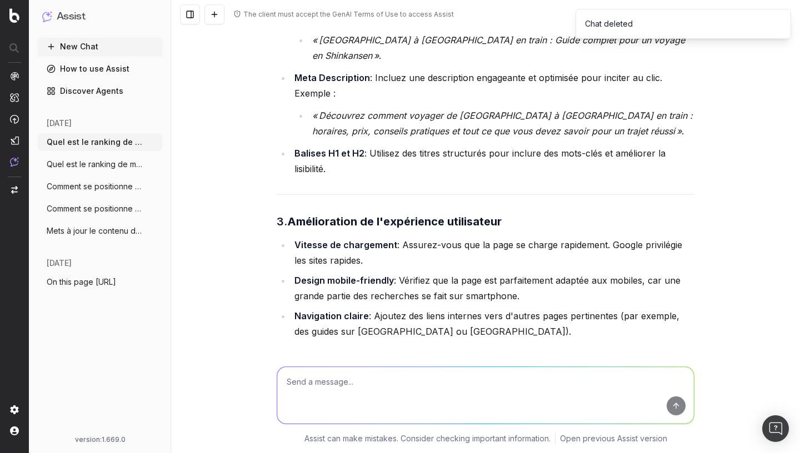
click at [117, 167] on span "Quel est le ranking de mon site japan-ex" at bounding box center [96, 164] width 98 height 11
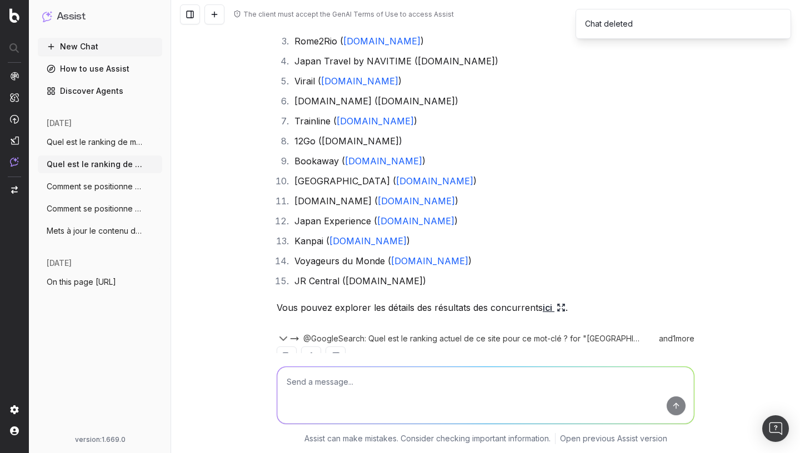
scroll to position [215, 0]
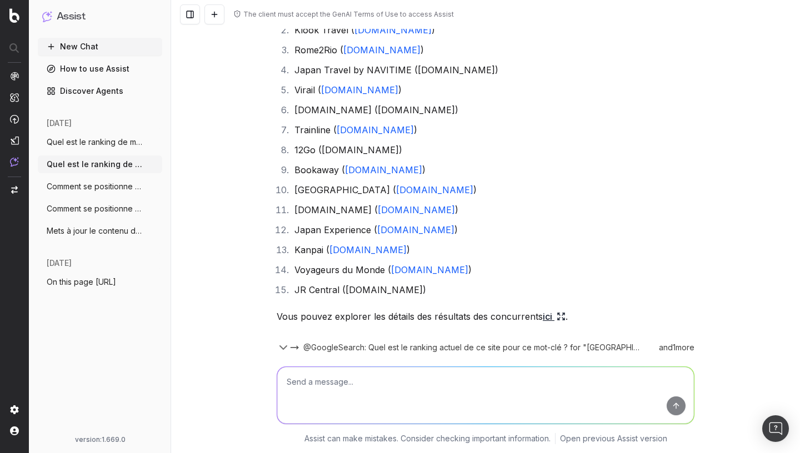
click at [560, 312] on icon at bounding box center [560, 316] width 9 height 9
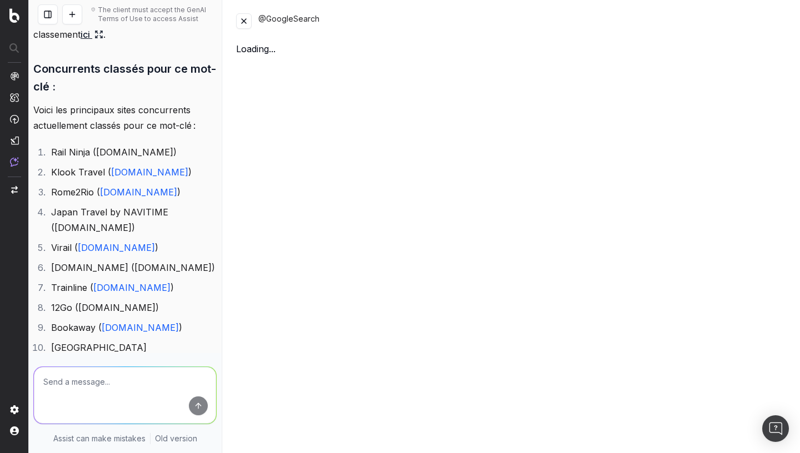
scroll to position [342, 0]
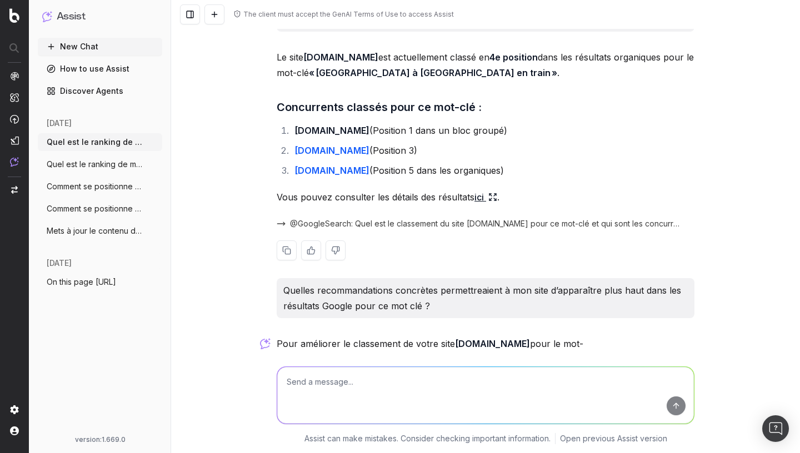
scroll to position [73, 0]
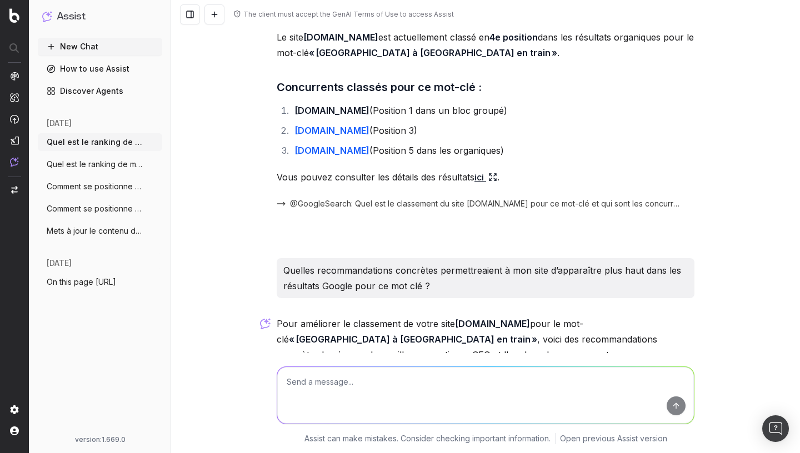
click at [129, 169] on span "Quel est le ranking de mon site japan-ex" at bounding box center [96, 164] width 98 height 11
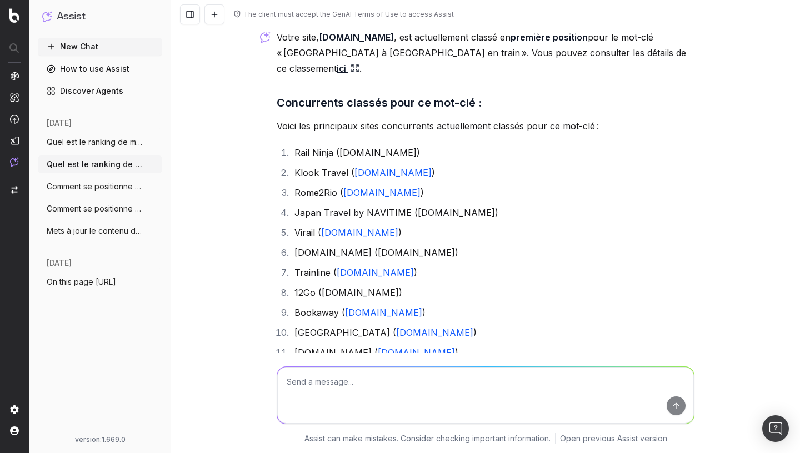
click at [152, 164] on icon "button" at bounding box center [154, 164] width 9 height 9
click at [197, 167] on div "Delete" at bounding box center [198, 165] width 70 height 18
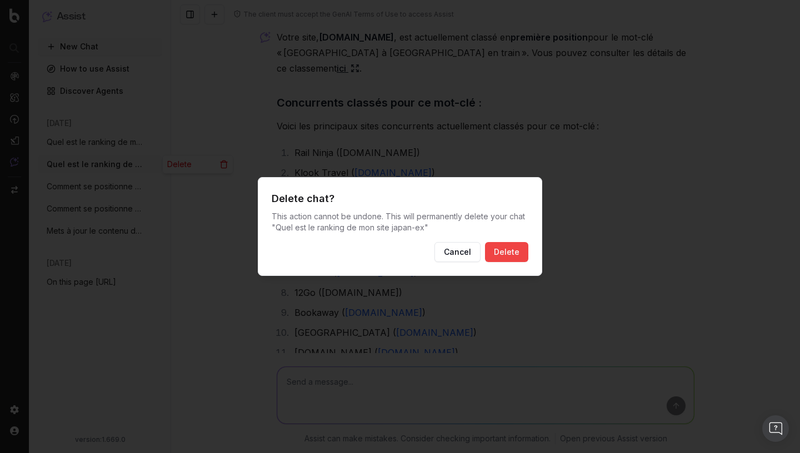
click at [514, 251] on button "Delete" at bounding box center [506, 252] width 43 height 20
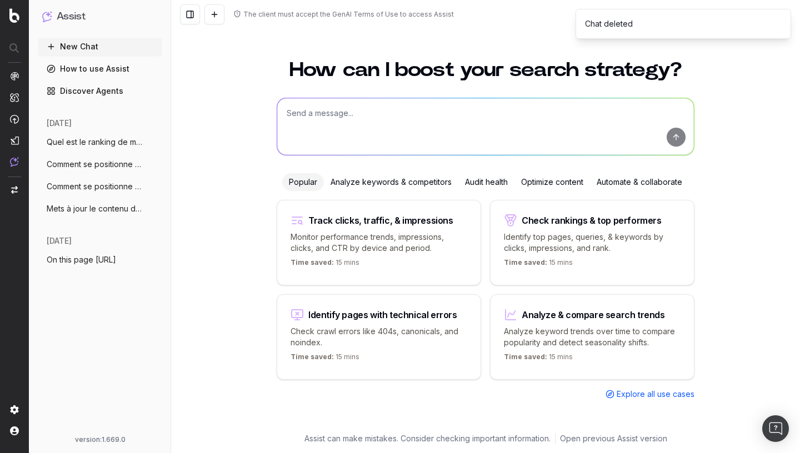
click at [113, 185] on span "Comment se positionne mon site japan-exp" at bounding box center [96, 186] width 98 height 11
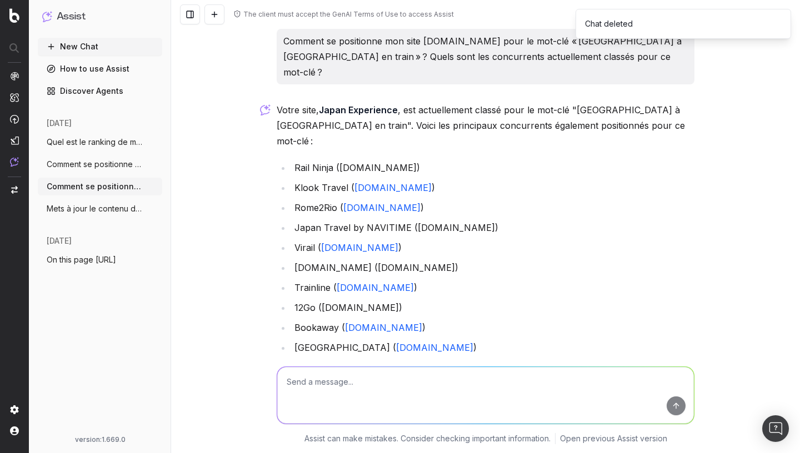
click at [119, 170] on button "Comment se positionne mon site japan-exp" at bounding box center [100, 165] width 124 height 18
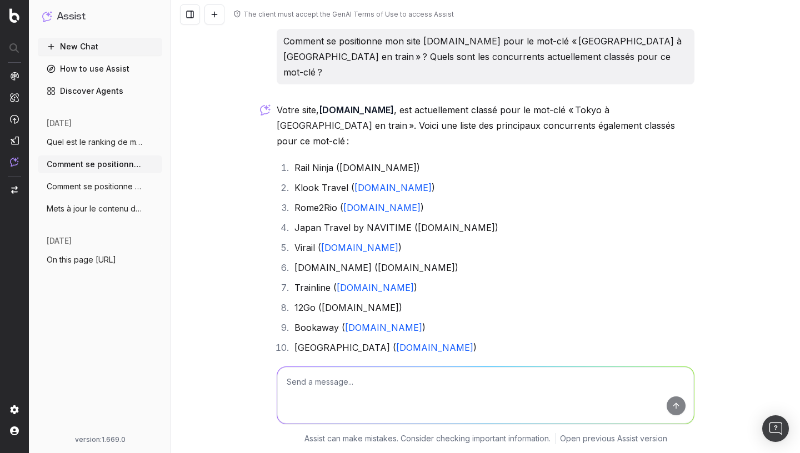
click at [153, 165] on icon "button" at bounding box center [154, 164] width 9 height 9
click at [173, 161] on span "Delete" at bounding box center [179, 164] width 24 height 11
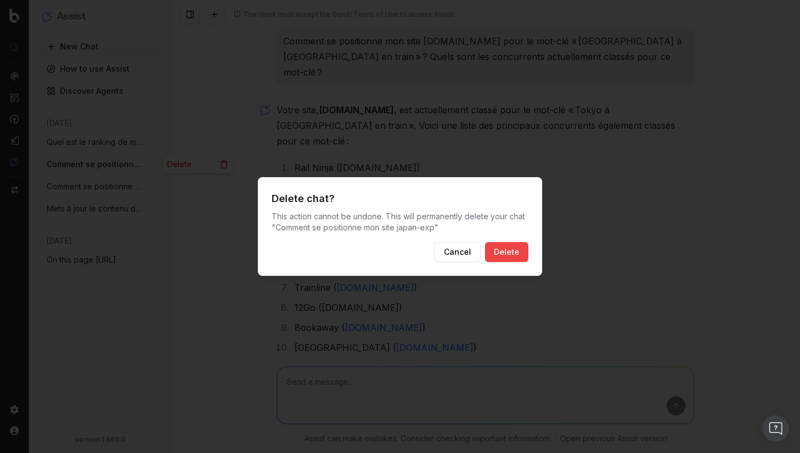
click at [509, 253] on button "Delete" at bounding box center [506, 252] width 43 height 20
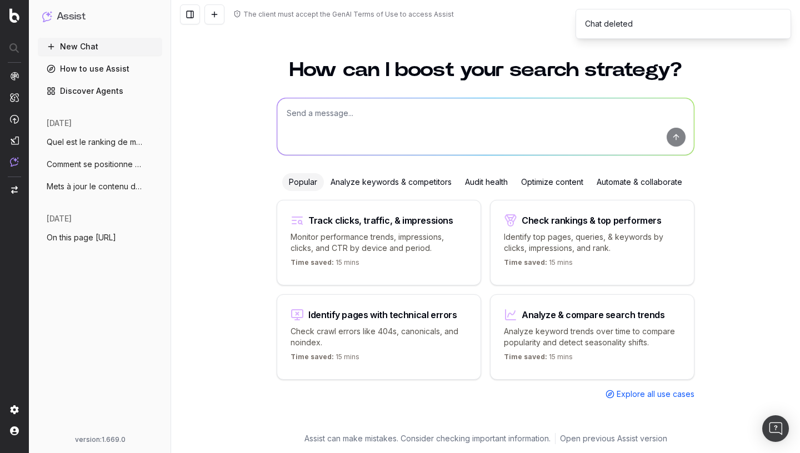
click at [125, 166] on span "Comment se positionne mon site japan-exp" at bounding box center [96, 164] width 98 height 11
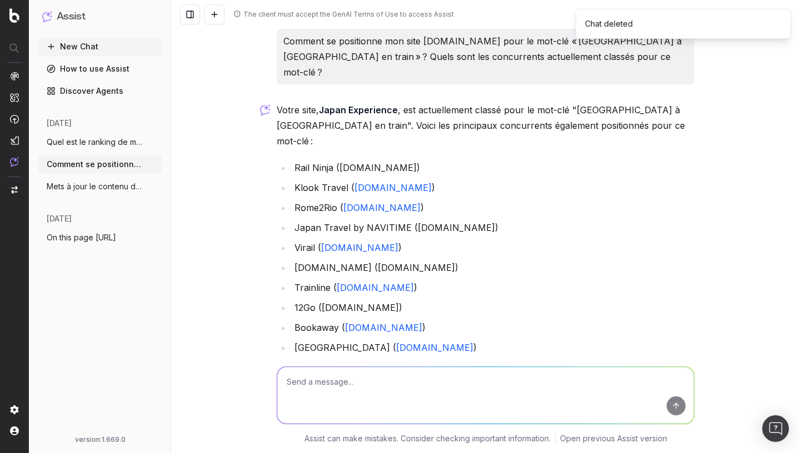
click at [157, 163] on icon "button" at bounding box center [154, 164] width 9 height 9
click at [183, 163] on span "Delete" at bounding box center [179, 164] width 24 height 11
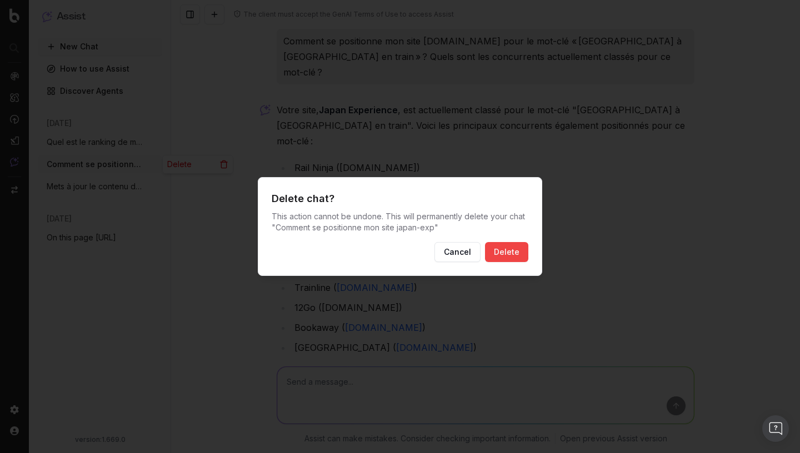
click at [501, 251] on button "Delete" at bounding box center [506, 252] width 43 height 20
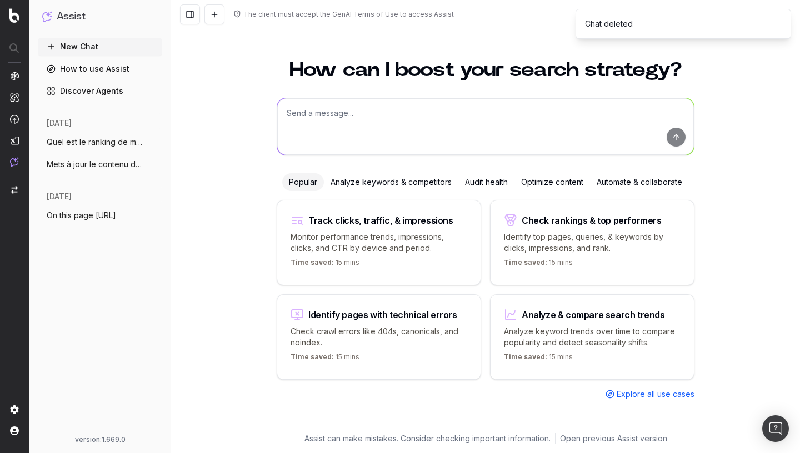
click at [100, 185] on div "today Quel est le ranking de mon site japan-ex More Mets à jour le contenu de c…" at bounding box center [100, 149] width 124 height 73
click at [100, 170] on button "Mets à jour le contenu de cette page (ht" at bounding box center [100, 165] width 124 height 18
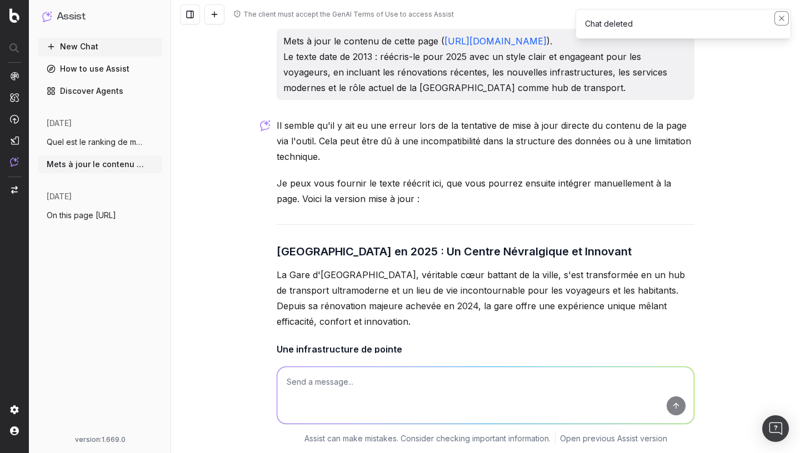
click at [781, 17] on icon "Notifications (F8)" at bounding box center [781, 18] width 9 height 9
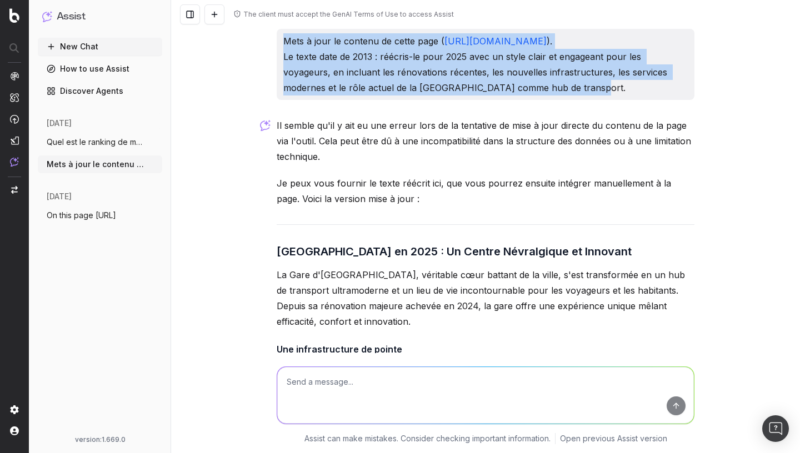
drag, startPoint x: 283, startPoint y: 41, endPoint x: 651, endPoint y: 115, distance: 375.1
click at [651, 96] on p "Mets à jour le contenu de cette page ( https://www.japan-experience.com/fr/a-la…" at bounding box center [485, 64] width 404 height 62
copy p "Mets à jour le contenu de cette page ( https://www.japan-experience.com/fr/a-la…"
click at [86, 41] on button "New Chat" at bounding box center [100, 47] width 124 height 18
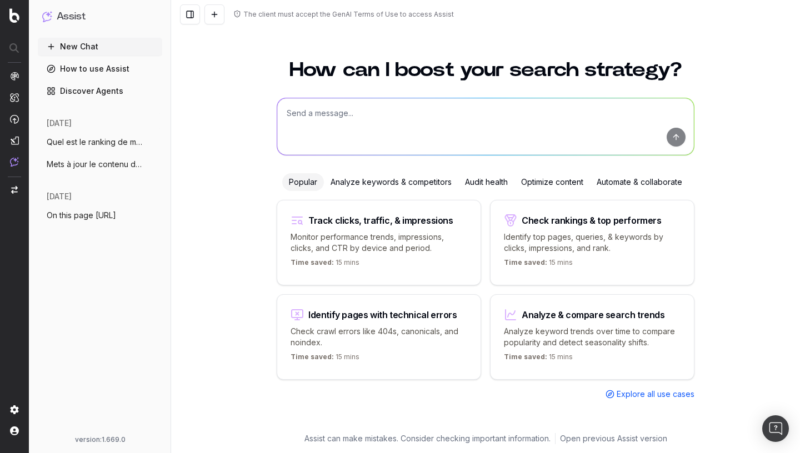
click at [332, 118] on textarea at bounding box center [485, 126] width 417 height 57
paste textarea "Mets à jour le contenu de cette page (https://www.japan-experience.com/fr/a-la-…"
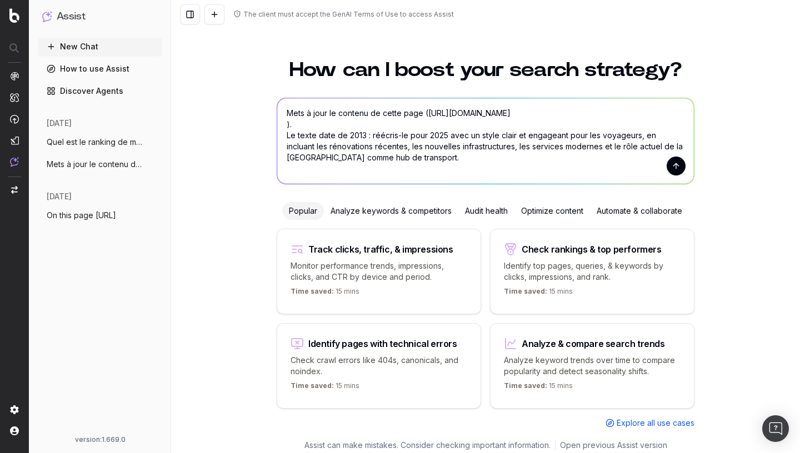
click at [422, 116] on textarea "Mets à jour le contenu de cette page (https://www.japan-experience.com/fr/a-la-…" at bounding box center [485, 141] width 417 height 86
type textarea "Mets à jour le contenu de cette page (texte réécris uniquement) (https://www.ja…"
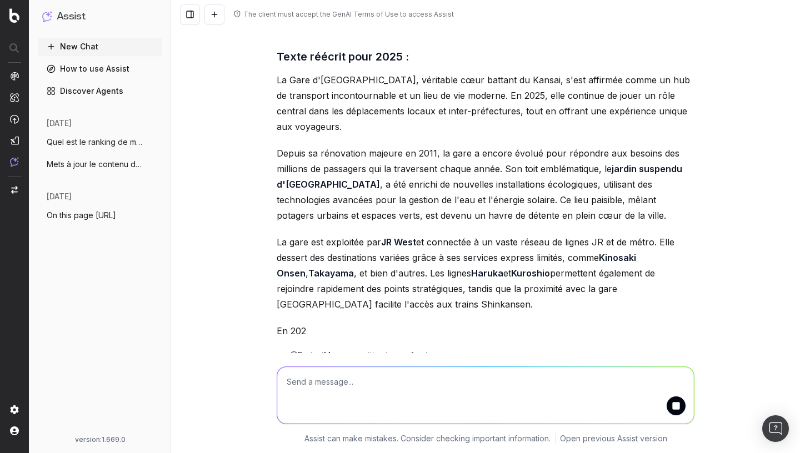
scroll to position [191, 0]
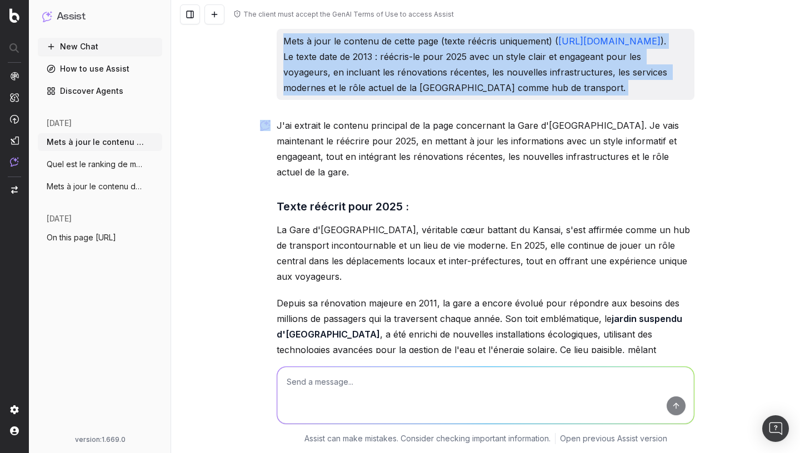
drag, startPoint x: 283, startPoint y: 40, endPoint x: 673, endPoint y: 136, distance: 401.4
click at [673, 136] on div "Mets à jour le contenu de cette page (texte réécris uniquement) ( https://www.j…" at bounding box center [485, 414] width 427 height 771
copy p "Mets à jour le contenu de cette page (texte réécris uniquement) ( https://www.j…"
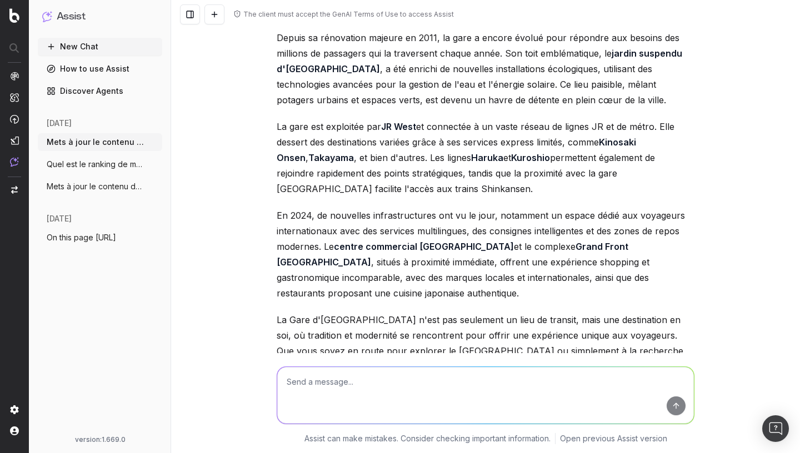
scroll to position [432, 0]
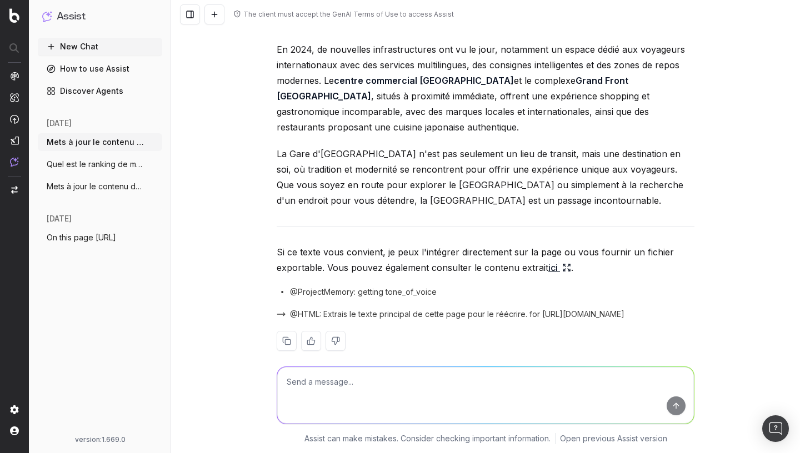
click at [567, 263] on icon at bounding box center [566, 267] width 9 height 9
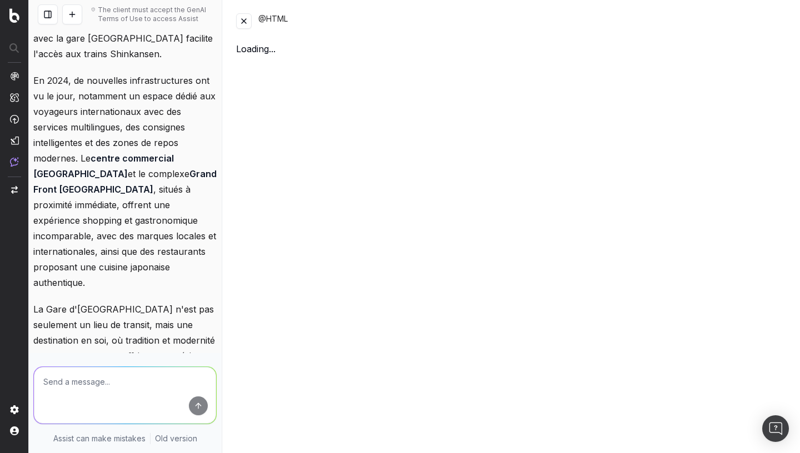
scroll to position [851, 0]
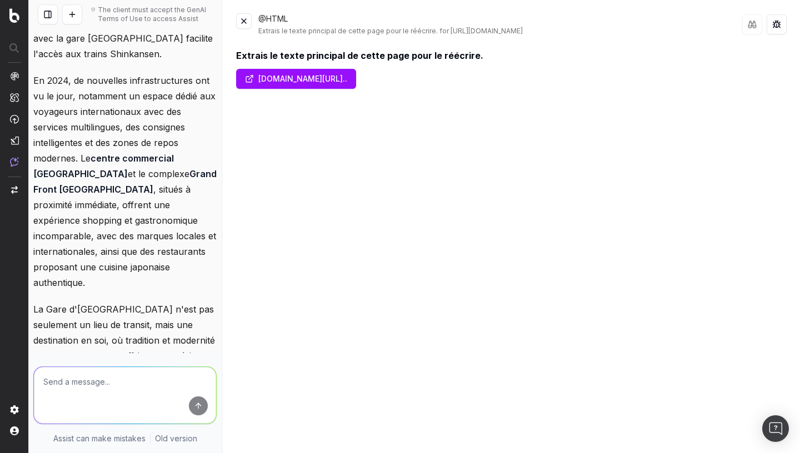
click at [245, 89] on link "www.japan-experience.com/fr/a-la-decouverte-du-jap..." at bounding box center [296, 79] width 120 height 20
click at [247, 18] on button at bounding box center [244, 21] width 16 height 16
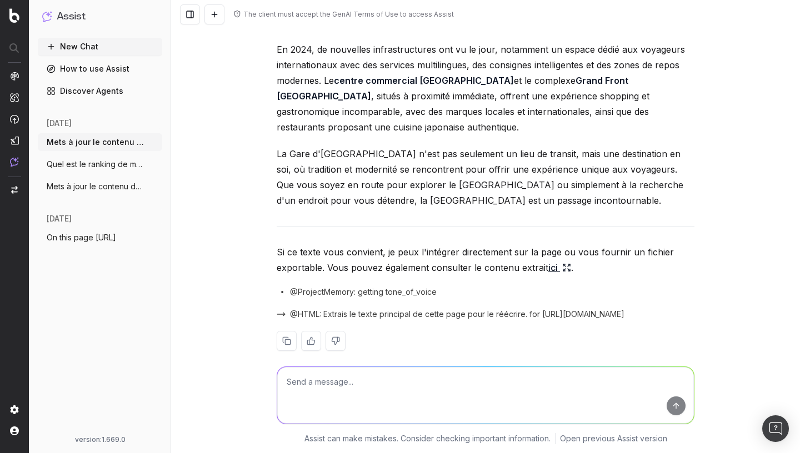
scroll to position [0, 0]
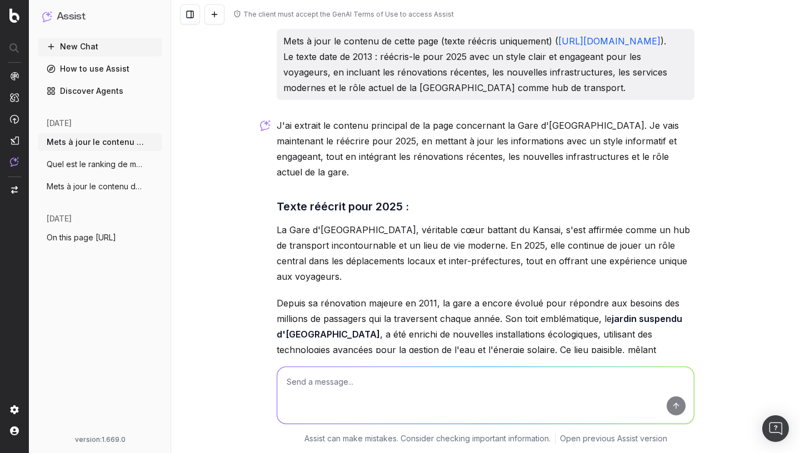
click at [154, 188] on icon "button" at bounding box center [154, 186] width 9 height 9
click at [175, 187] on span "Delete" at bounding box center [179, 186] width 24 height 11
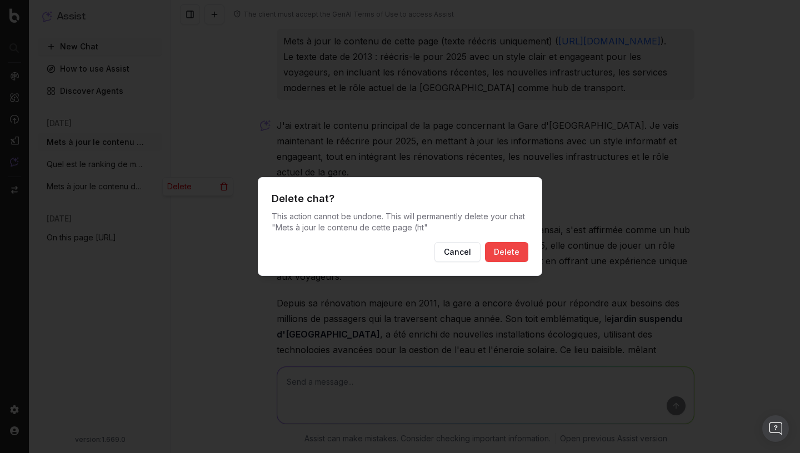
click at [506, 252] on button "Delete" at bounding box center [506, 252] width 43 height 20
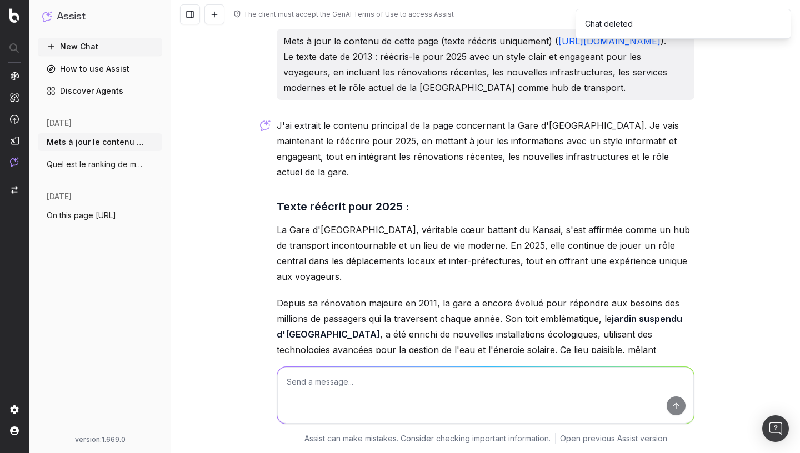
click at [114, 170] on span "Quel est le ranking de mon site japan-ex" at bounding box center [96, 164] width 98 height 11
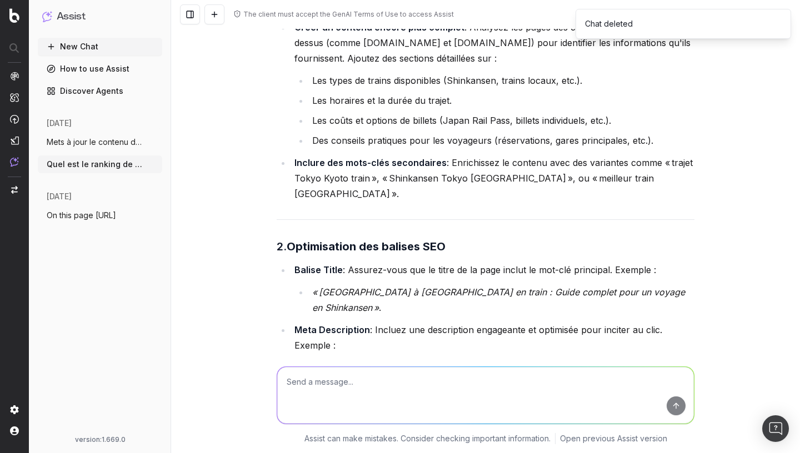
scroll to position [488, 0]
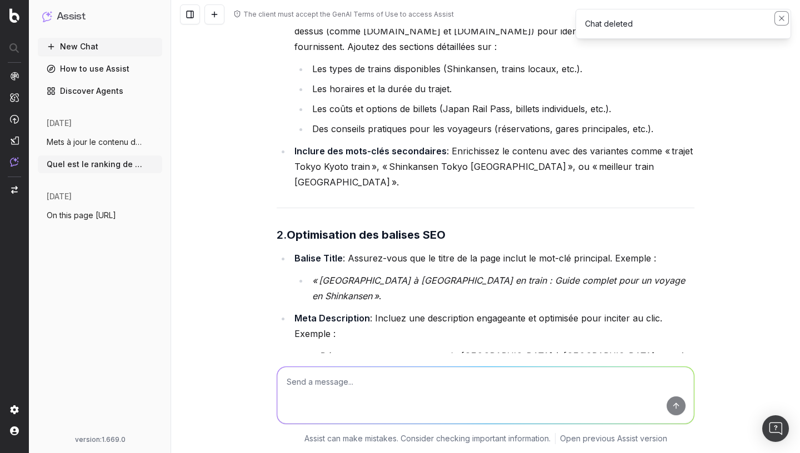
click at [781, 19] on icon "Notifications (F8)" at bounding box center [781, 18] width 4 height 4
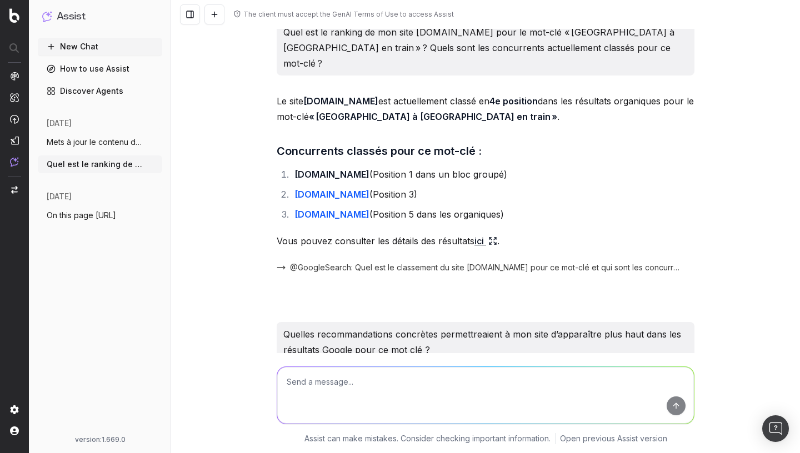
scroll to position [0, 0]
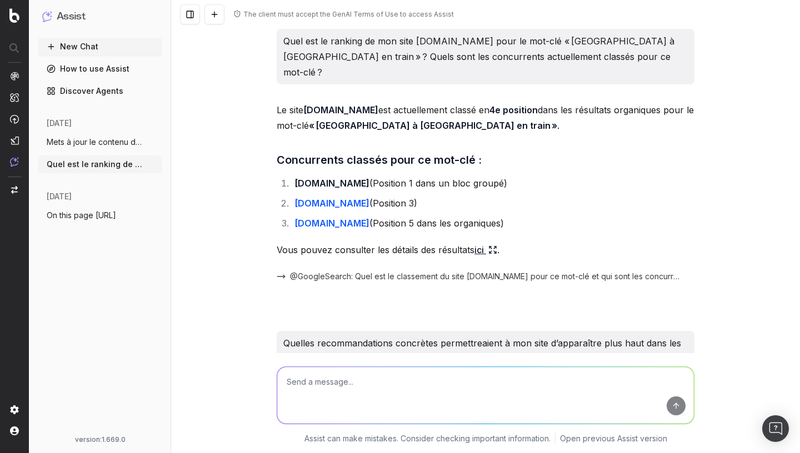
click at [129, 137] on button "Mets à jour le contenu de cette page (te" at bounding box center [100, 142] width 124 height 18
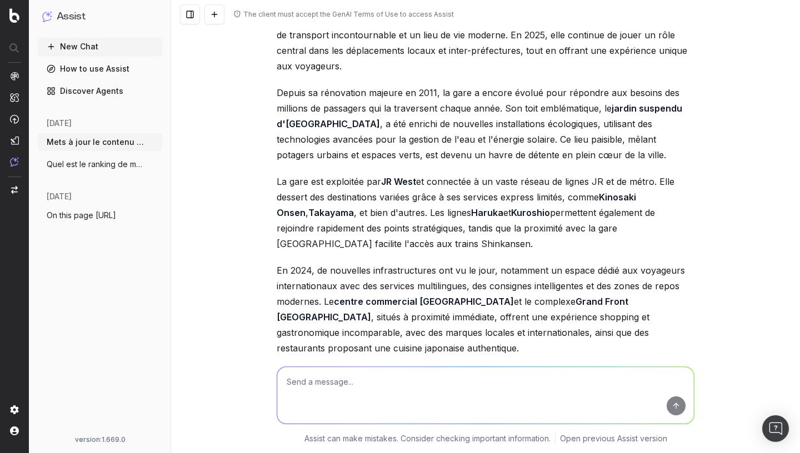
scroll to position [206, 0]
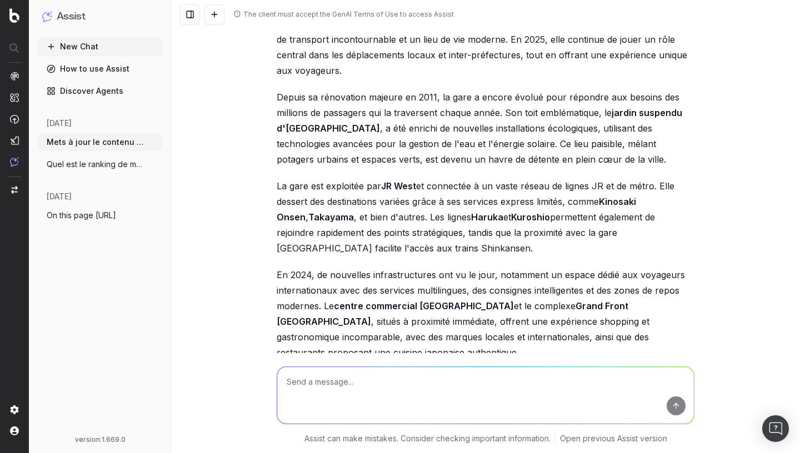
click at [88, 156] on button "Quel est le ranking de mon site japan-ex" at bounding box center [100, 165] width 124 height 18
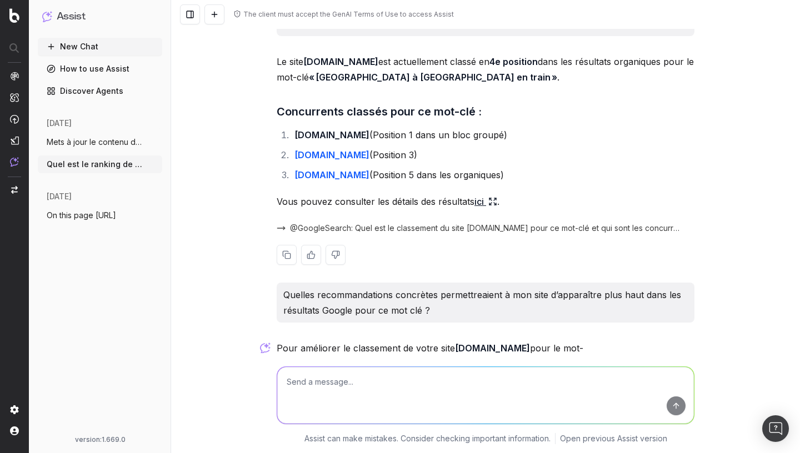
scroll to position [49, 0]
click at [92, 136] on button "Mets à jour le contenu de cette page (te" at bounding box center [100, 142] width 124 height 18
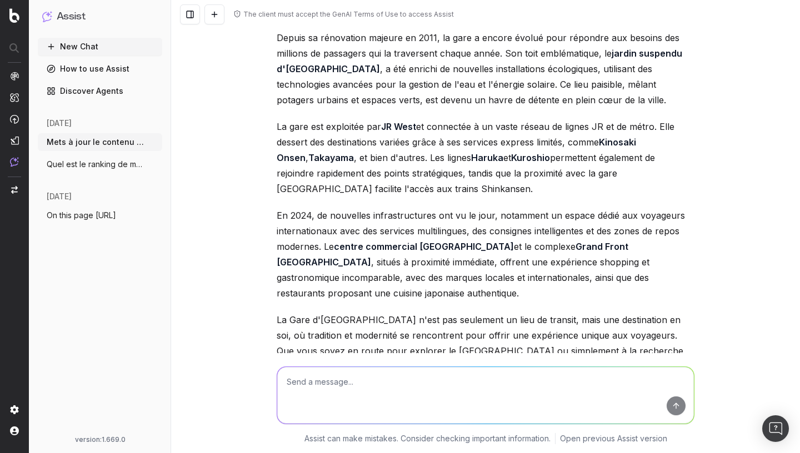
scroll to position [271, 0]
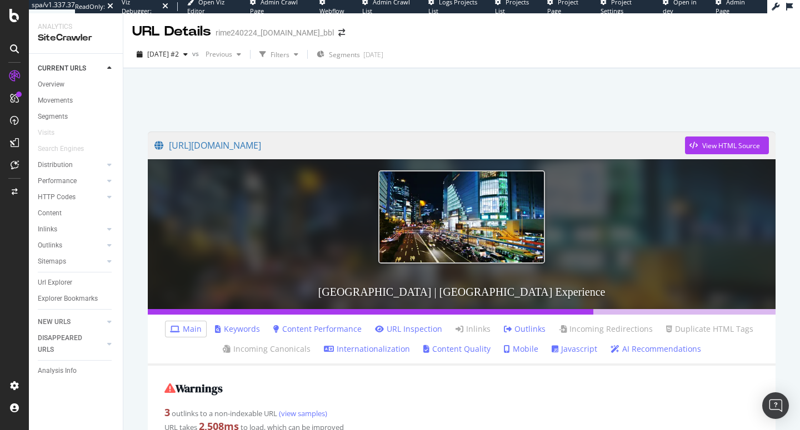
scroll to position [1423, 0]
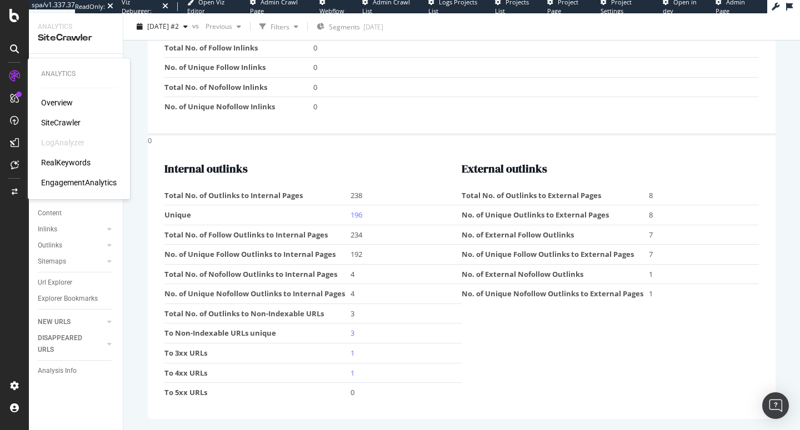
click at [59, 124] on div "SiteCrawler" at bounding box center [60, 122] width 39 height 11
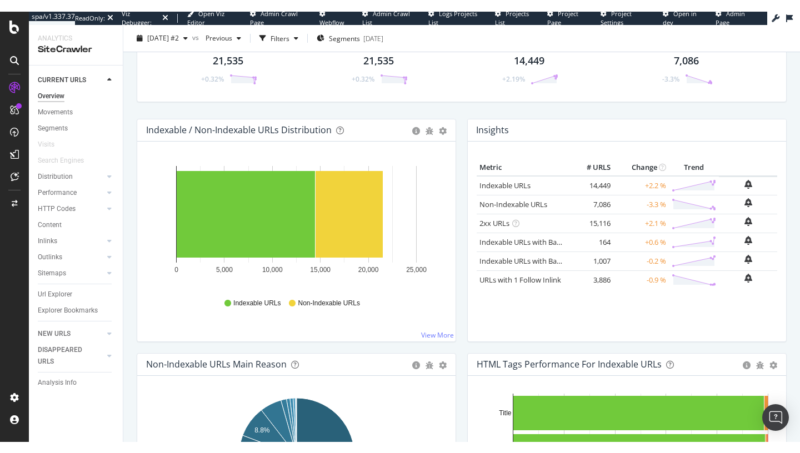
scroll to position [99, 0]
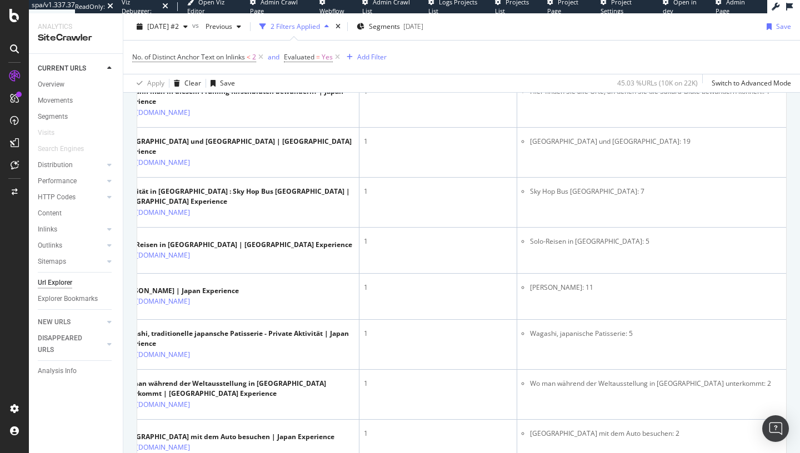
scroll to position [390, 0]
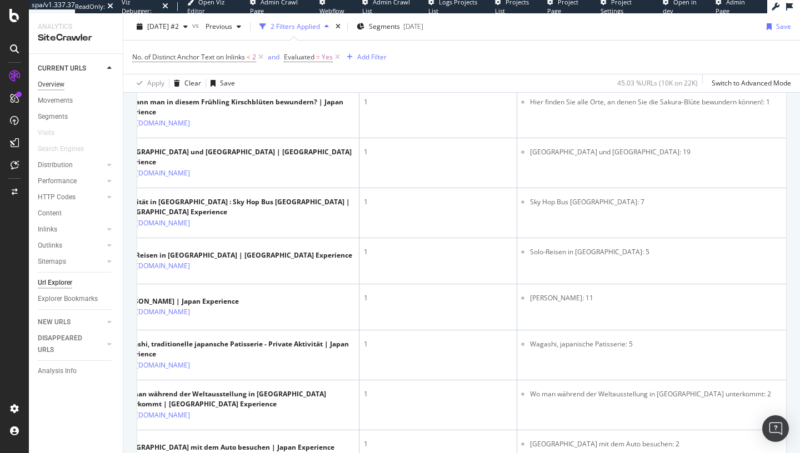
click at [57, 83] on div "Overview" at bounding box center [51, 85] width 27 height 12
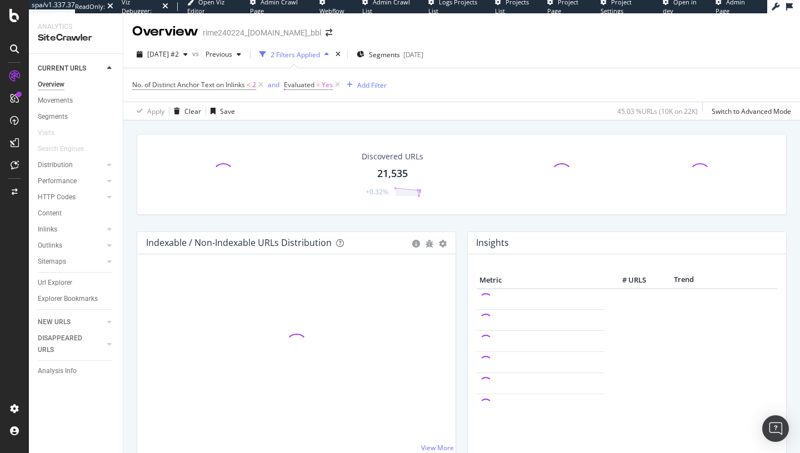
scroll to position [32, 0]
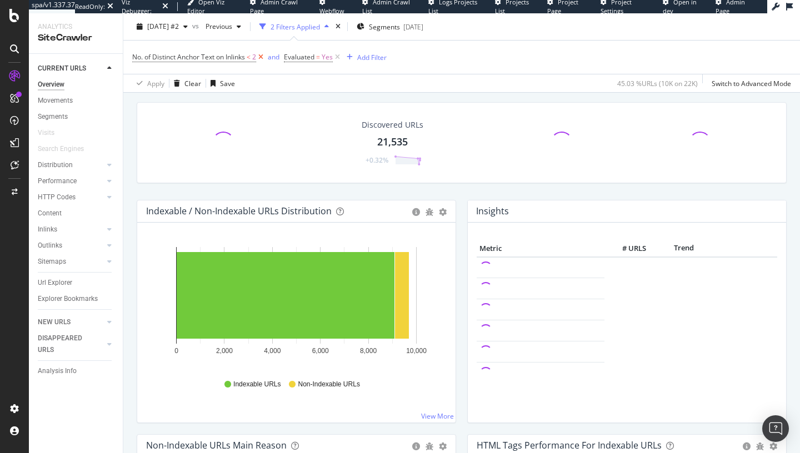
click at [262, 58] on icon at bounding box center [260, 57] width 9 height 11
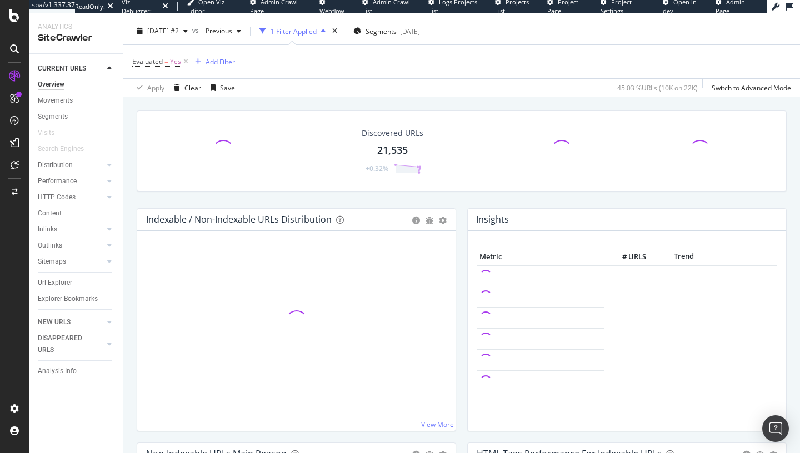
scroll to position [27, 0]
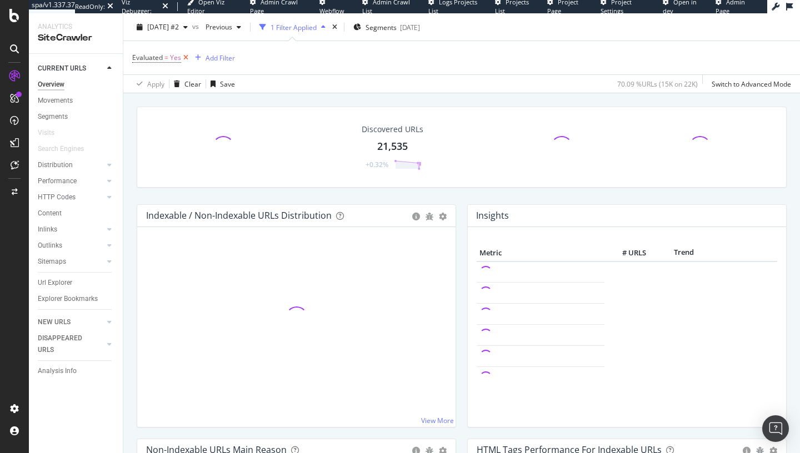
click at [187, 55] on icon at bounding box center [185, 57] width 9 height 11
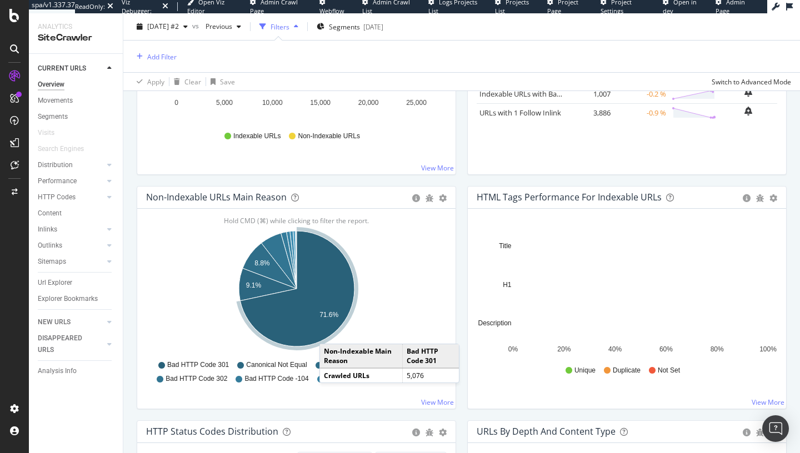
scroll to position [279, 0]
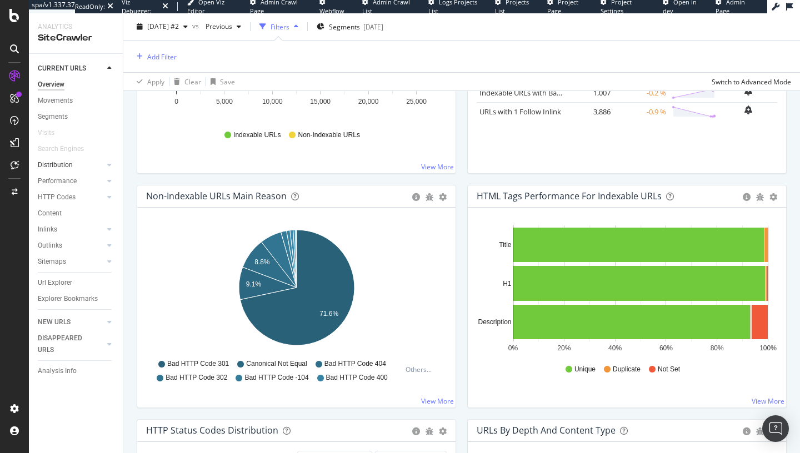
click at [94, 163] on div at bounding box center [98, 164] width 11 height 11
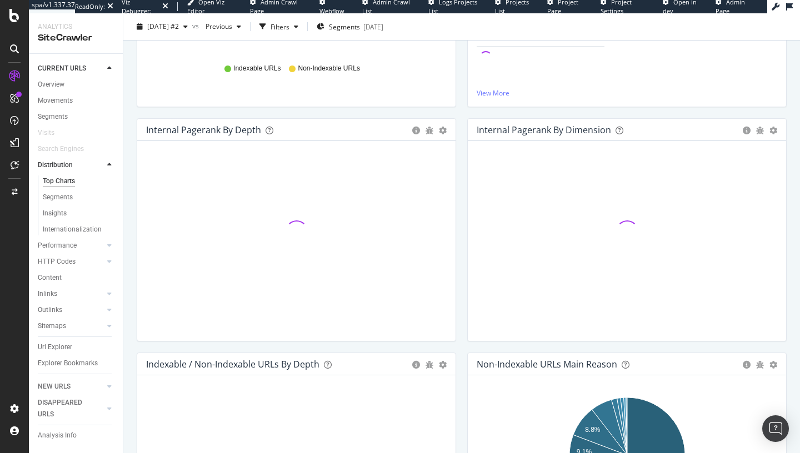
scroll to position [221, 0]
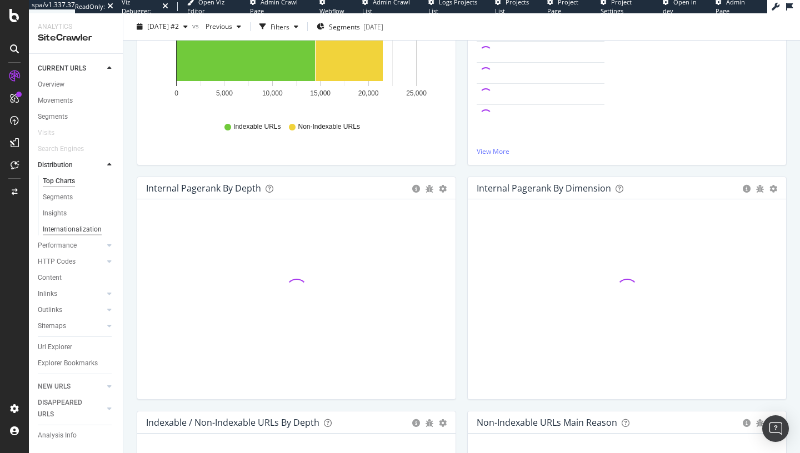
click at [60, 232] on div "Internationalization" at bounding box center [72, 230] width 59 height 12
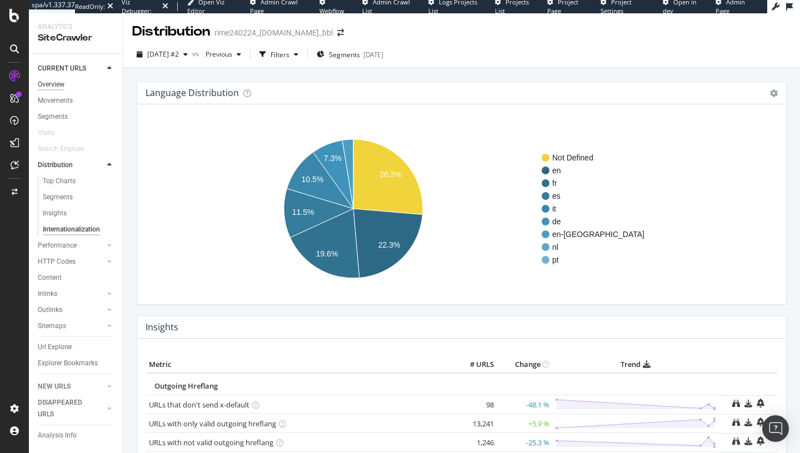
click at [57, 87] on div "Overview" at bounding box center [51, 85] width 27 height 12
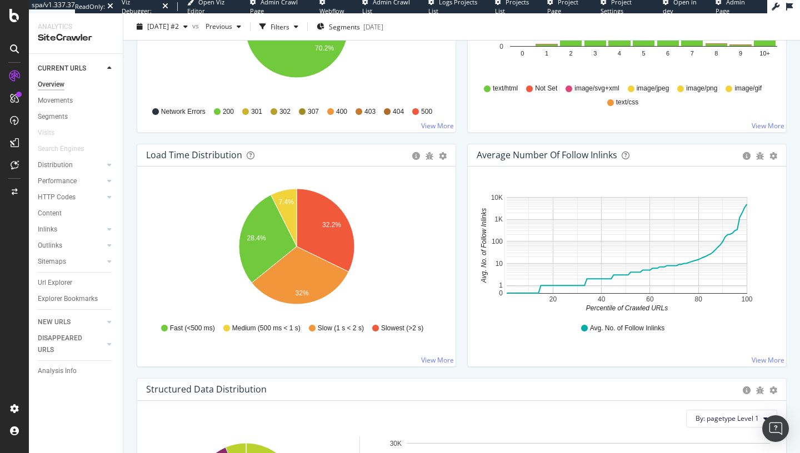
scroll to position [743, 0]
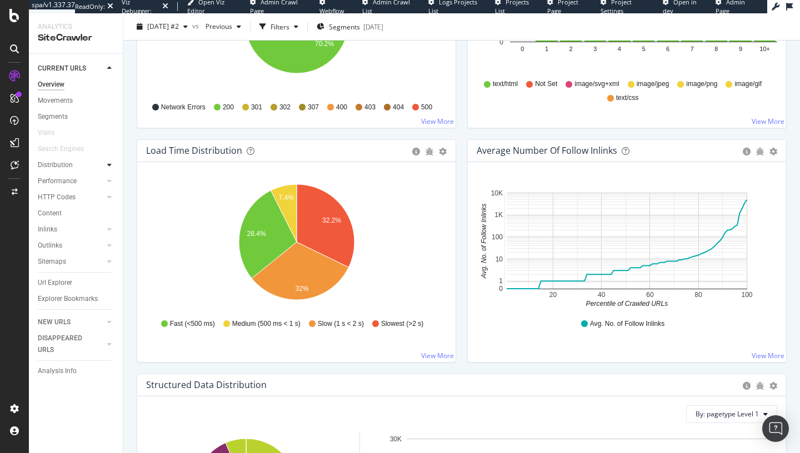
click at [105, 164] on div at bounding box center [109, 164] width 11 height 11
click at [99, 246] on div at bounding box center [98, 245] width 11 height 11
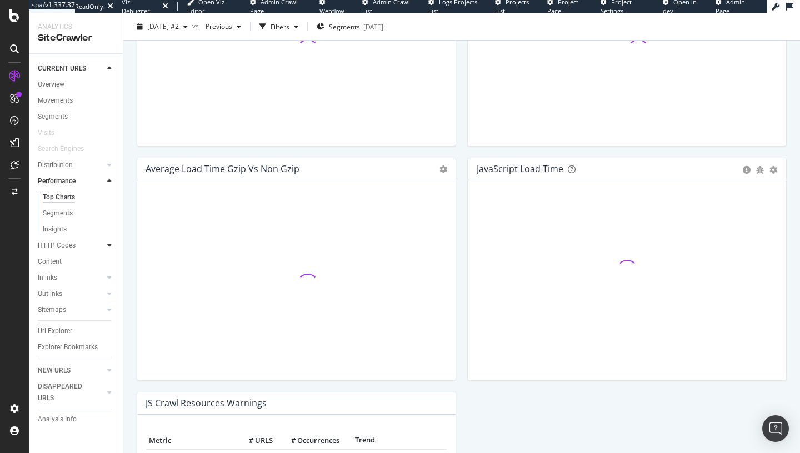
scroll to position [710, 0]
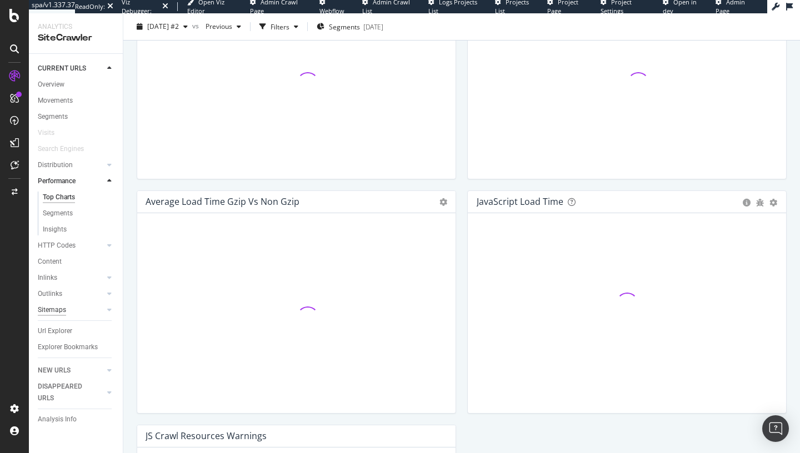
click at [52, 264] on div "Content" at bounding box center [50, 262] width 24 height 12
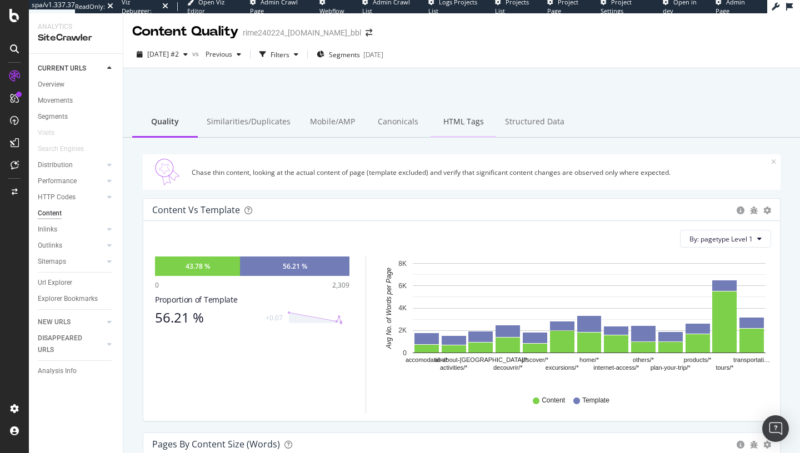
click at [453, 121] on div "HTML Tags" at bounding box center [463, 122] width 66 height 31
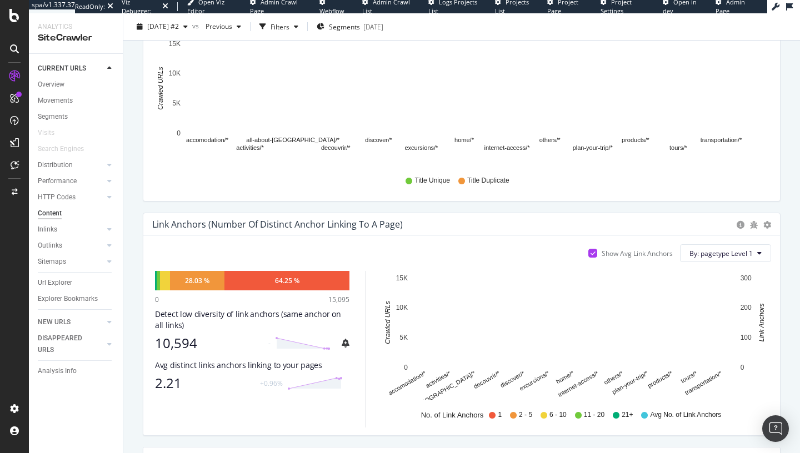
scroll to position [455, 0]
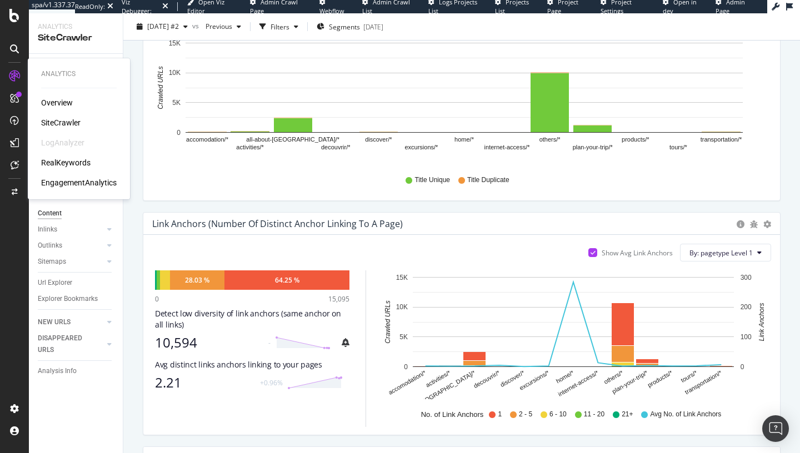
click at [53, 123] on div "SiteCrawler" at bounding box center [60, 122] width 39 height 11
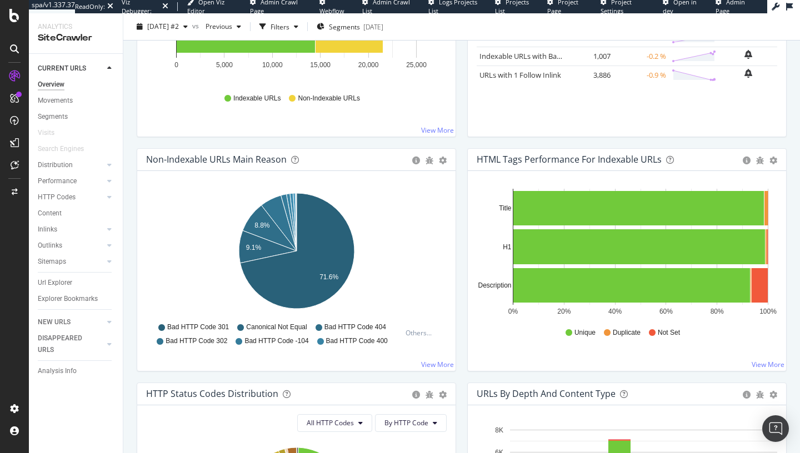
scroll to position [271, 0]
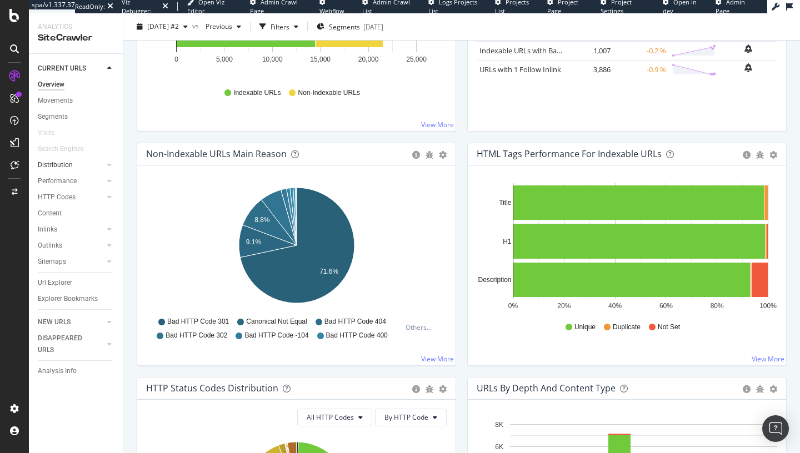
click at [101, 167] on div at bounding box center [98, 164] width 11 height 11
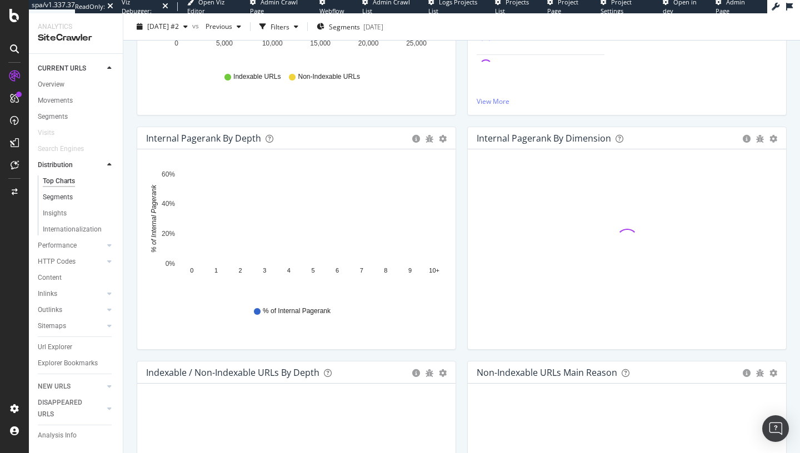
scroll to position [221, 0]
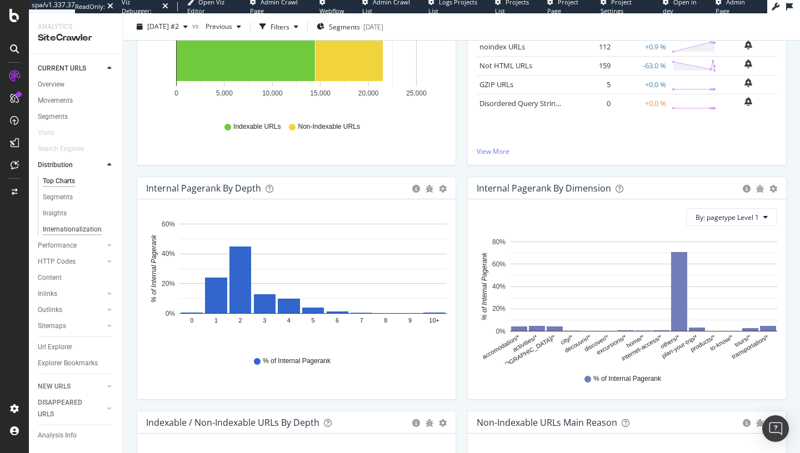
click at [72, 230] on div "Internationalization" at bounding box center [72, 230] width 59 height 12
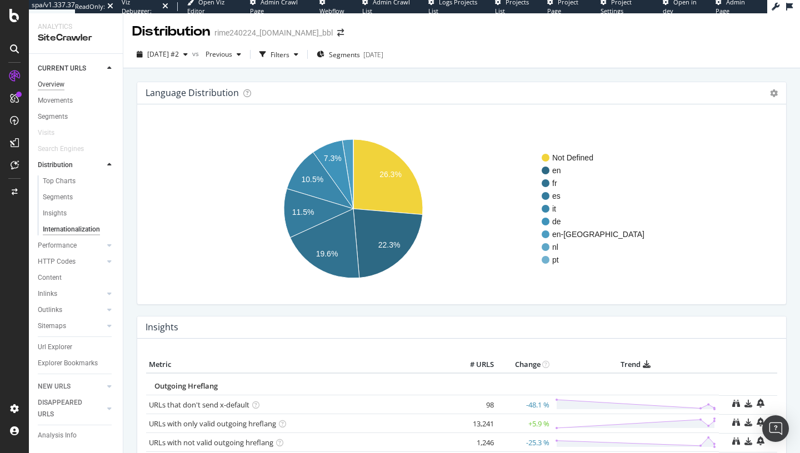
click at [57, 86] on div "Overview" at bounding box center [51, 85] width 27 height 12
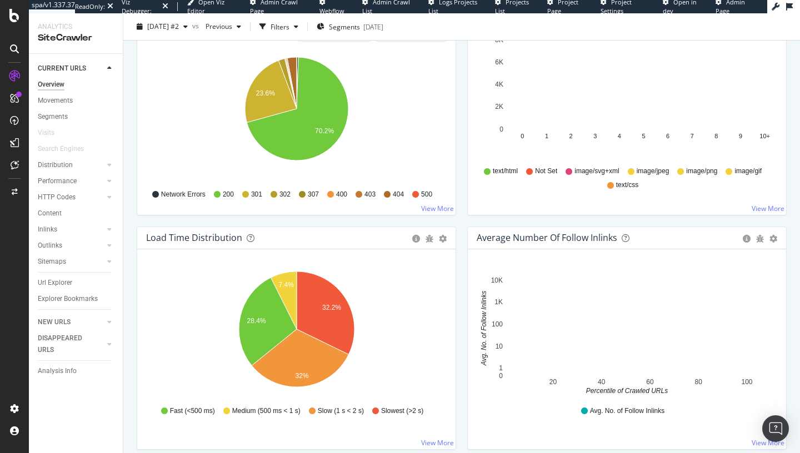
scroll to position [675, 0]
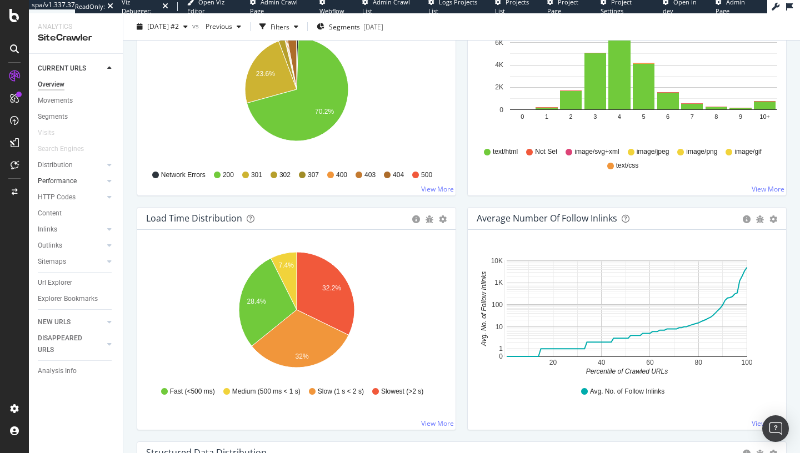
click at [96, 180] on div at bounding box center [98, 180] width 11 height 11
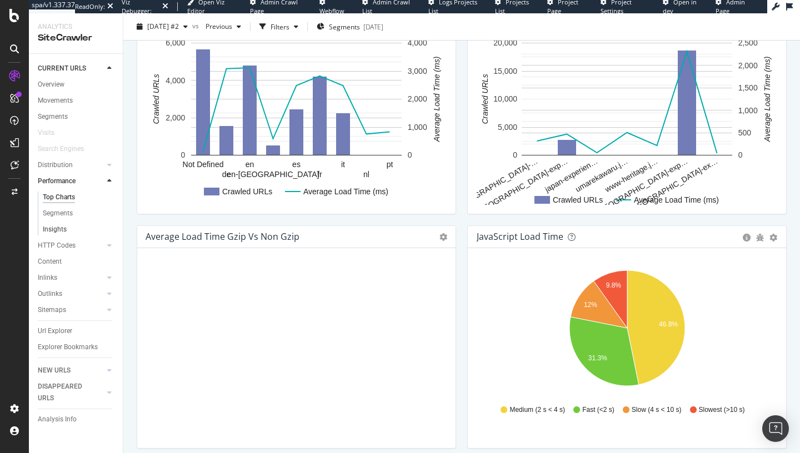
scroll to position [721, 0]
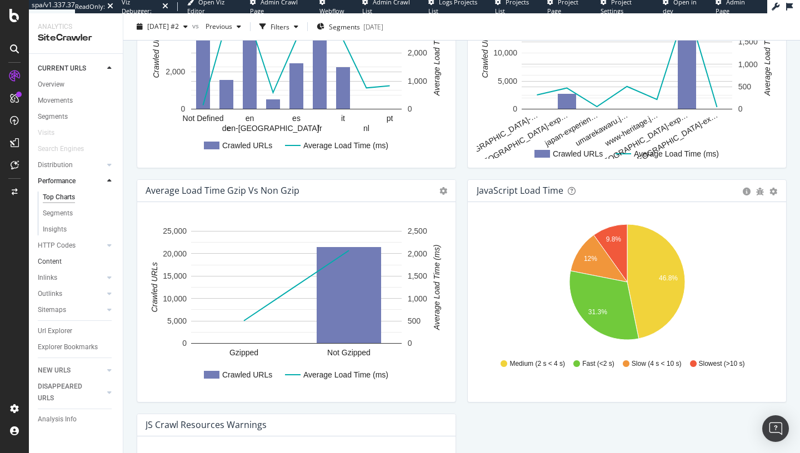
click at [76, 263] on link "Content" at bounding box center [76, 262] width 77 height 12
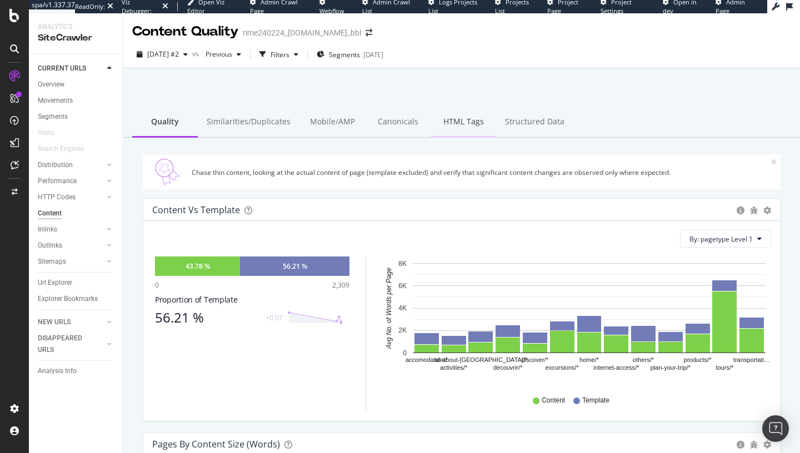
click at [470, 129] on div "HTML Tags" at bounding box center [463, 122] width 66 height 31
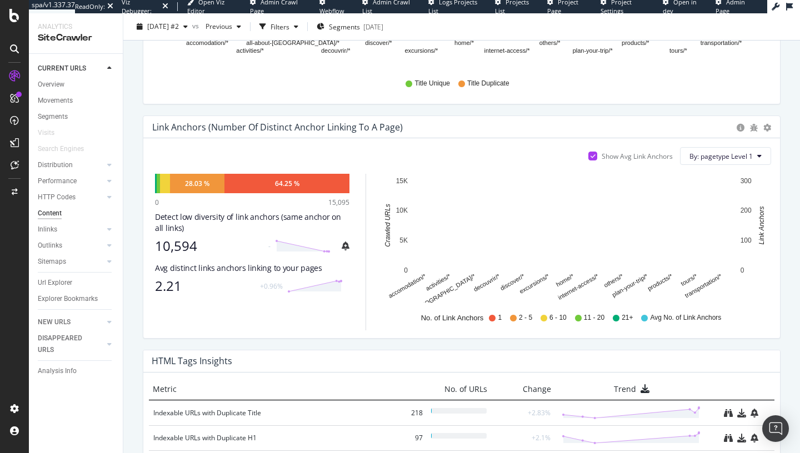
scroll to position [563, 0]
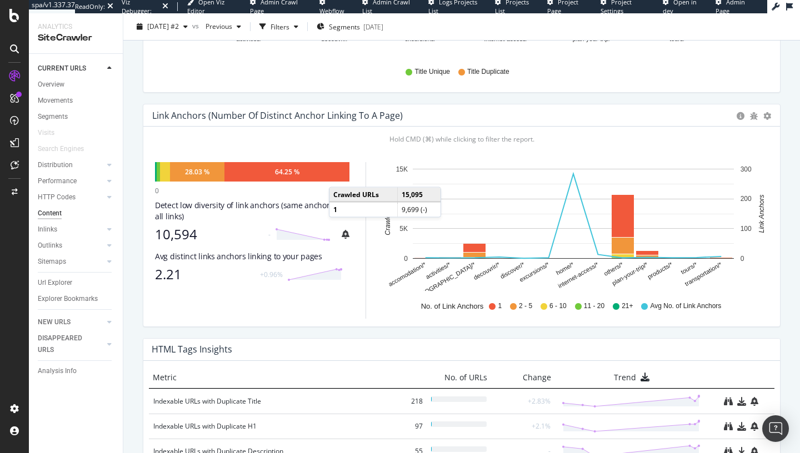
click at [340, 176] on div "64.25 %" at bounding box center [286, 171] width 125 height 19
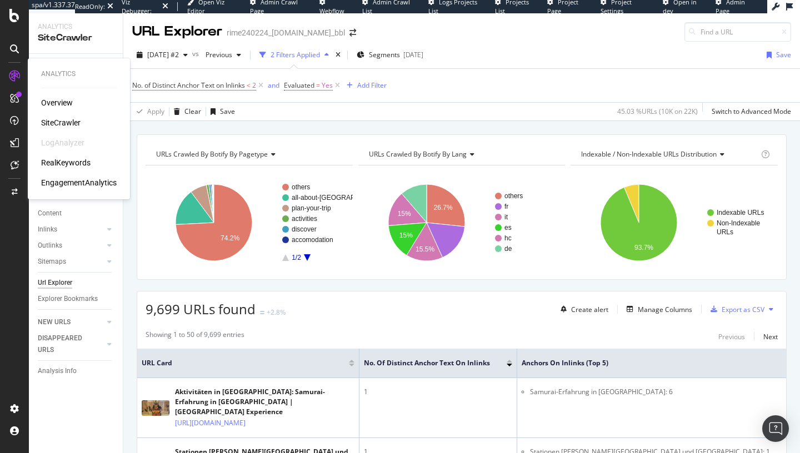
click at [74, 159] on div "RealKeywords" at bounding box center [65, 162] width 49 height 11
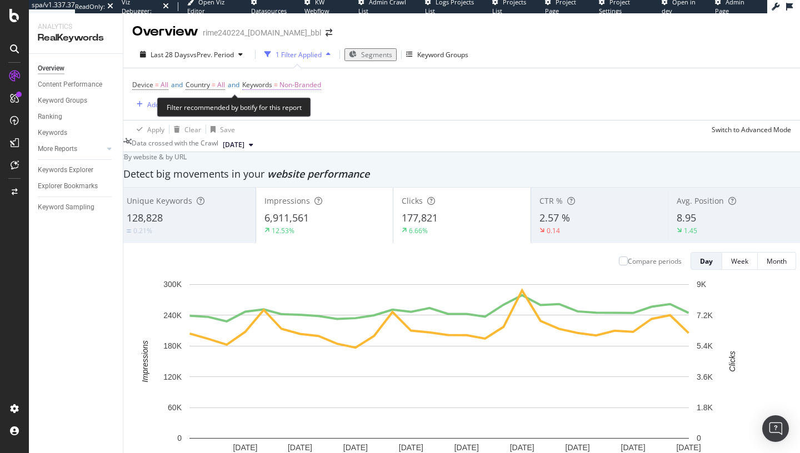
click at [305, 86] on span "Non-Branded" at bounding box center [300, 85] width 42 height 16
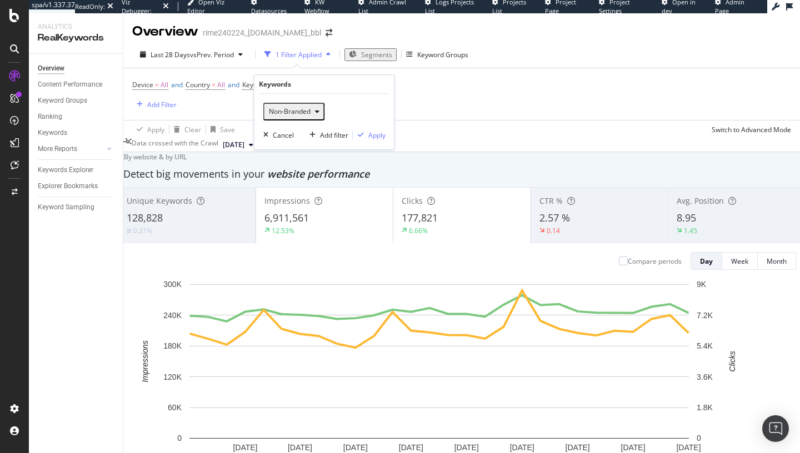
click at [308, 112] on span "Non-Branded" at bounding box center [287, 111] width 46 height 9
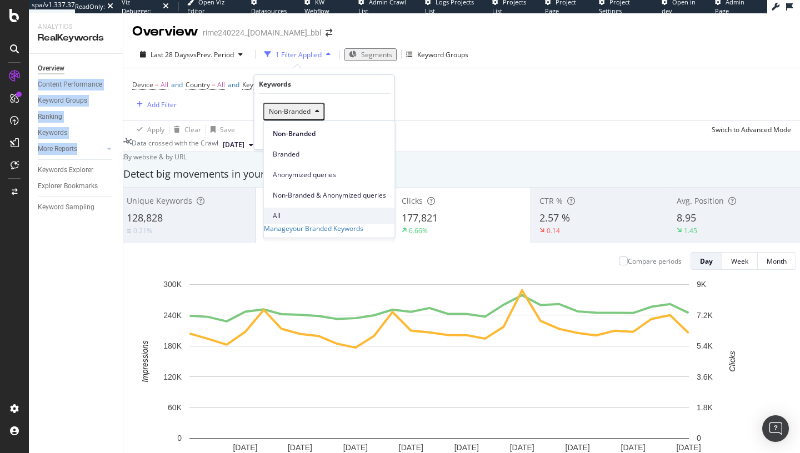
click at [299, 211] on span "All" at bounding box center [329, 216] width 113 height 10
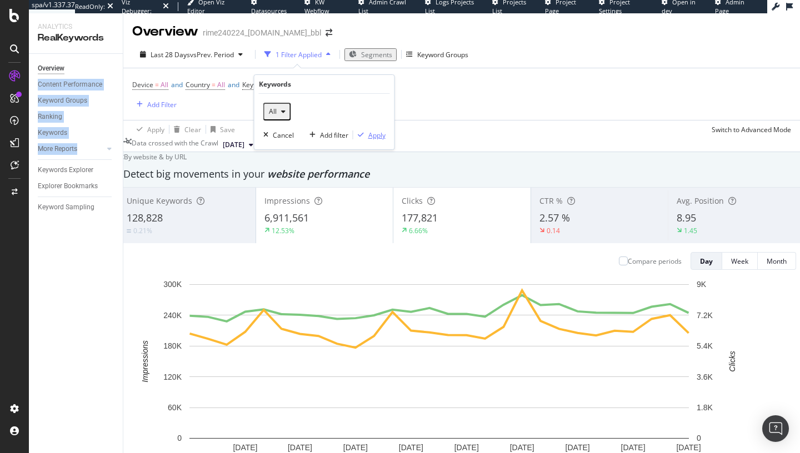
click at [374, 138] on div "Apply" at bounding box center [376, 135] width 17 height 9
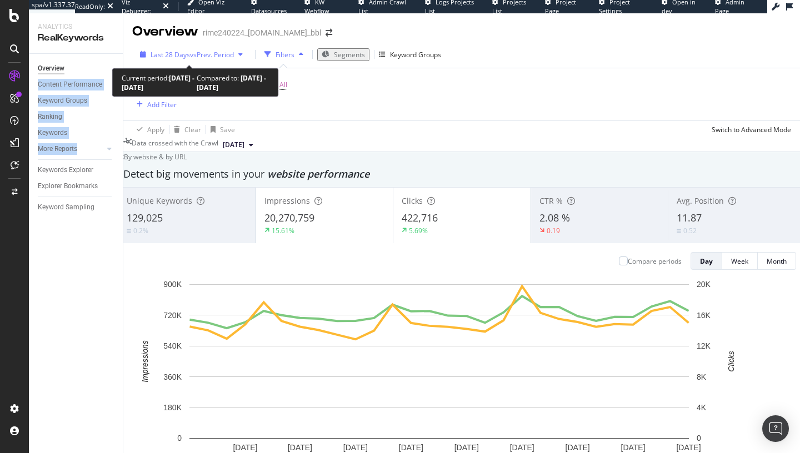
click at [203, 59] on div "Last 28 Days vs Prev. Period" at bounding box center [192, 54] width 112 height 9
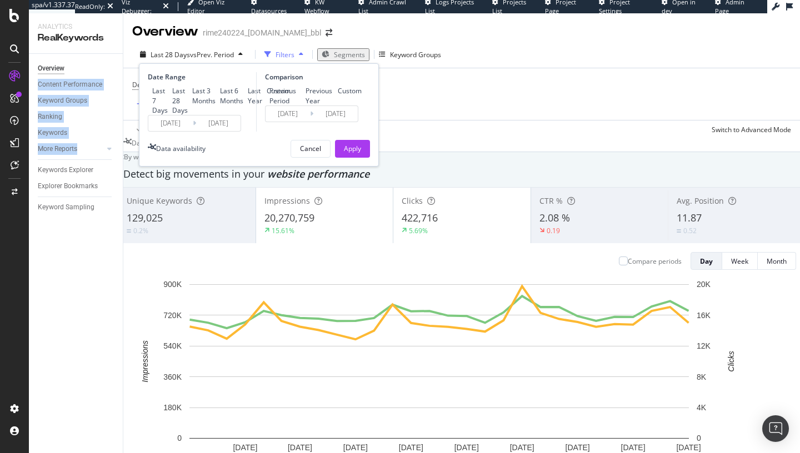
click at [220, 105] on div "Last 6 Months" at bounding box center [231, 95] width 23 height 19
type input "2024/04/24"
type input "2024/10/22"
type input "2024/10/23"
click at [344, 157] on div "Apply" at bounding box center [352, 149] width 17 height 17
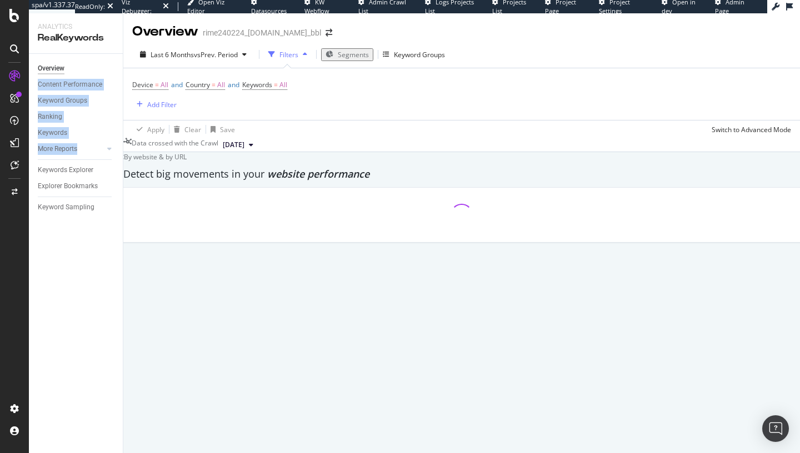
click at [187, 162] on div "By website & by URL" at bounding box center [152, 156] width 69 height 9
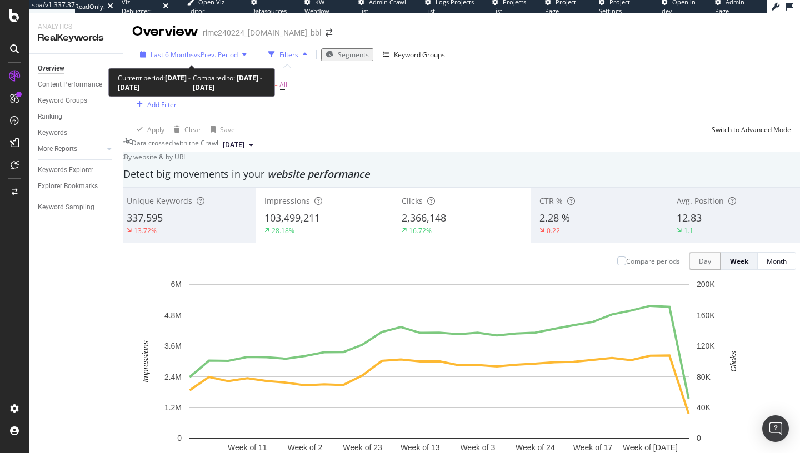
click at [223, 57] on span "vs Prev. Period" at bounding box center [216, 54] width 44 height 9
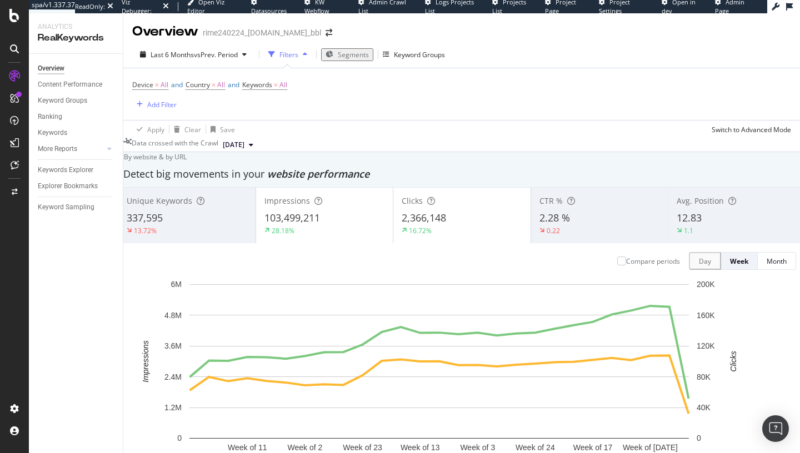
click at [460, 177] on div "Detect big movements in your website performance" at bounding box center [461, 174] width 676 height 14
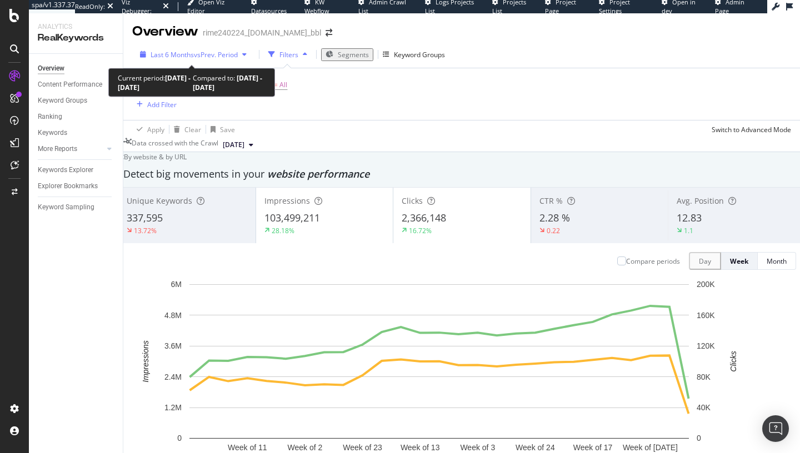
click at [206, 54] on span "vs Prev. Period" at bounding box center [216, 54] width 44 height 9
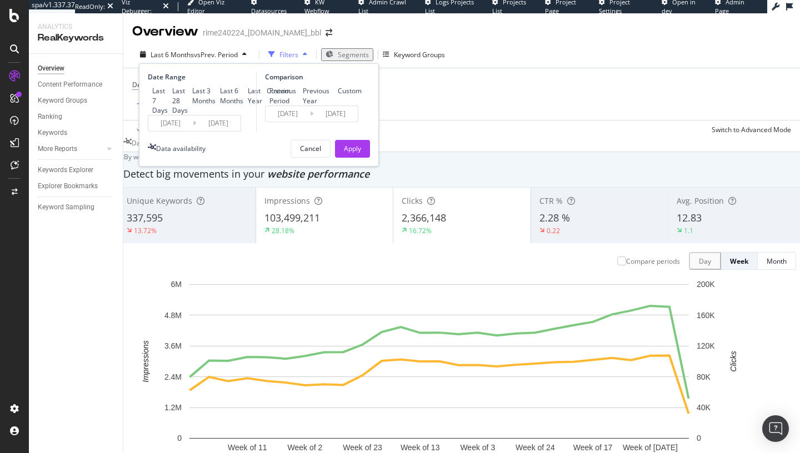
click at [192, 105] on div "Last 3 Months" at bounding box center [203, 95] width 23 height 19
type input "2024/10/24"
type input "2025/01/22"
type input "2025/01/23"
click at [348, 157] on div "Apply" at bounding box center [352, 149] width 17 height 17
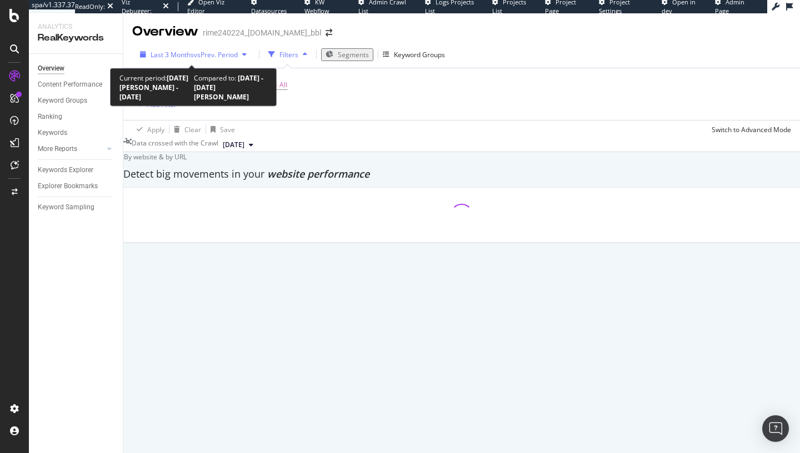
click at [218, 59] on div "Last 3 Months vs Prev. Period" at bounding box center [194, 54] width 116 height 9
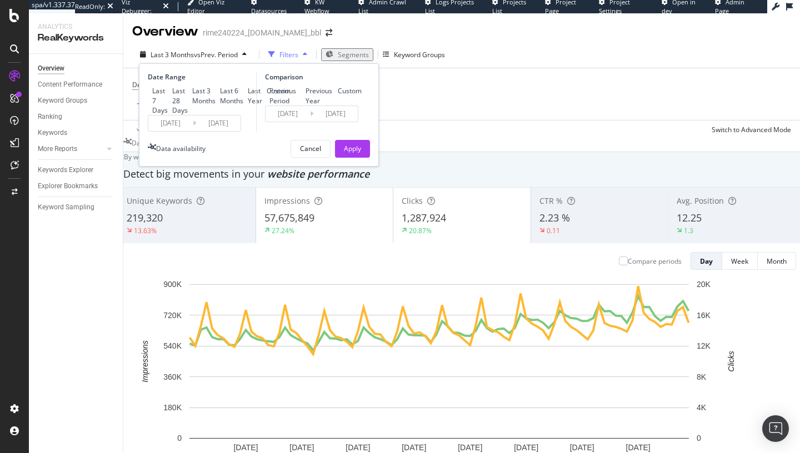
click at [301, 96] on div "Previous Year" at bounding box center [301, 96] width 0 height 0
type input "2024/01/25"
type input "2024/04/23"
click at [344, 153] on div "Apply" at bounding box center [352, 148] width 17 height 9
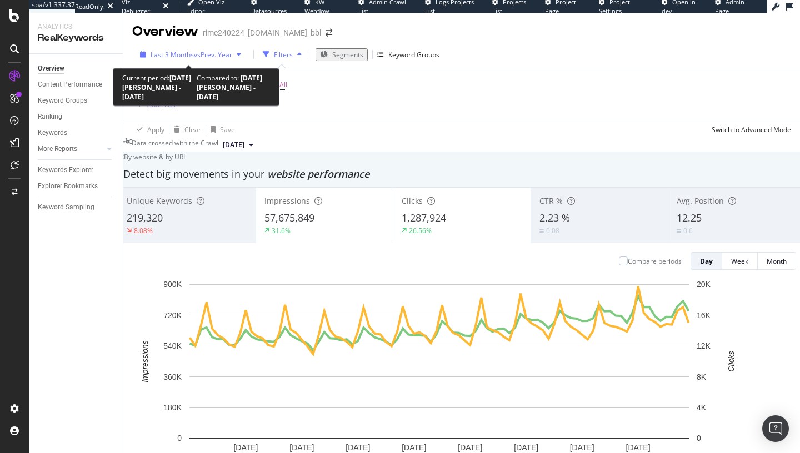
click at [215, 52] on span "vs Prev. Year" at bounding box center [213, 54] width 38 height 9
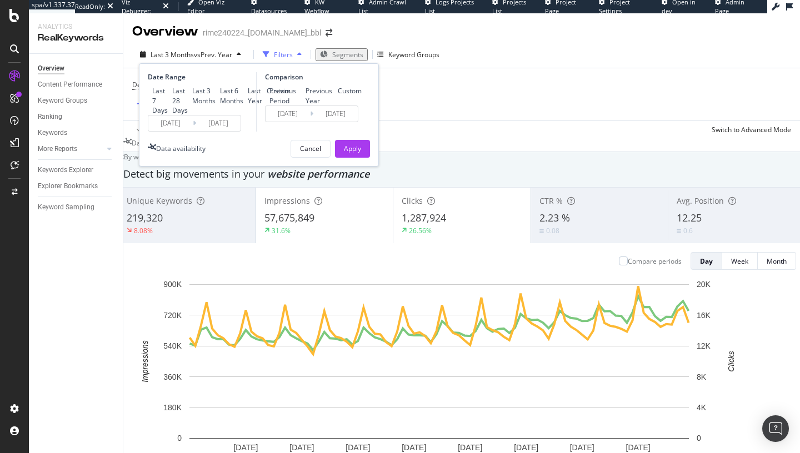
click at [183, 106] on div "Last 28 Days" at bounding box center [180, 100] width 16 height 28
type input "2024/03/27"
type input "2025/03/26"
click at [350, 157] on div "Apply" at bounding box center [352, 149] width 17 height 17
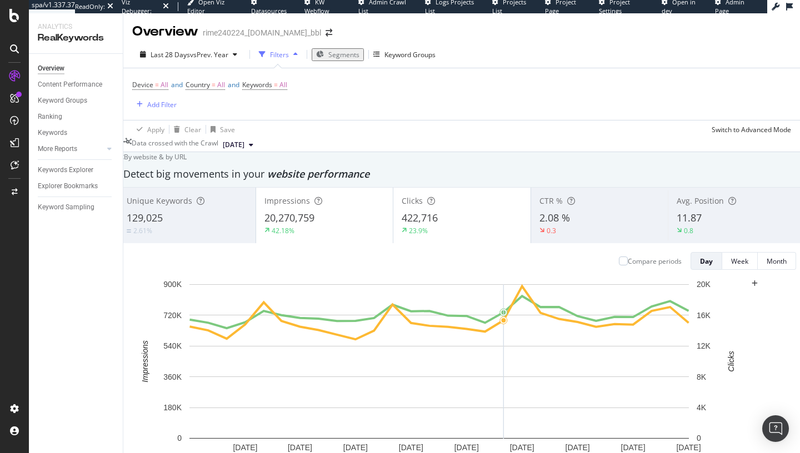
scroll to position [1031, 0]
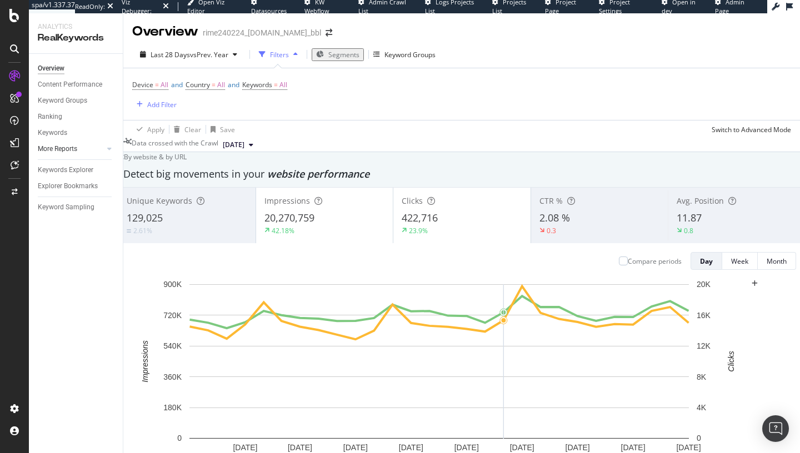
click at [101, 148] on div at bounding box center [98, 148] width 11 height 11
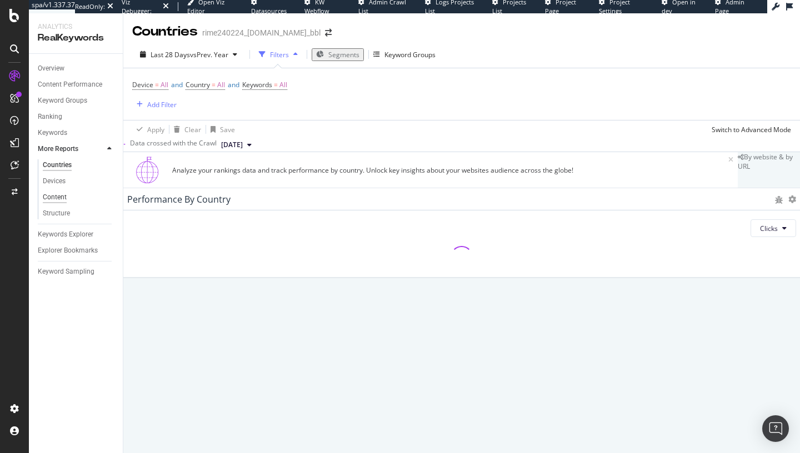
click at [56, 195] on div "Content" at bounding box center [55, 198] width 24 height 12
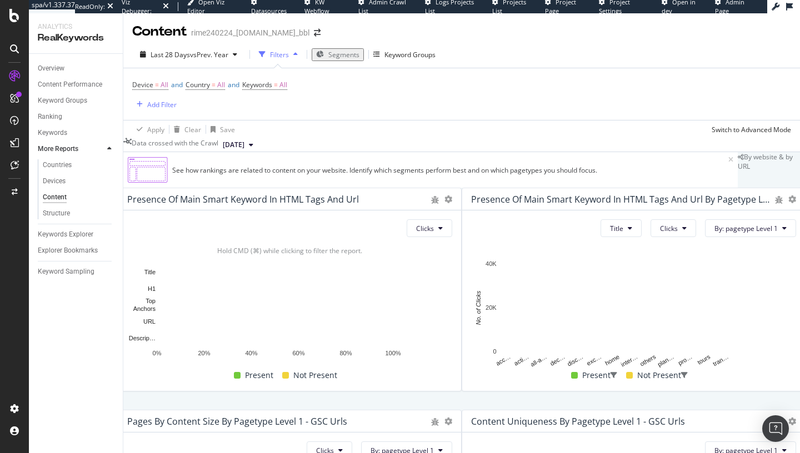
scroll to position [53, 0]
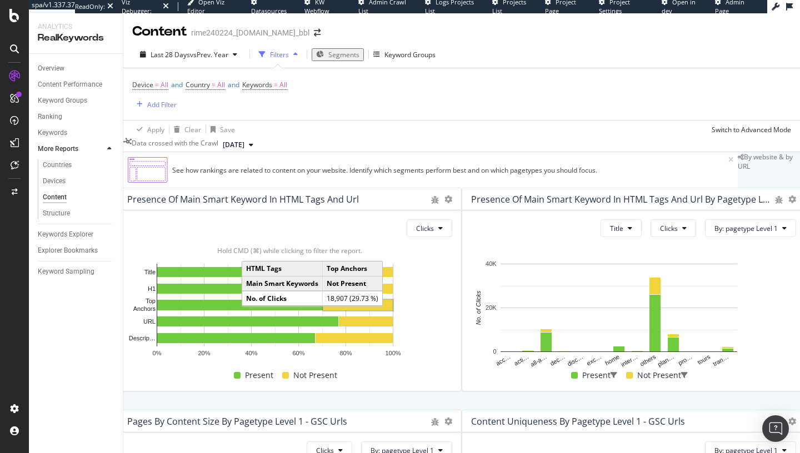
click at [393, 300] on rect "A chart." at bounding box center [357, 305] width 69 height 11
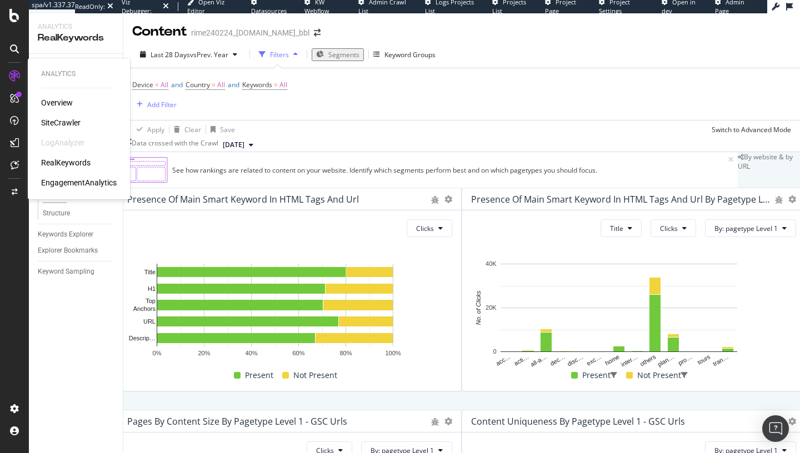
click at [61, 122] on div "SiteCrawler" at bounding box center [60, 122] width 39 height 11
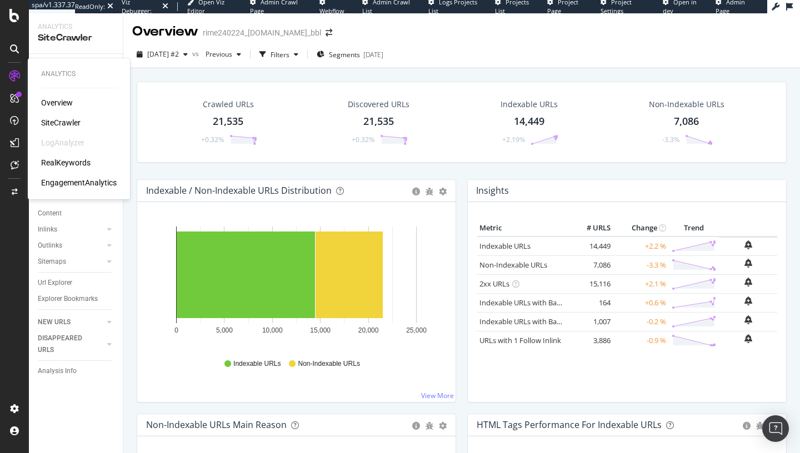
click at [62, 164] on div "RealKeywords" at bounding box center [65, 162] width 49 height 11
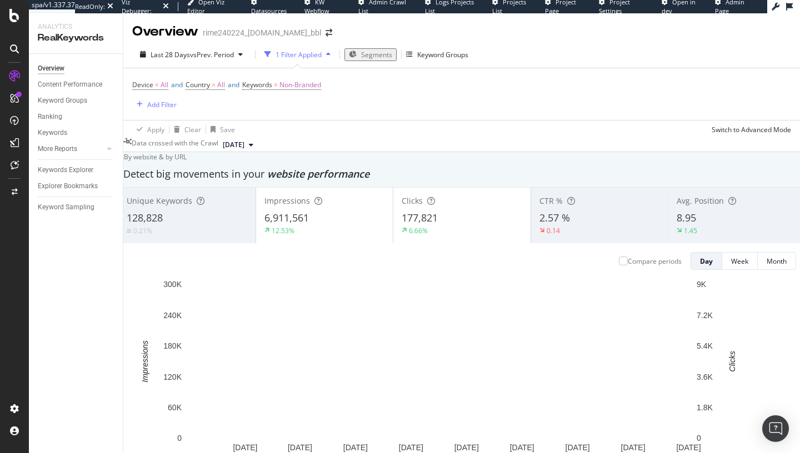
scroll to position [987, 0]
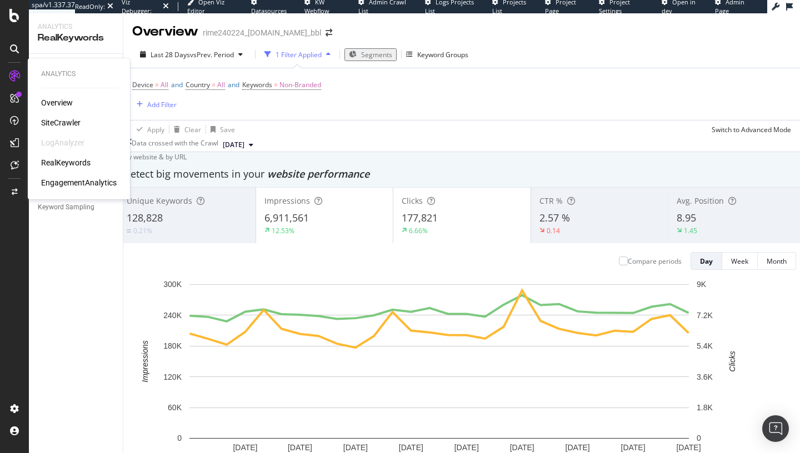
click at [69, 125] on div "SiteCrawler" at bounding box center [60, 122] width 39 height 11
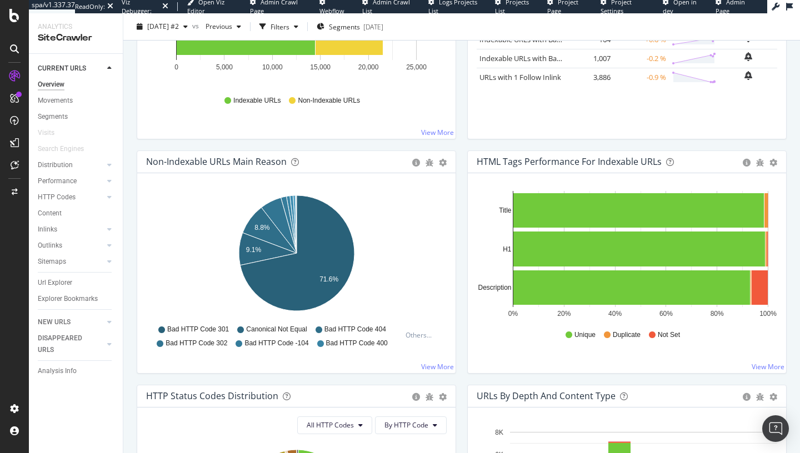
scroll to position [264, 0]
click at [104, 167] on div "Distribution" at bounding box center [80, 165] width 85 height 16
click at [111, 161] on div at bounding box center [109, 164] width 11 height 11
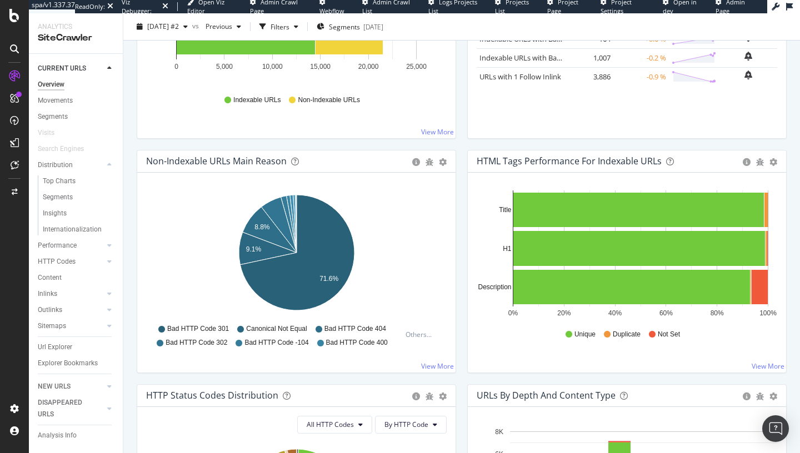
drag, startPoint x: 82, startPoint y: 230, endPoint x: 258, endPoint y: 190, distance: 180.7
click at [82, 230] on div "Internationalization" at bounding box center [72, 230] width 59 height 12
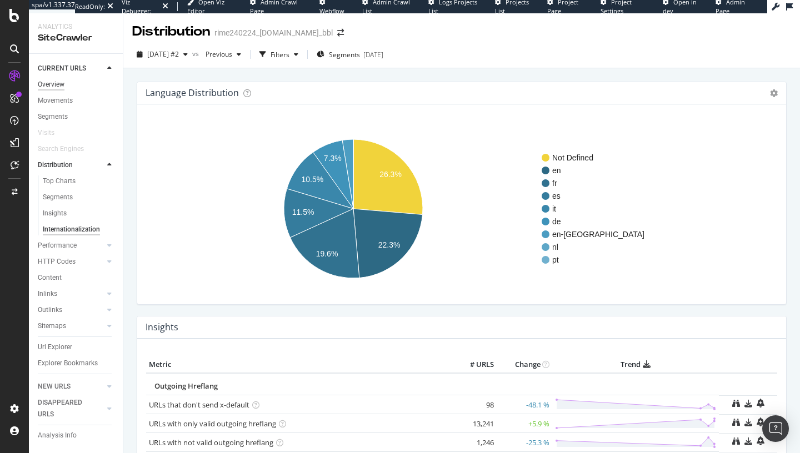
click at [63, 86] on div "Overview" at bounding box center [51, 85] width 27 height 12
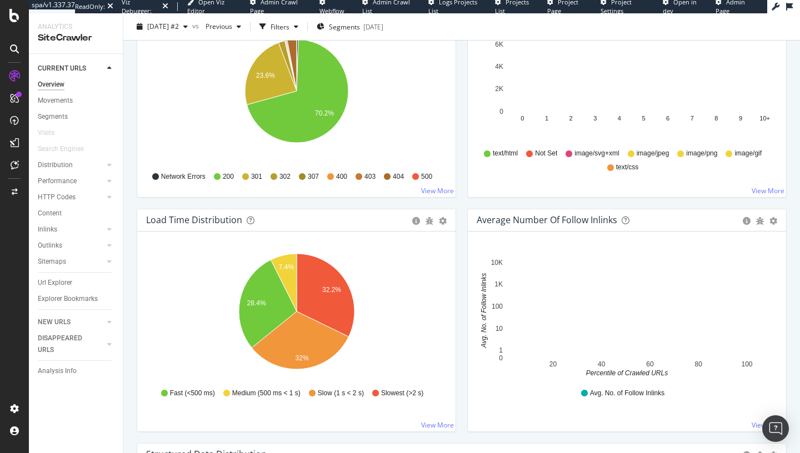
scroll to position [678, 0]
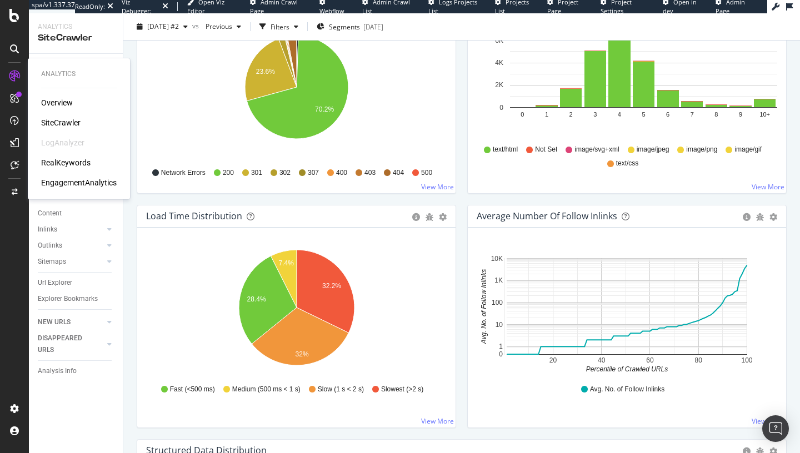
click at [70, 163] on div "RealKeywords" at bounding box center [65, 162] width 49 height 11
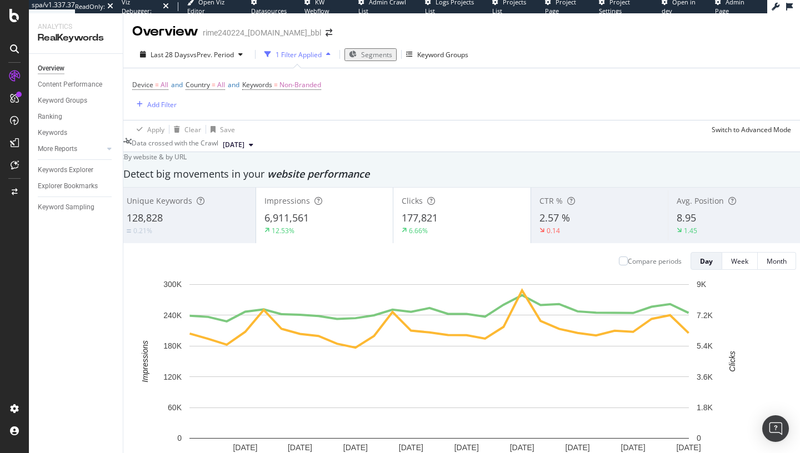
scroll to position [32, 0]
click at [316, 77] on span "Non-Branded" at bounding box center [300, 85] width 42 height 16
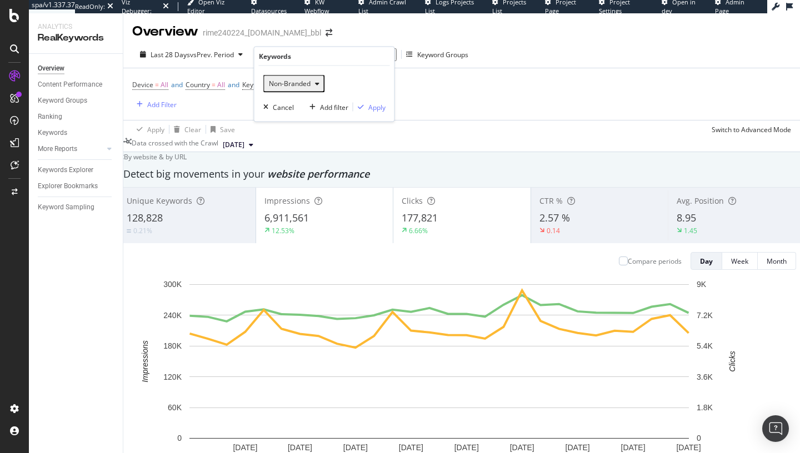
click at [300, 84] on span "Non-Branded" at bounding box center [287, 83] width 46 height 9
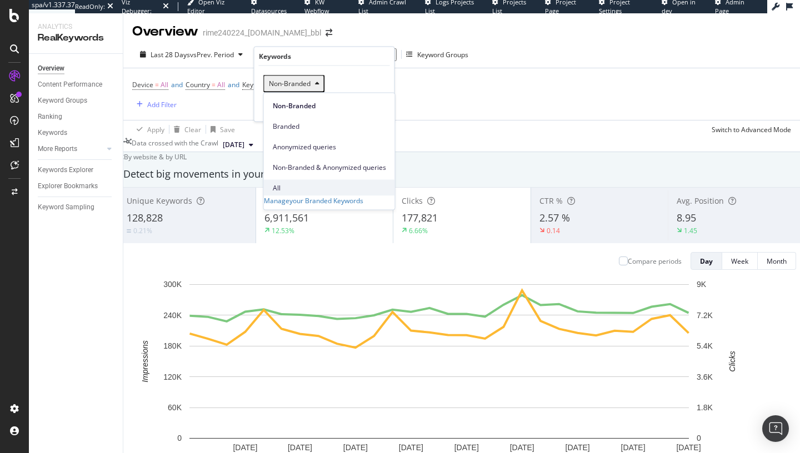
click at [284, 183] on span "All" at bounding box center [329, 188] width 113 height 10
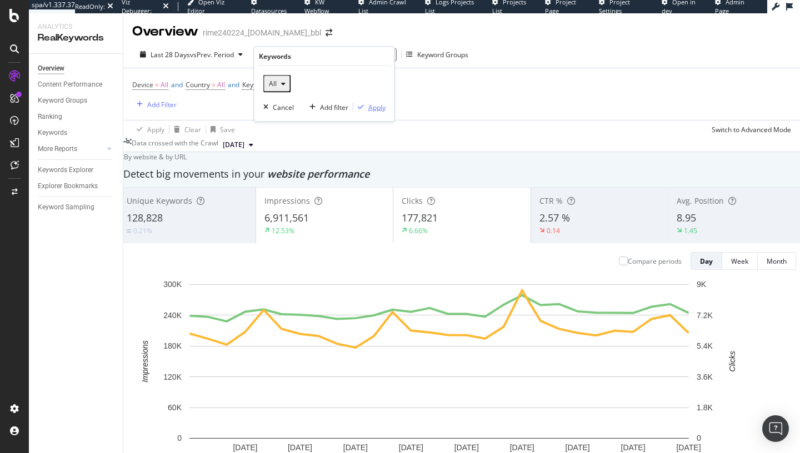
click at [377, 106] on div "Apply" at bounding box center [376, 106] width 17 height 9
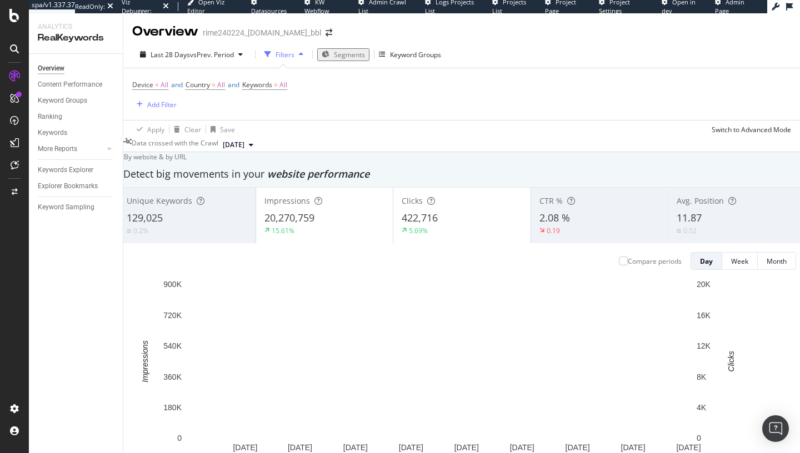
scroll to position [1310, 0]
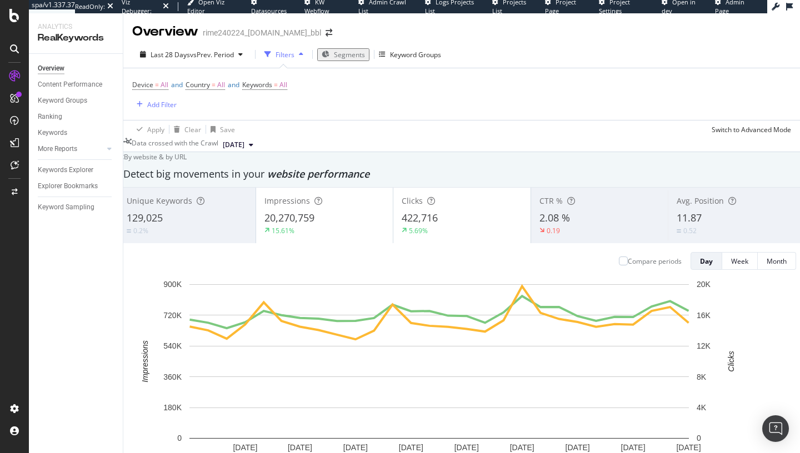
scroll to position [1406, 0]
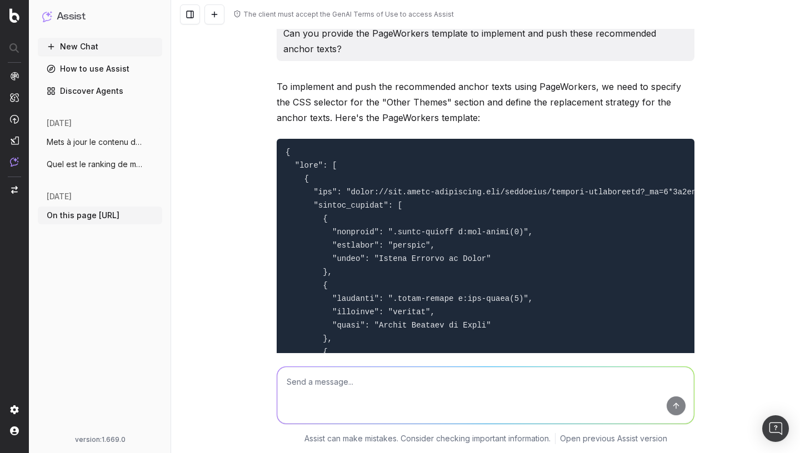
scroll to position [1026, 0]
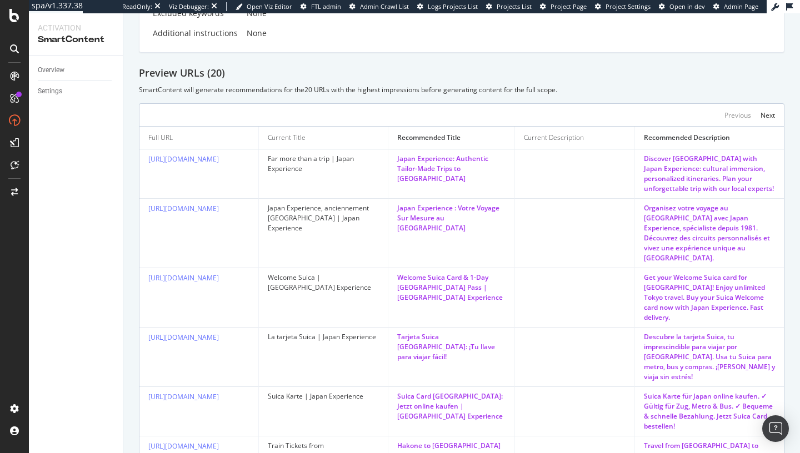
scroll to position [397, 0]
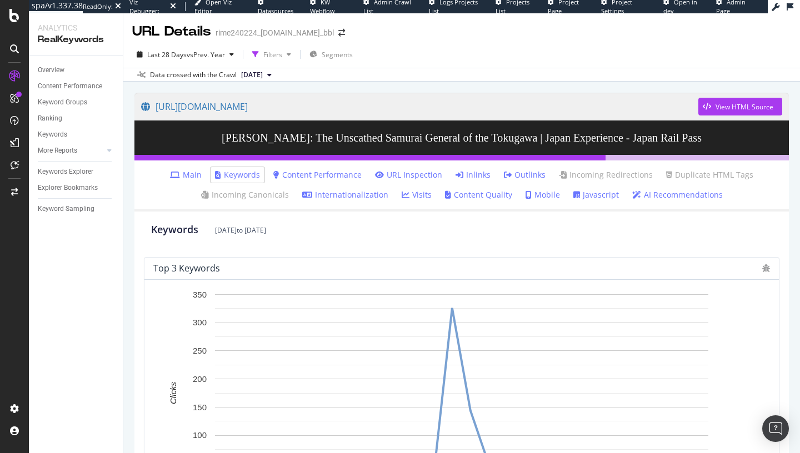
click at [192, 174] on link "Main" at bounding box center [186, 174] width 32 height 11
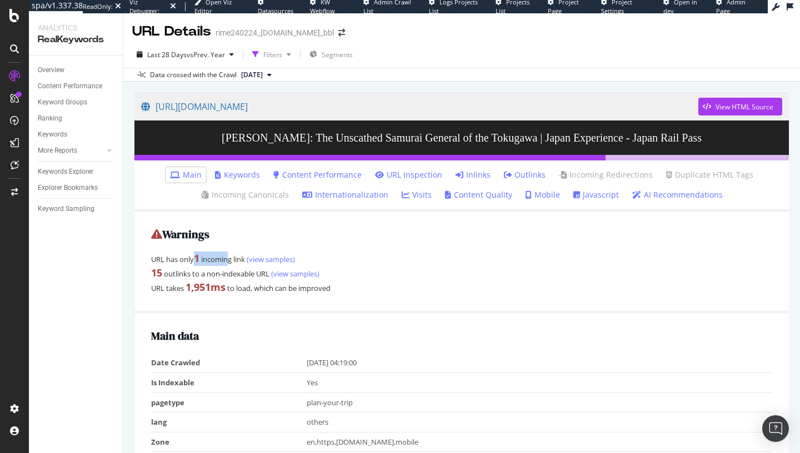
drag, startPoint x: 198, startPoint y: 260, endPoint x: 229, endPoint y: 262, distance: 31.7
click at [229, 262] on div "URL has only 1 incoming link (view samples)" at bounding box center [461, 259] width 621 height 14
click at [241, 261] on div "URL has only 1 incoming link (view samples)" at bounding box center [461, 259] width 621 height 14
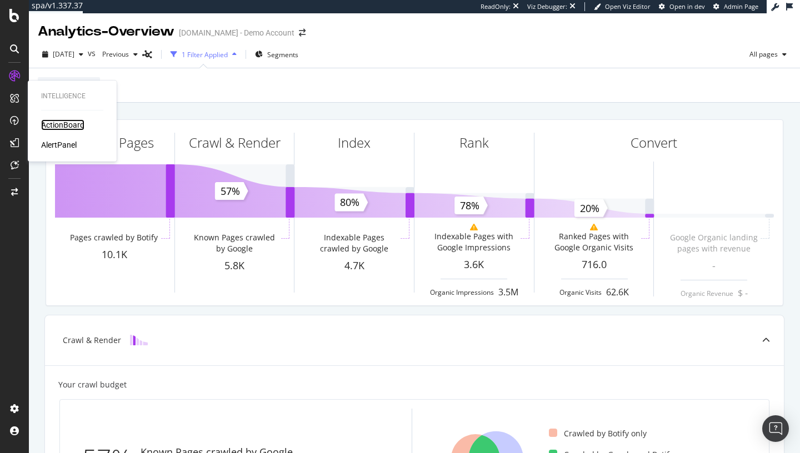
click at [74, 124] on div "ActionBoard" at bounding box center [62, 124] width 43 height 11
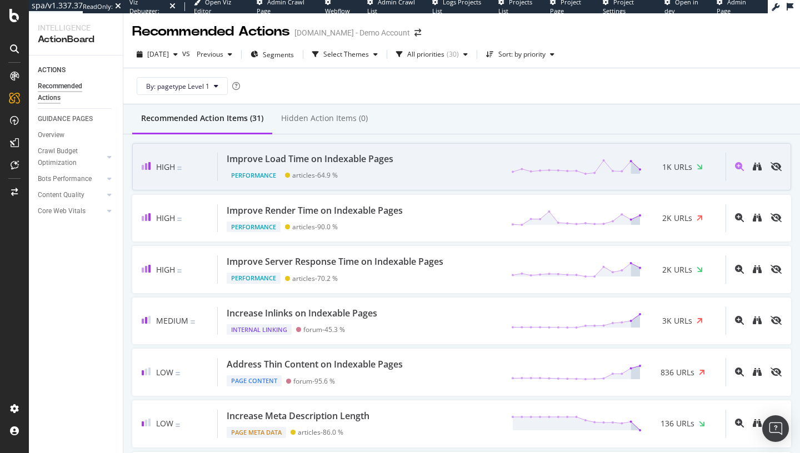
click at [446, 167] on div "Improve Load Time on Indexable Pages Performance articles - 64.9 % 1K URLs" at bounding box center [472, 167] width 508 height 28
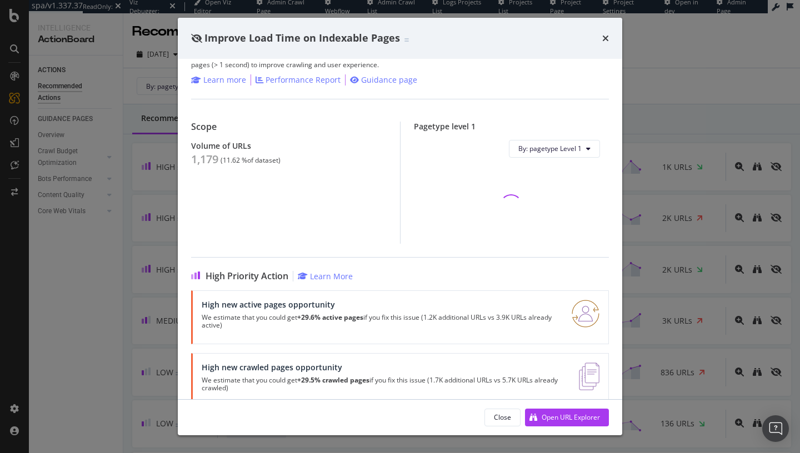
scroll to position [73, 0]
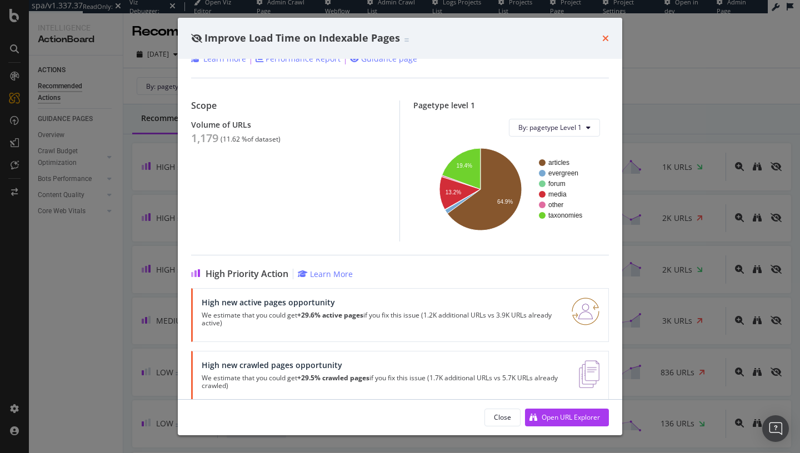
click at [605, 38] on icon "times" at bounding box center [605, 38] width 7 height 9
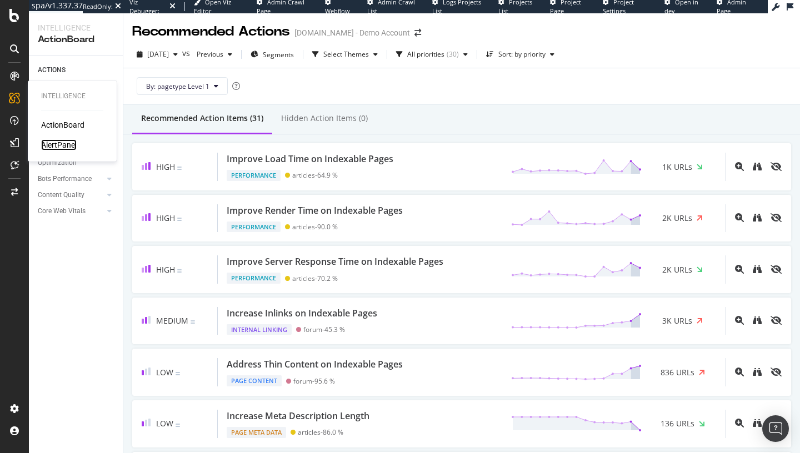
click at [66, 147] on div "AlertPanel" at bounding box center [59, 144] width 36 height 11
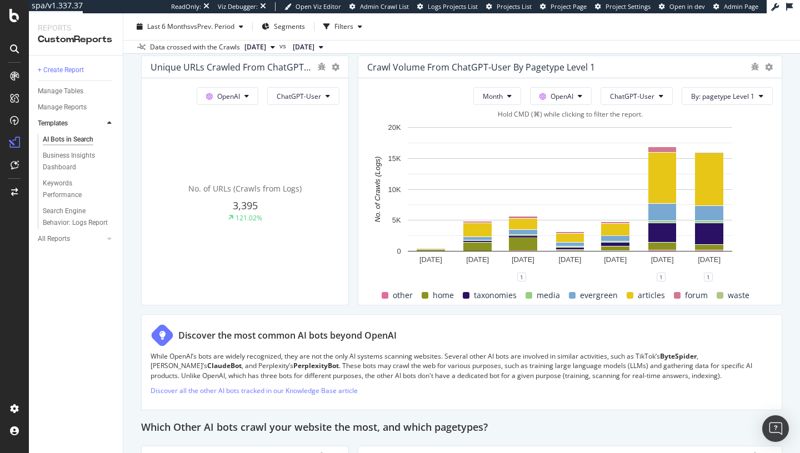
scroll to position [1277, 0]
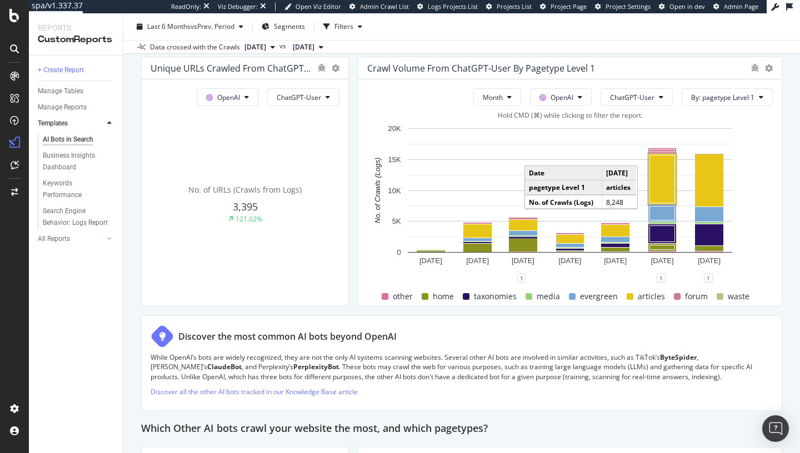
click at [667, 192] on rect "A chart." at bounding box center [662, 180] width 25 height 48
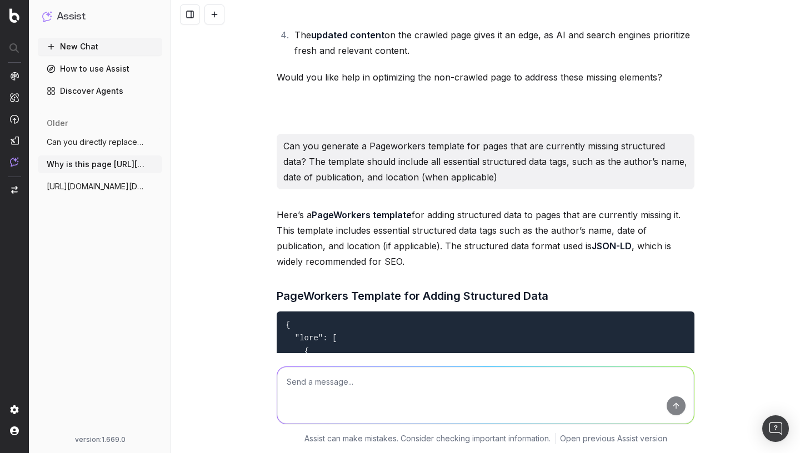
scroll to position [3319, 0]
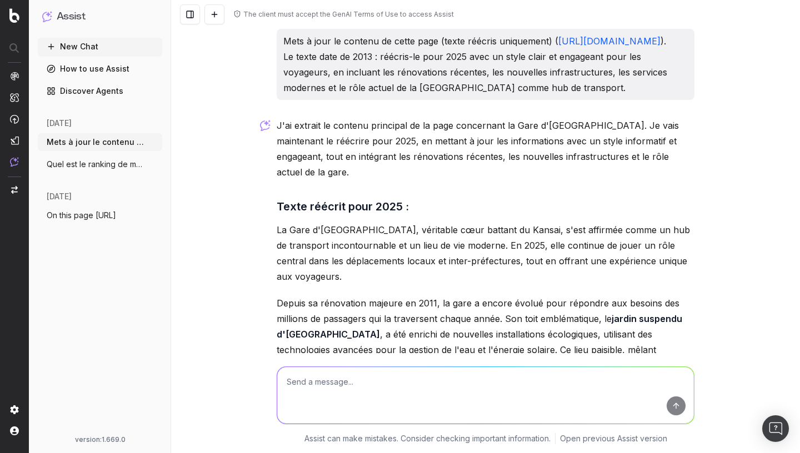
click at [558, 47] on link "[URL][DOMAIN_NAME]" at bounding box center [609, 41] width 102 height 11
click at [99, 159] on span "Quel est le ranking de mon site japan-ex" at bounding box center [96, 164] width 98 height 11
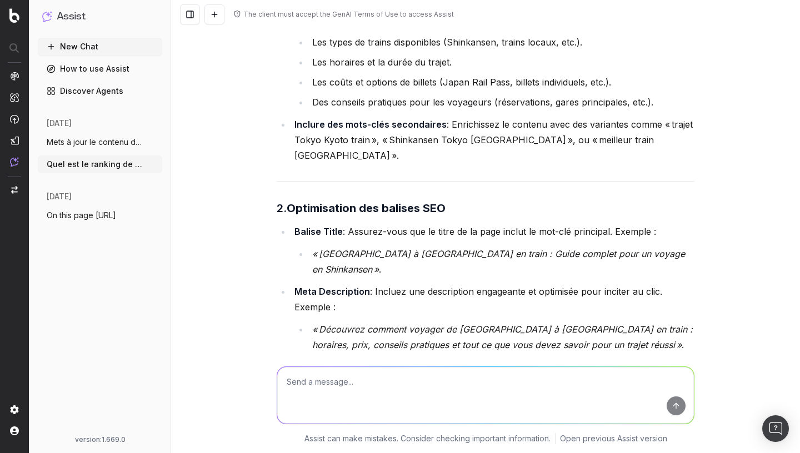
scroll to position [528, 0]
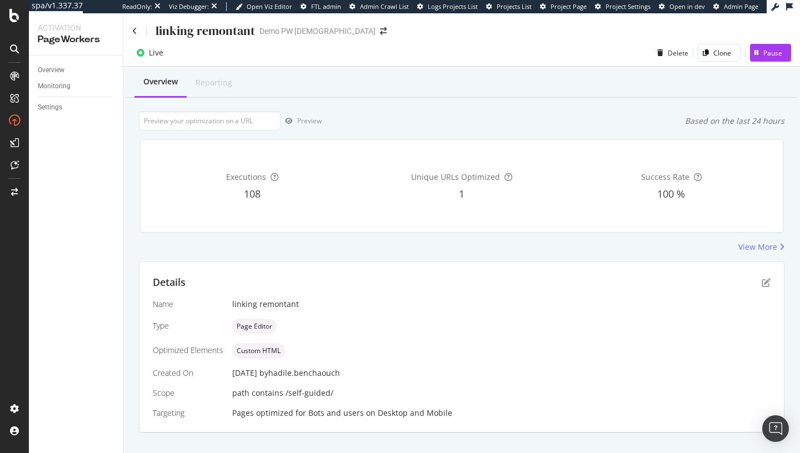
scroll to position [18, 0]
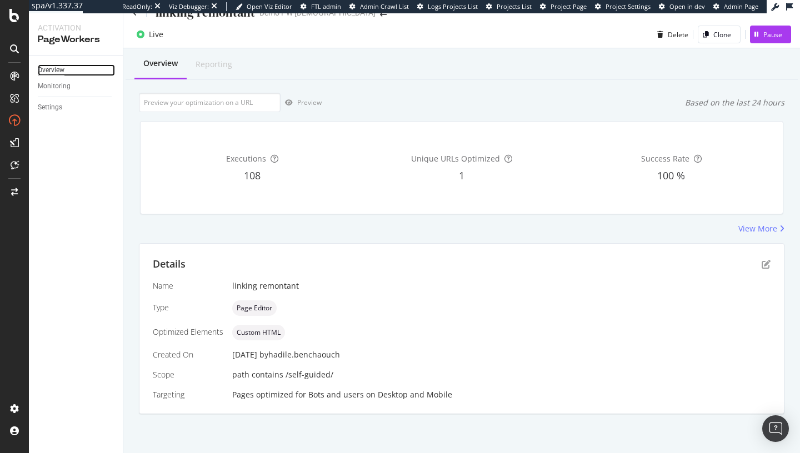
click at [63, 70] on div "Overview" at bounding box center [51, 70] width 27 height 12
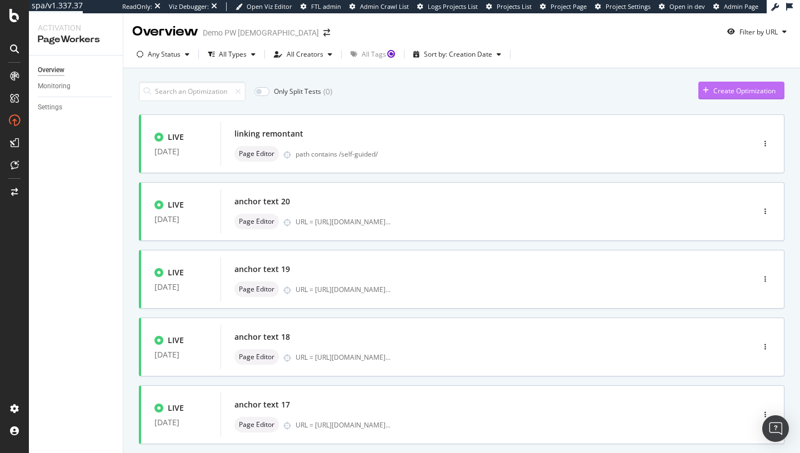
click at [724, 87] on div "Create Optimization" at bounding box center [744, 90] width 62 height 9
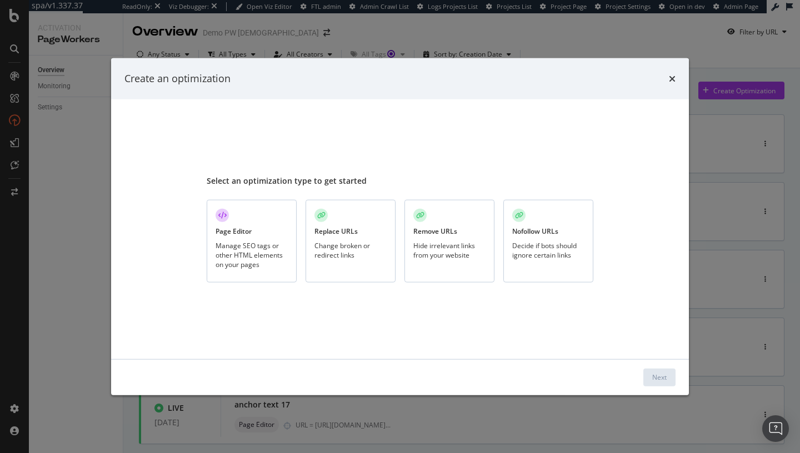
click at [343, 222] on div "Replace URLs Change broken or redirect links" at bounding box center [350, 241] width 90 height 83
click at [668, 371] on button "Next" at bounding box center [659, 377] width 32 height 18
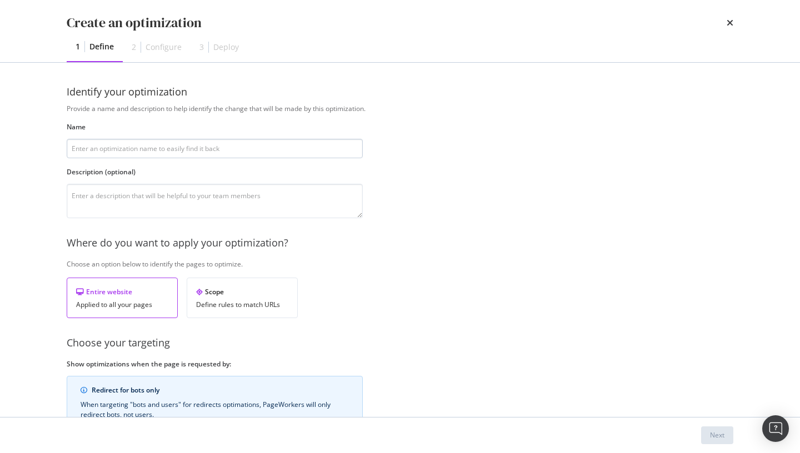
click at [326, 154] on input "modal" at bounding box center [215, 148] width 296 height 19
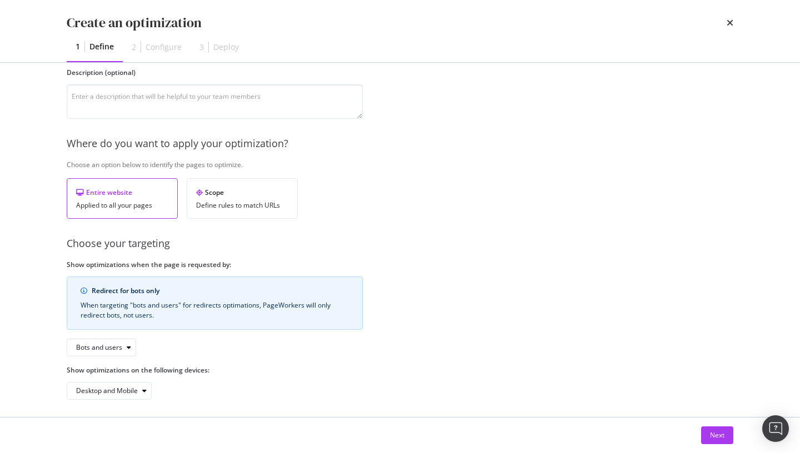
scroll to position [98, 0]
type input "test"
click at [723, 433] on div "Next" at bounding box center [717, 434] width 14 height 9
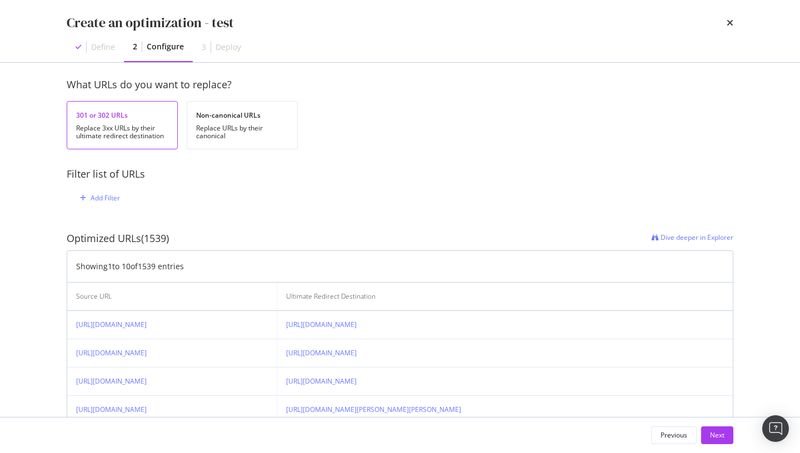
scroll to position [112, 0]
click at [720, 434] on div "Next" at bounding box center [717, 434] width 14 height 9
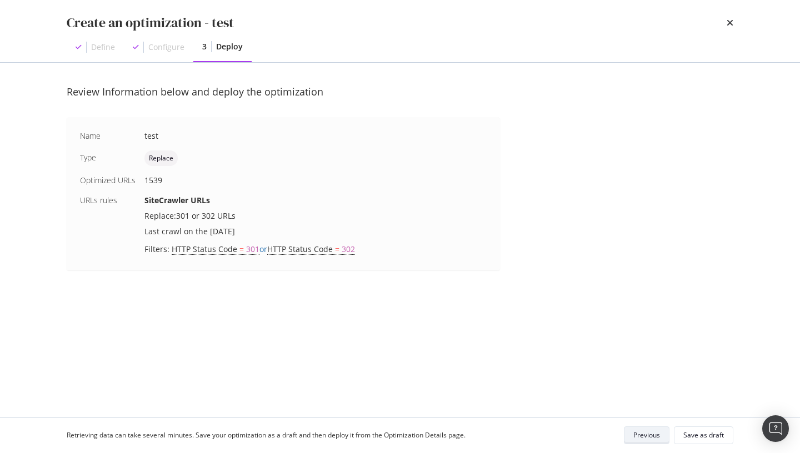
click at [646, 430] on div "Previous" at bounding box center [646, 436] width 27 height 16
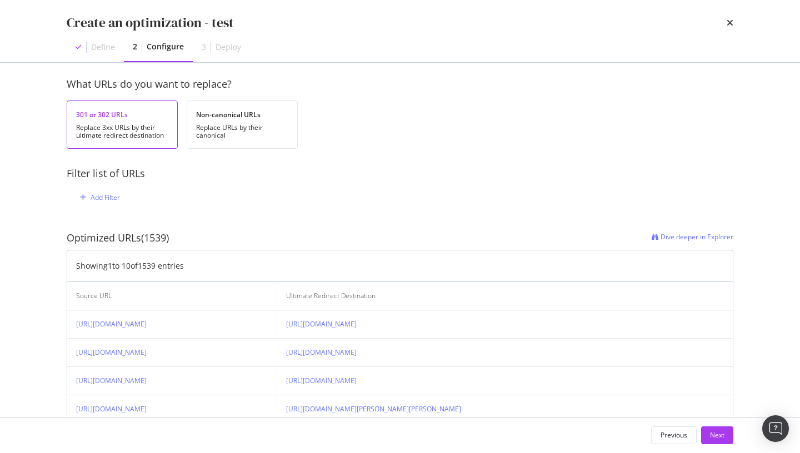
scroll to position [129, 0]
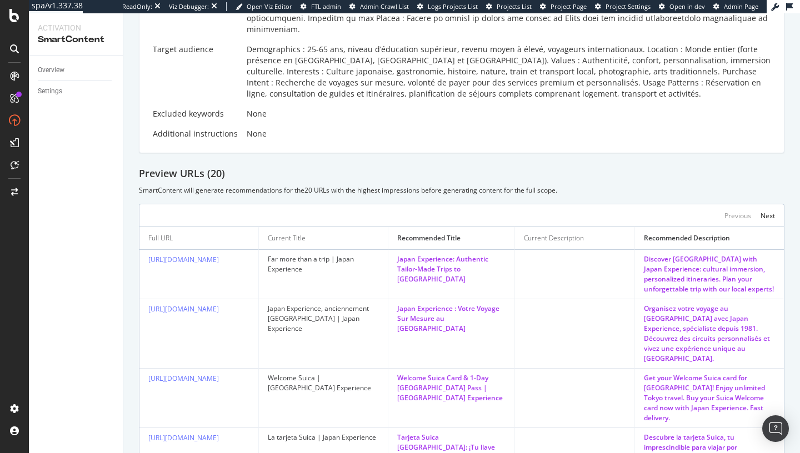
scroll to position [276, 0]
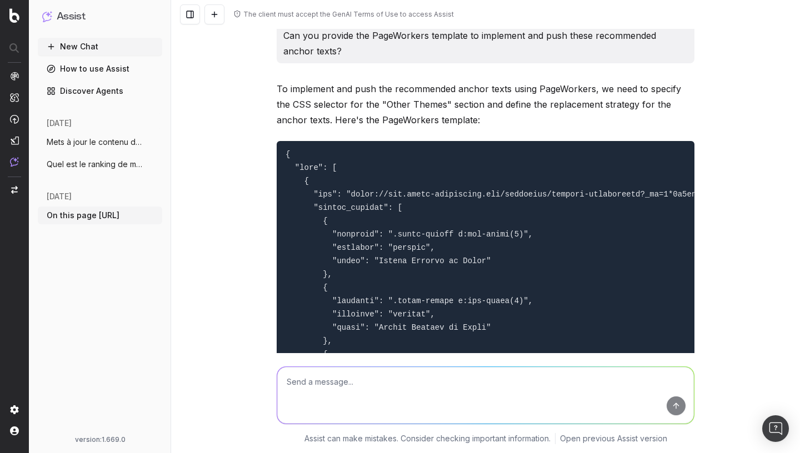
scroll to position [1024, 0]
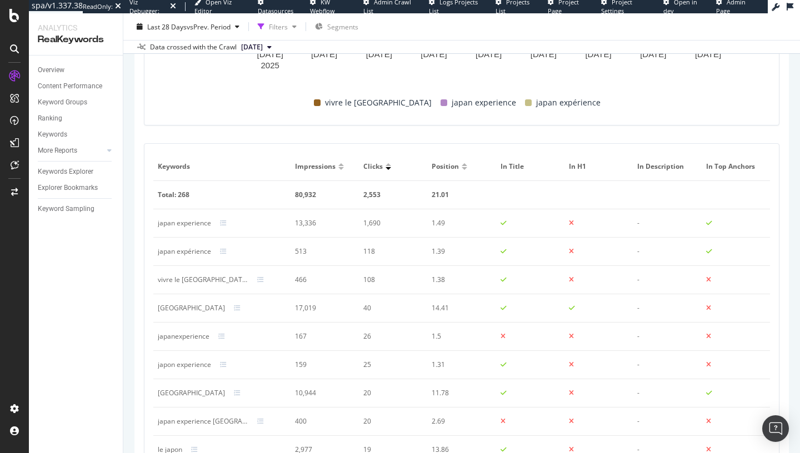
scroll to position [448, 0]
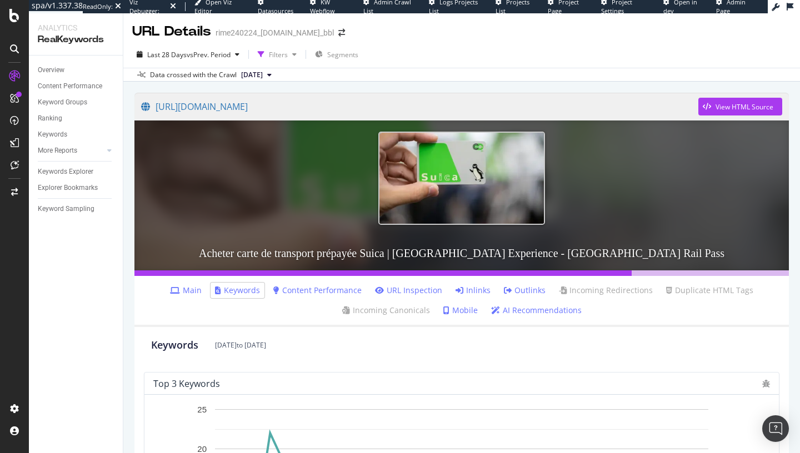
click at [187, 288] on link "Main" at bounding box center [186, 290] width 32 height 11
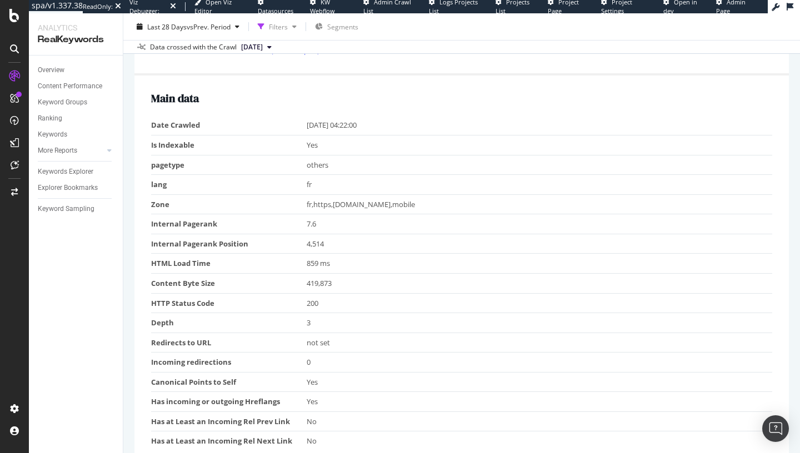
scroll to position [333, 0]
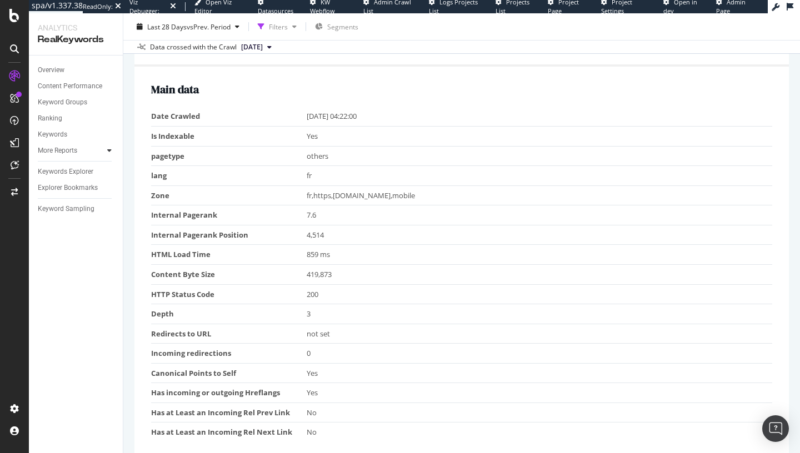
click at [107, 151] on div at bounding box center [109, 150] width 11 height 11
click at [62, 200] on div "Content" at bounding box center [55, 199] width 24 height 12
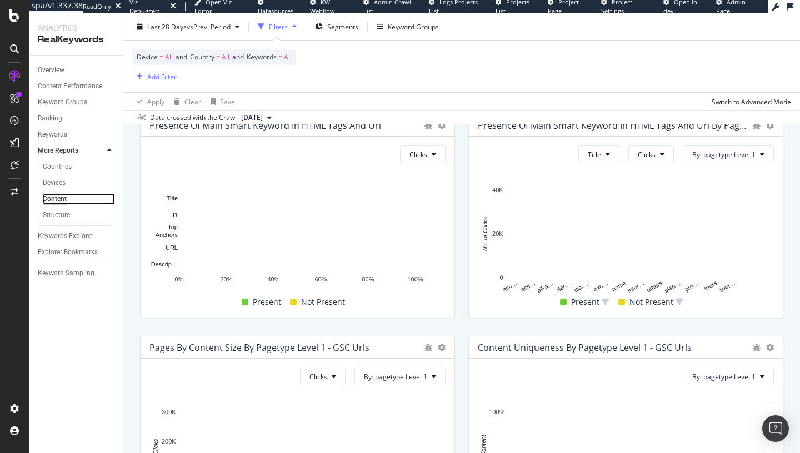
scroll to position [84, 0]
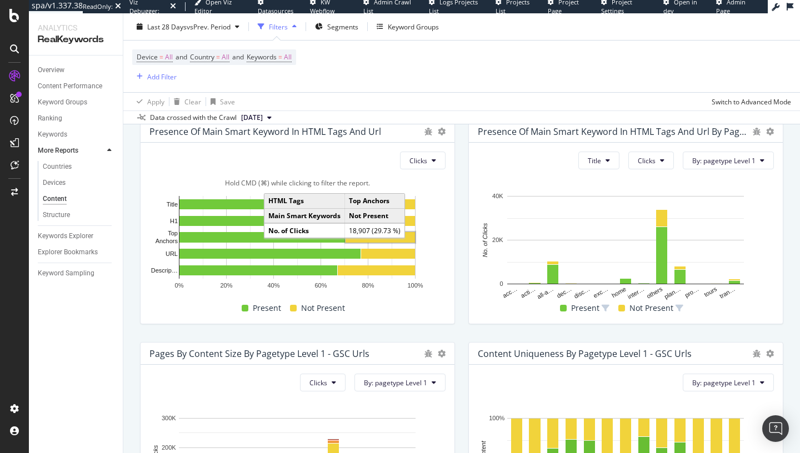
click at [398, 237] on rect "A chart." at bounding box center [379, 237] width 69 height 11
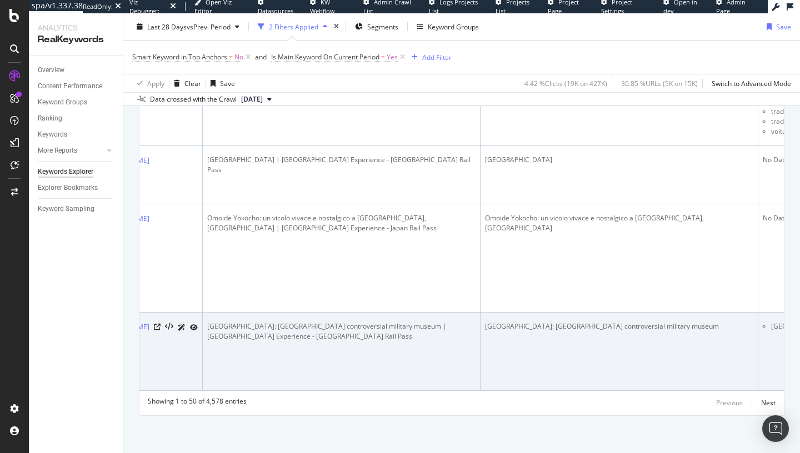
scroll to position [0, 222]
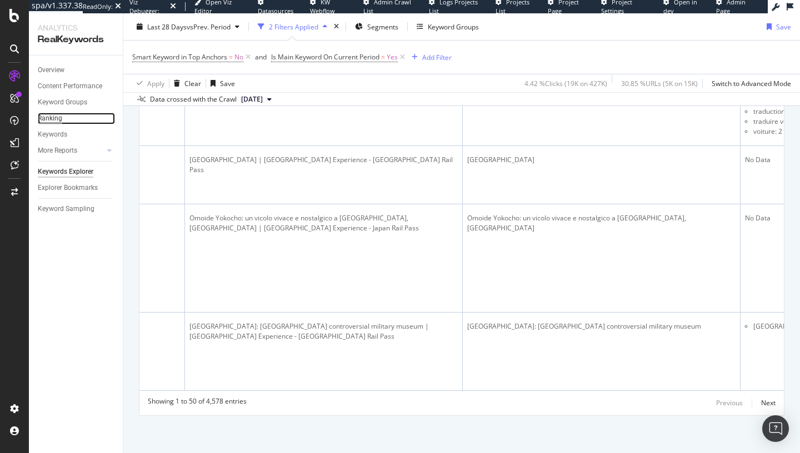
click at [56, 118] on div "Ranking" at bounding box center [50, 119] width 24 height 12
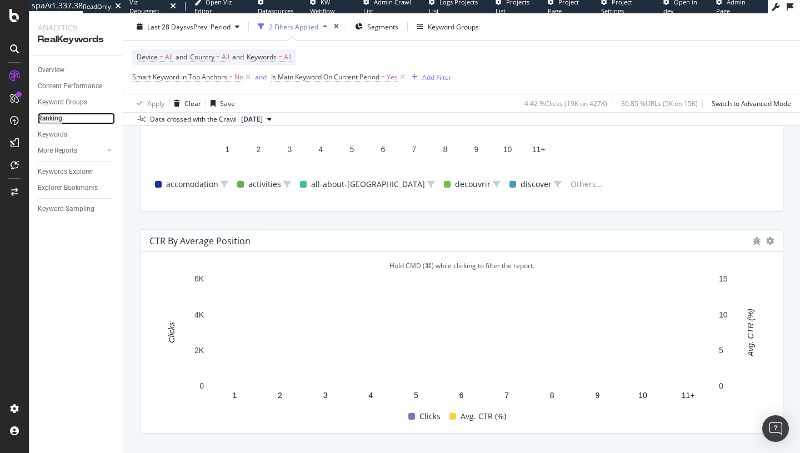
scroll to position [1085, 0]
